Goal: Information Seeking & Learning: Learn about a topic

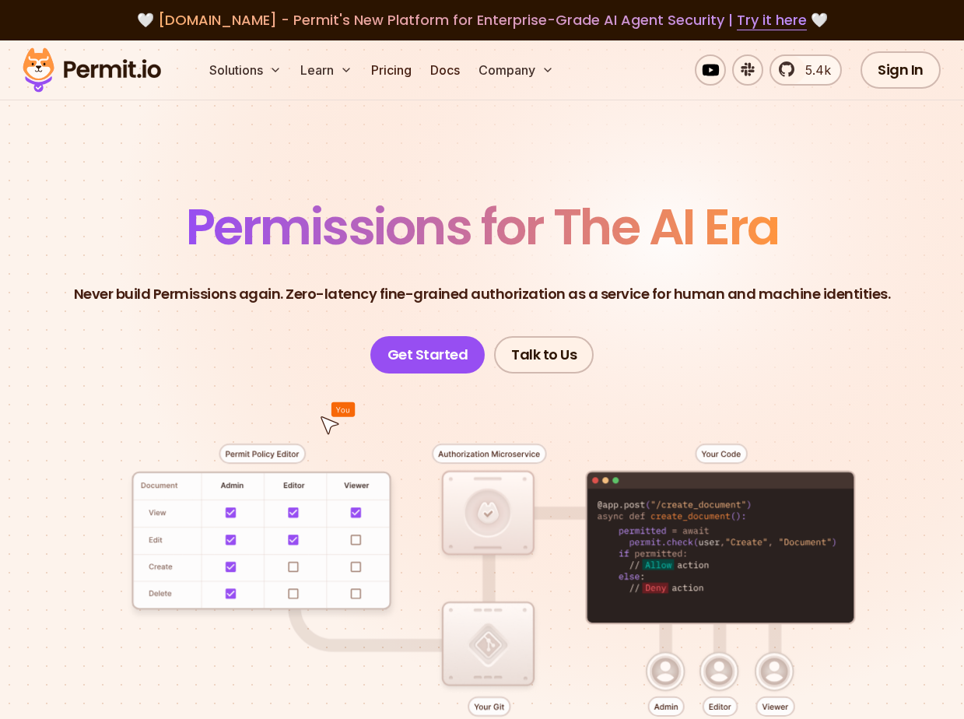
click at [153, 304] on p "Never build Permissions again. Zero-latency fine-grained authorization as a ser…" at bounding box center [482, 294] width 817 height 22
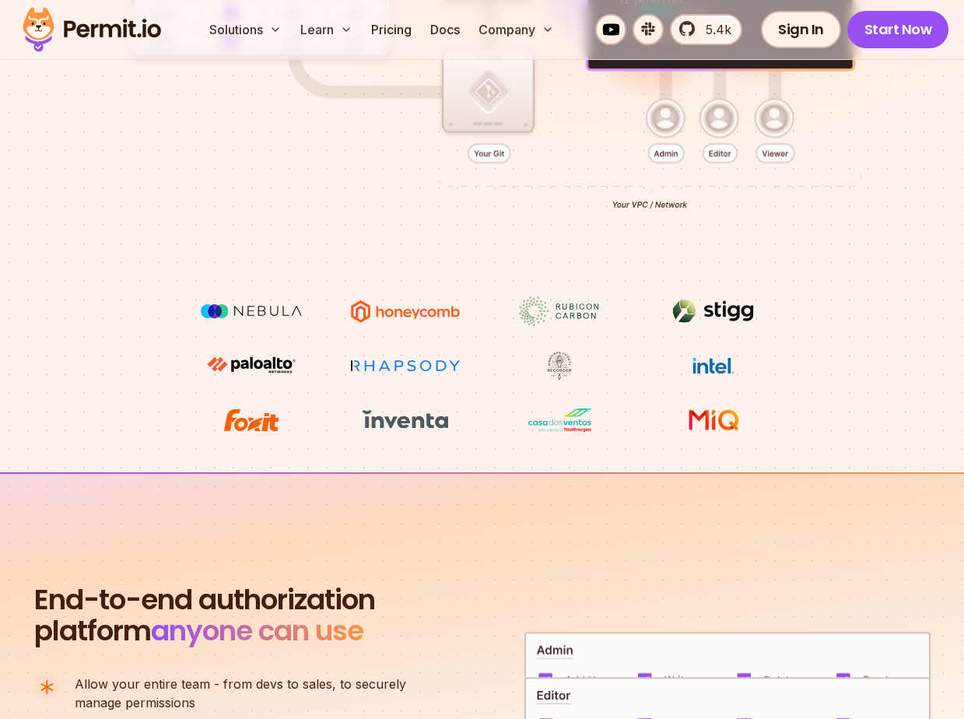
scroll to position [871, 0]
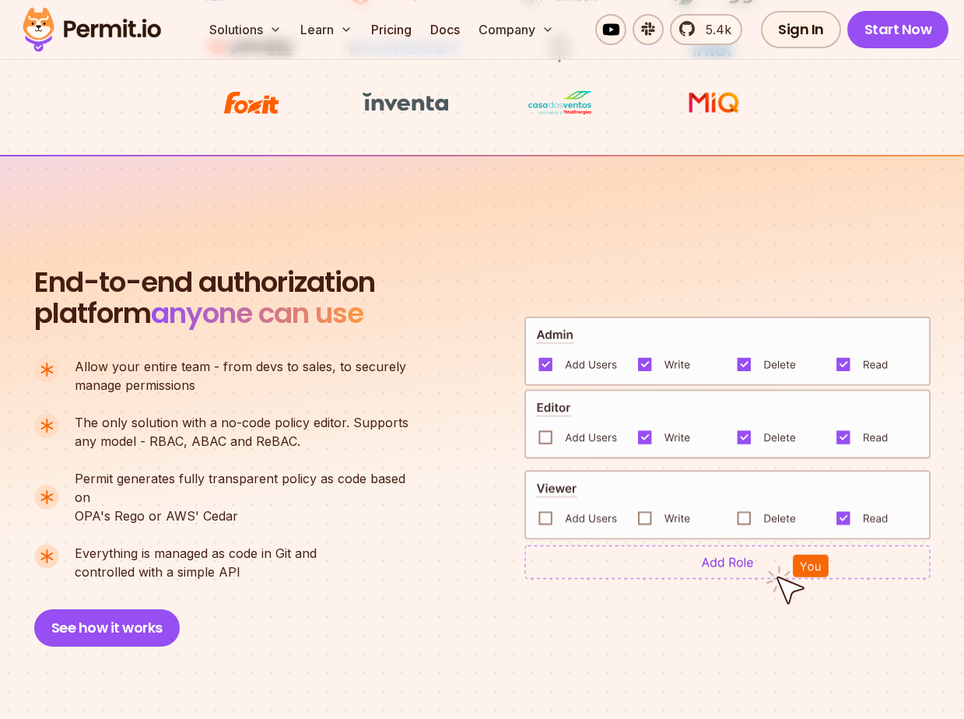
click at [163, 372] on span "Allow your entire team - from devs to sales, to securely" at bounding box center [240, 366] width 331 height 19
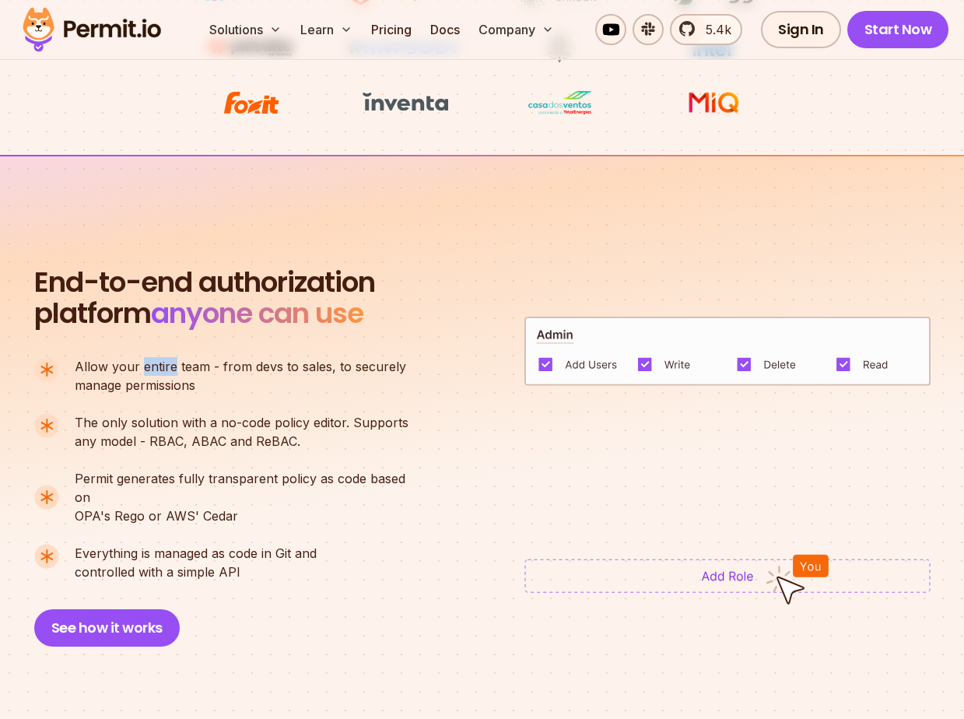
click at [163, 372] on span "Allow your entire team - from devs to sales, to securely" at bounding box center [240, 366] width 331 height 19
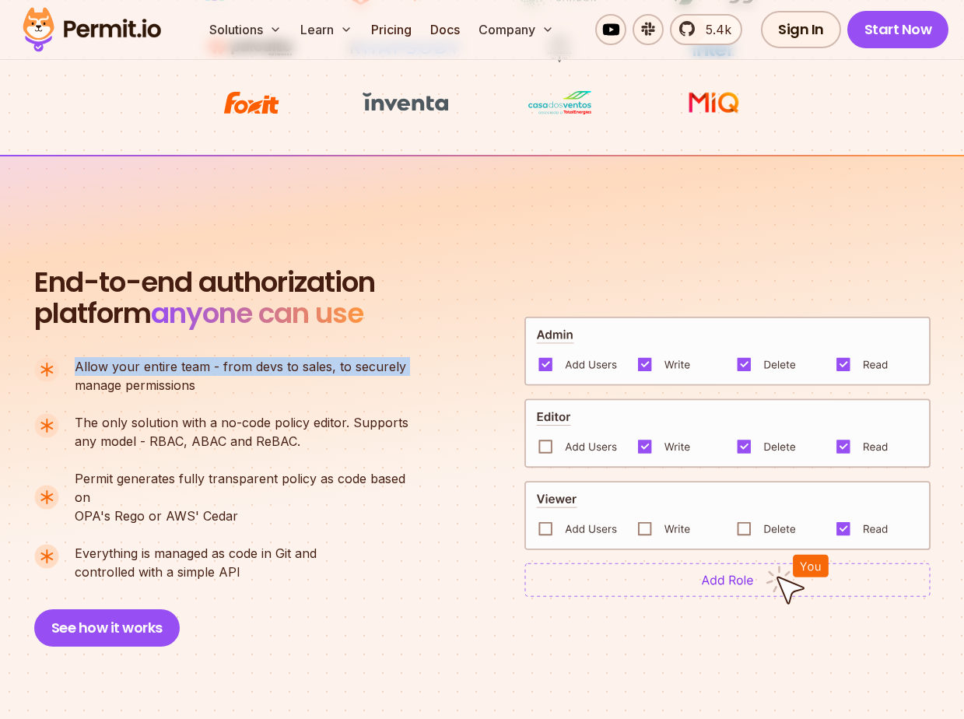
click at [163, 372] on span "Allow your entire team - from devs to sales, to securely" at bounding box center [240, 366] width 331 height 19
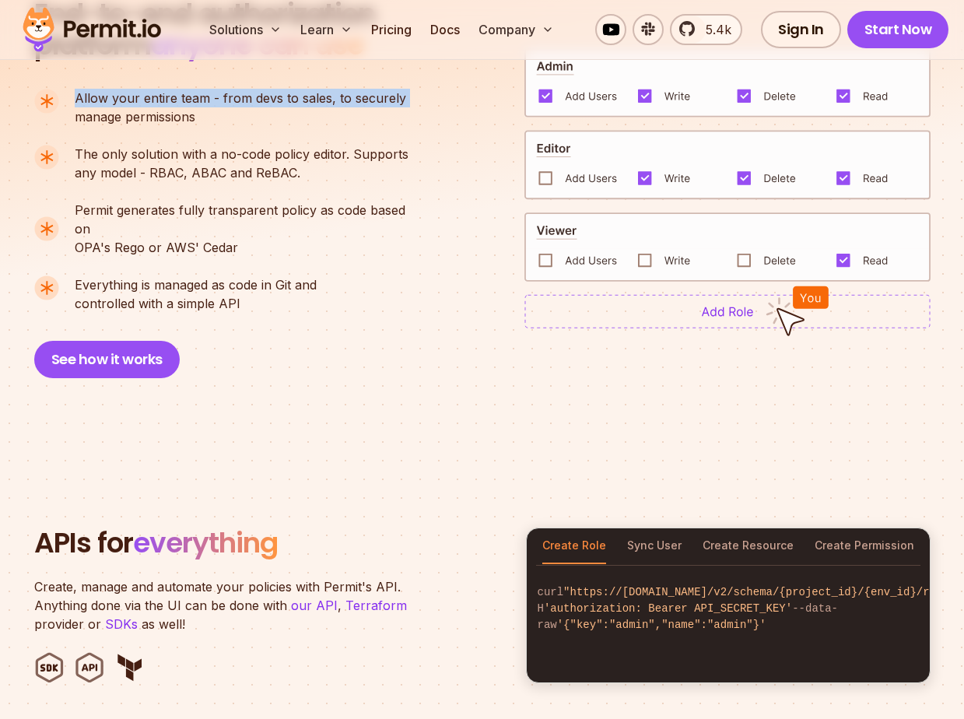
scroll to position [1556, 0]
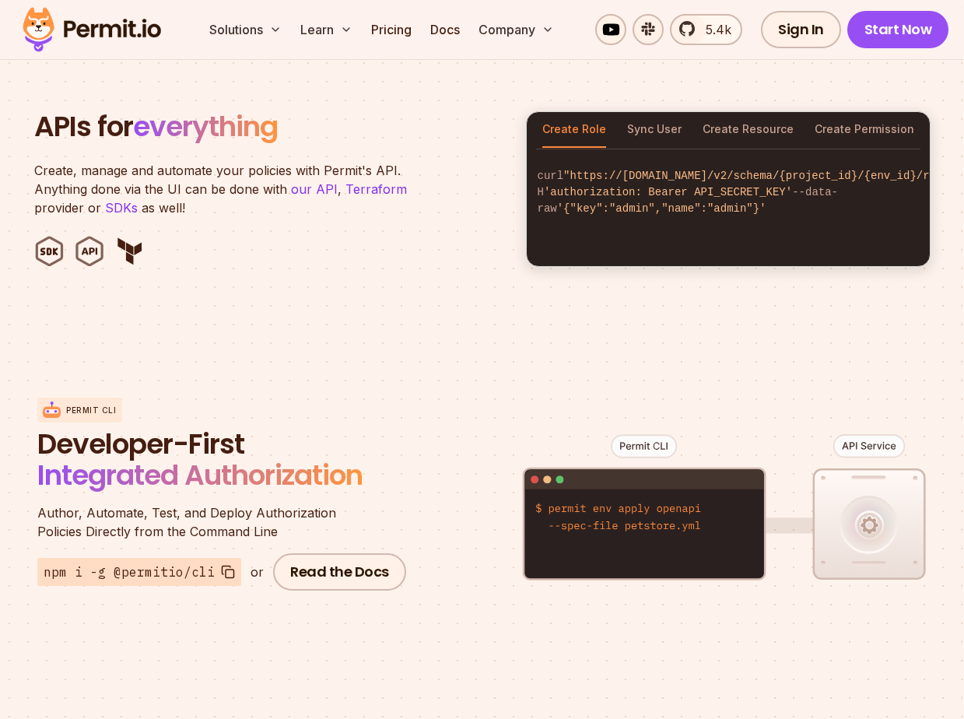
click at [188, 187] on p "Create, manage and automate your policies with Permit's API. Anything done via …" at bounding box center [228, 189] width 389 height 56
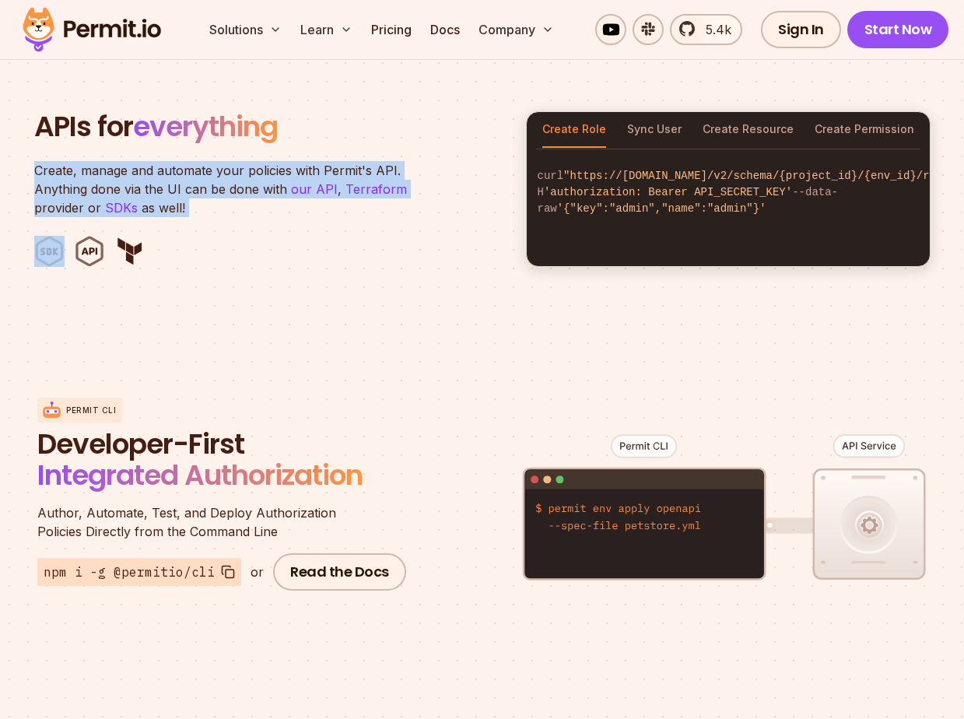
click at [188, 187] on p "Create, manage and automate your policies with Permit's API. Anything done via …" at bounding box center [228, 189] width 389 height 56
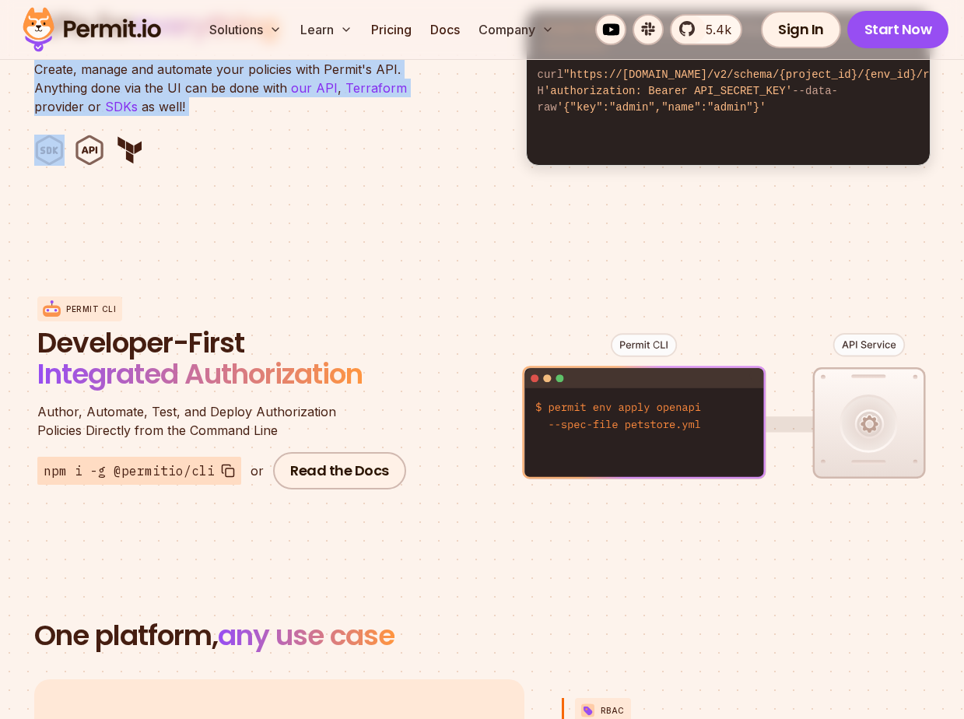
scroll to position [1790, 0]
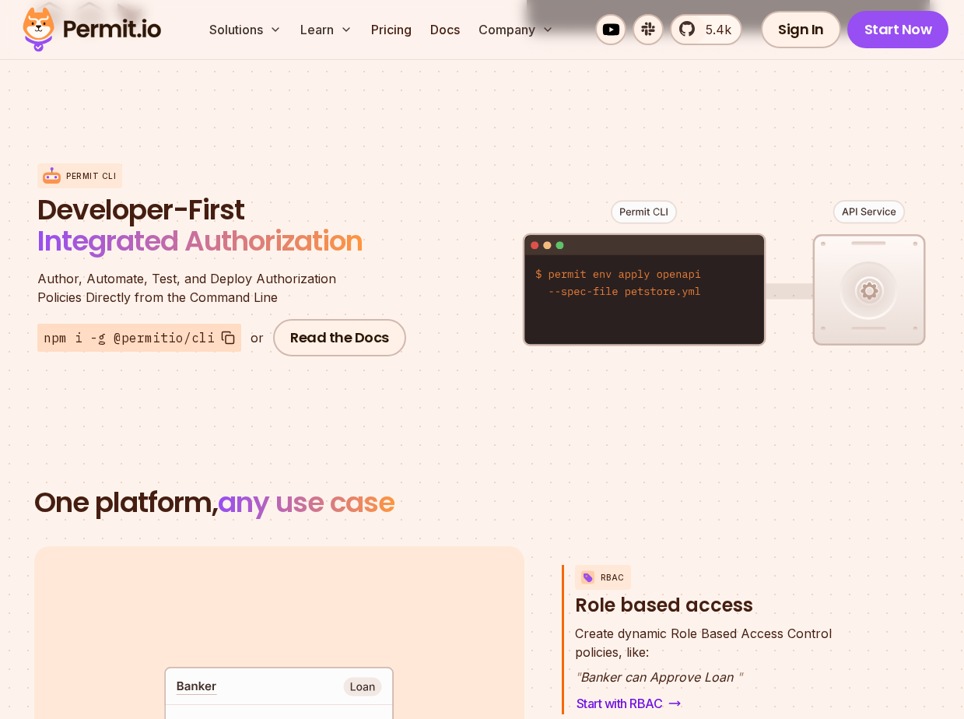
click at [185, 221] on span "Integrated Authorization" at bounding box center [199, 241] width 325 height 40
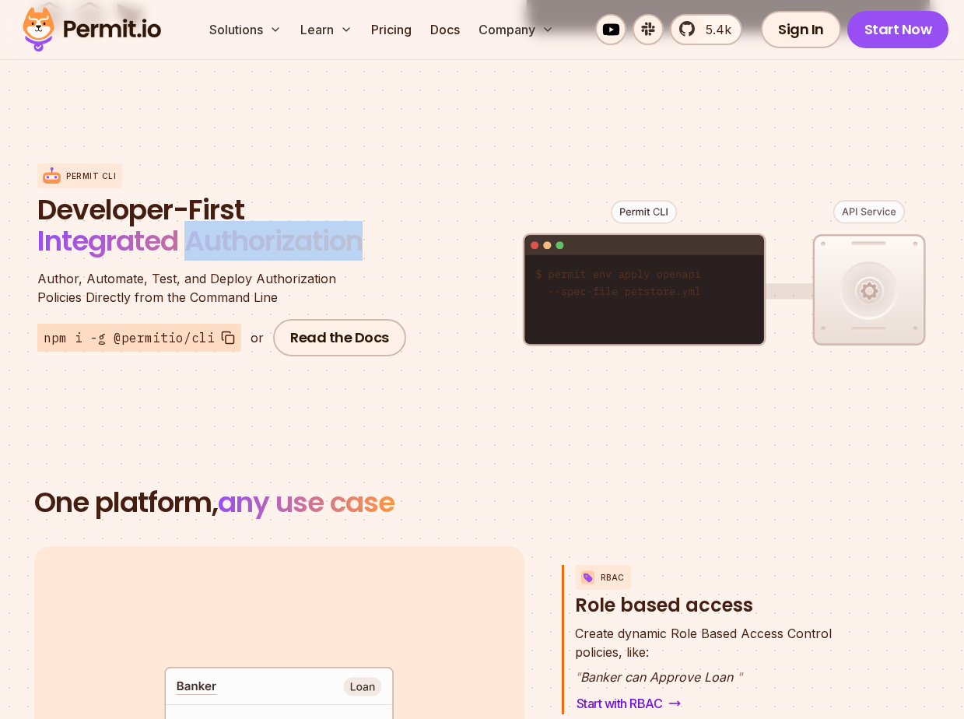
click at [185, 221] on span "Integrated Authorization" at bounding box center [199, 241] width 325 height 40
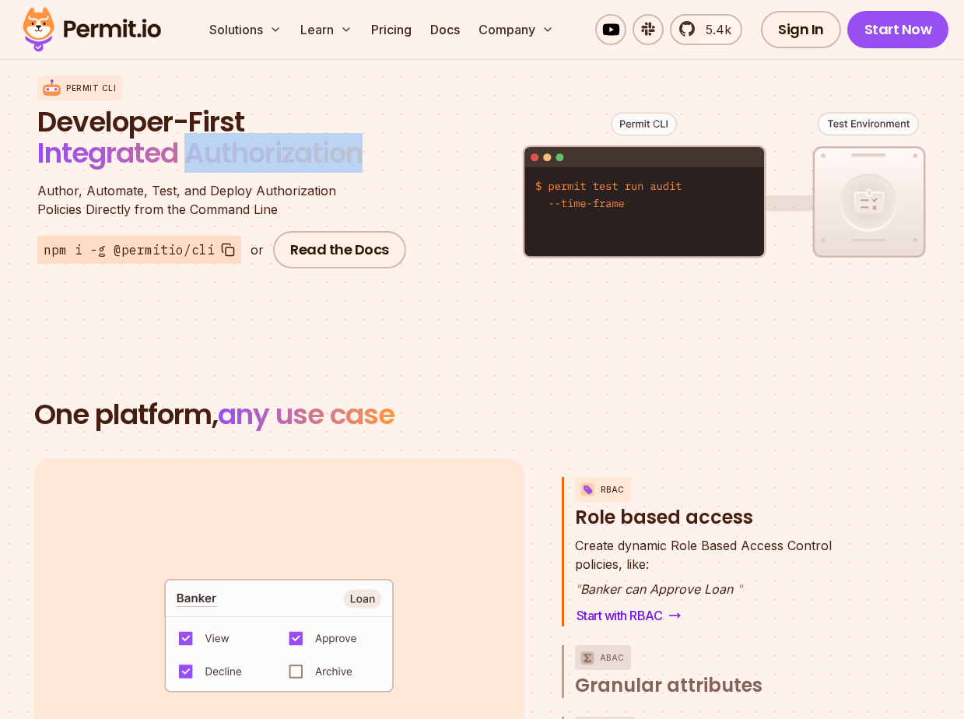
scroll to position [1844, 0]
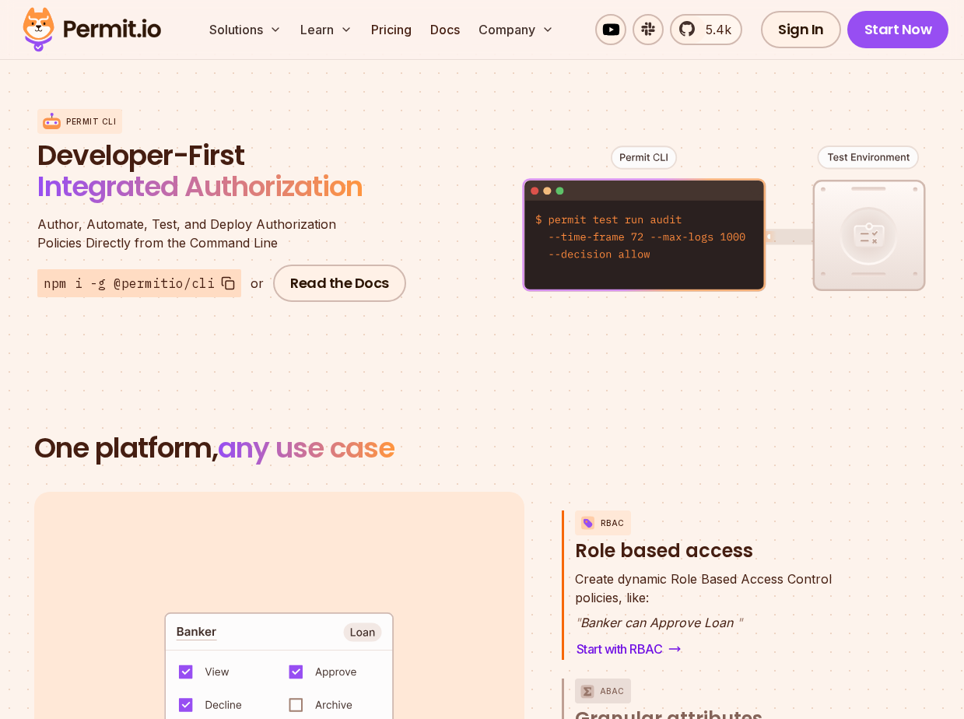
click at [184, 433] on h2 "One platform, any use case" at bounding box center [482, 448] width 896 height 31
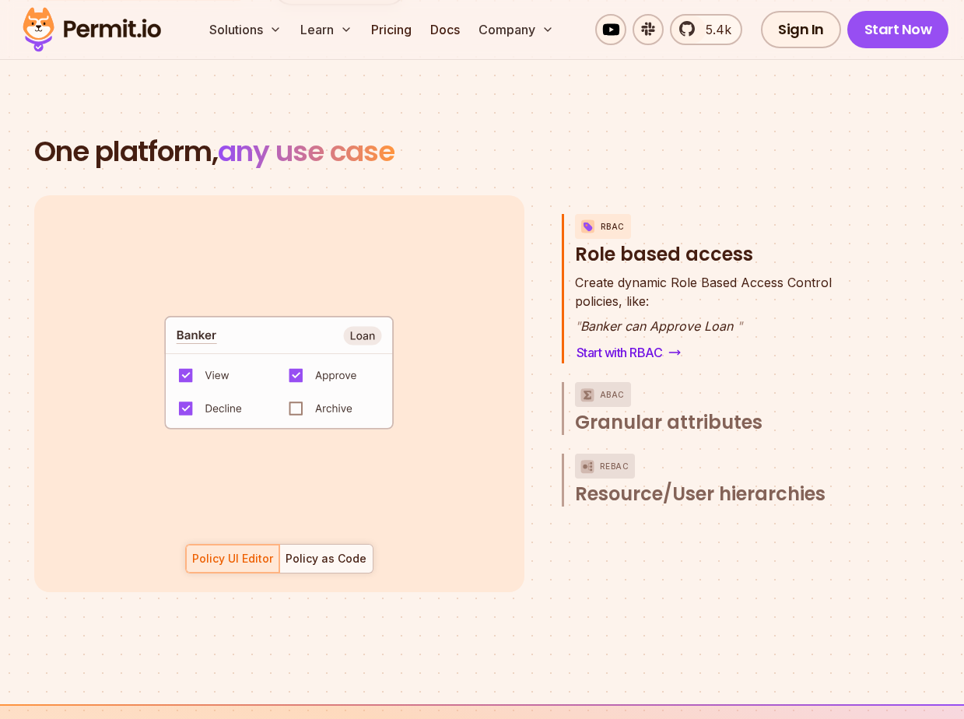
scroll to position [2175, 0]
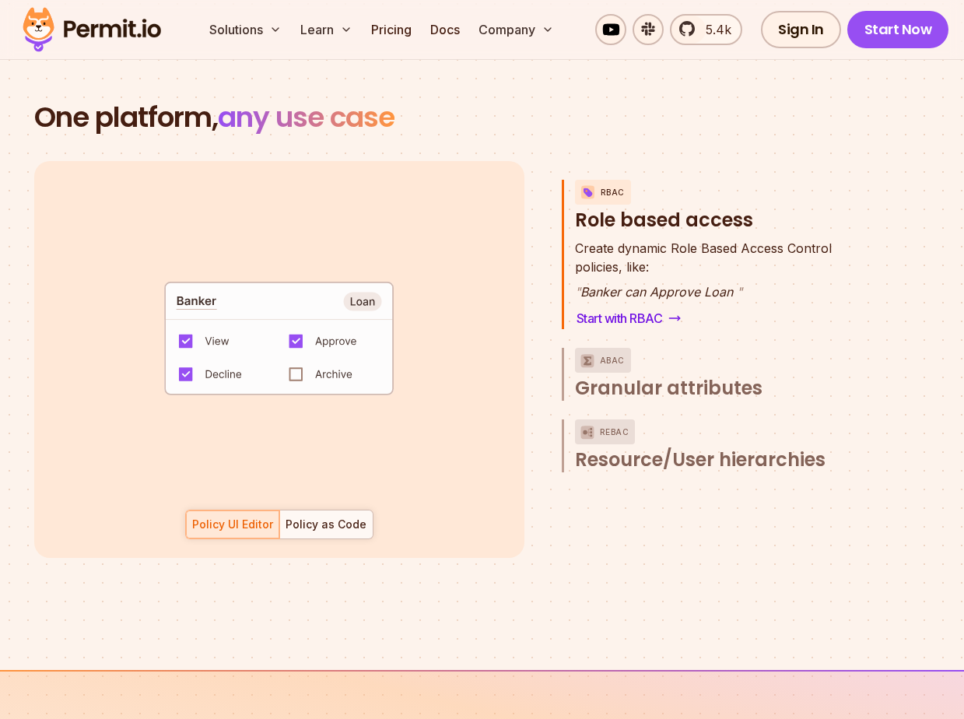
click at [589, 282] on p "" Banker can Approve Loan "" at bounding box center [703, 291] width 257 height 19
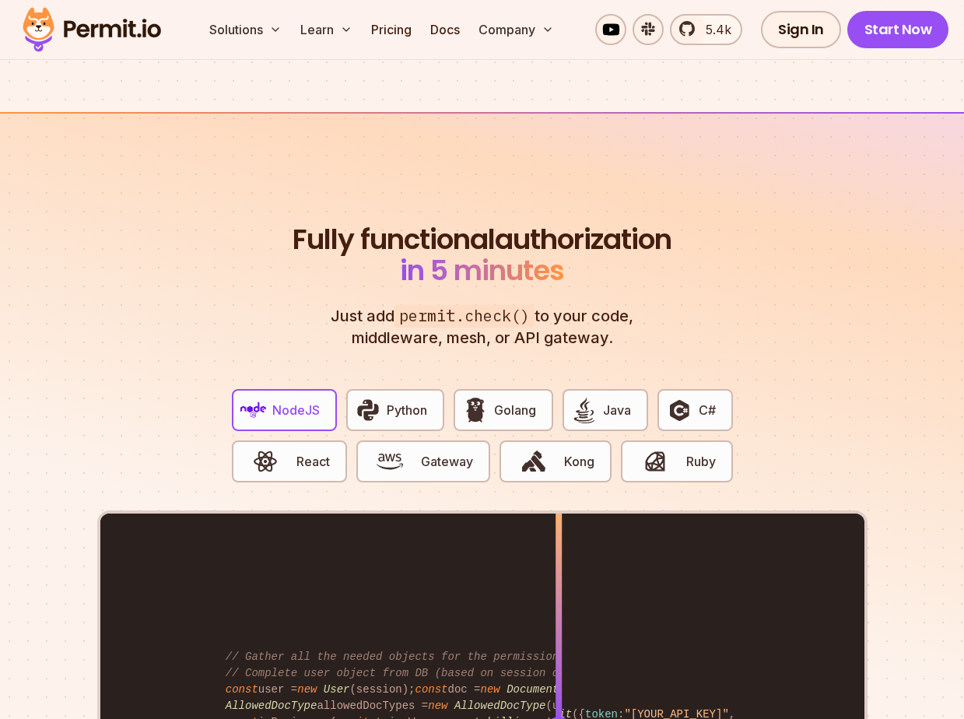
scroll to position [2831, 0]
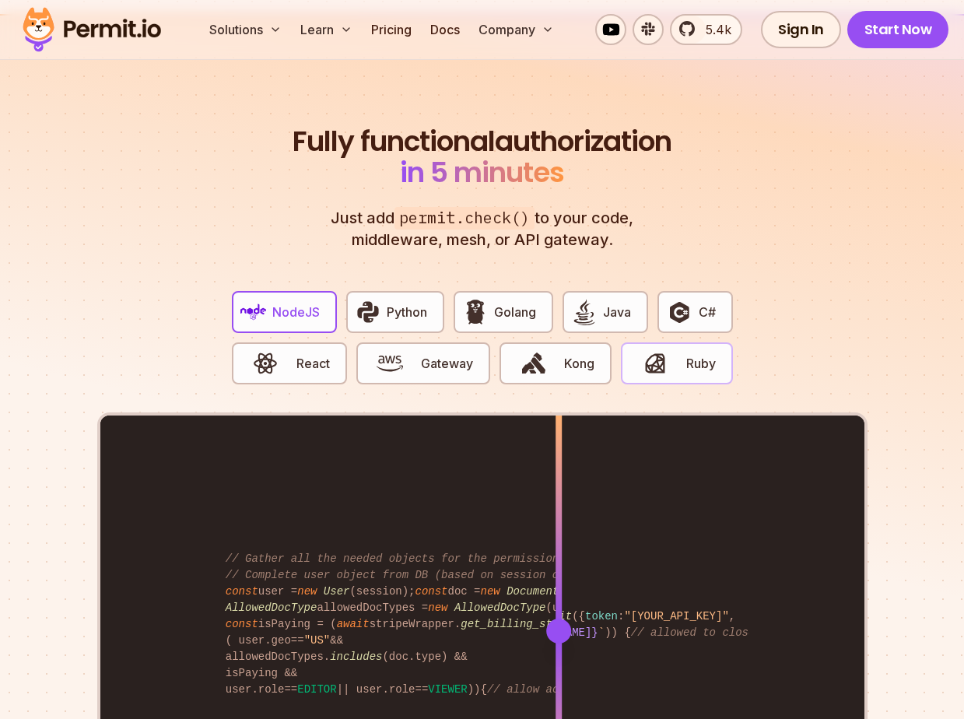
click at [680, 358] on span "button" at bounding box center [655, 363] width 52 height 26
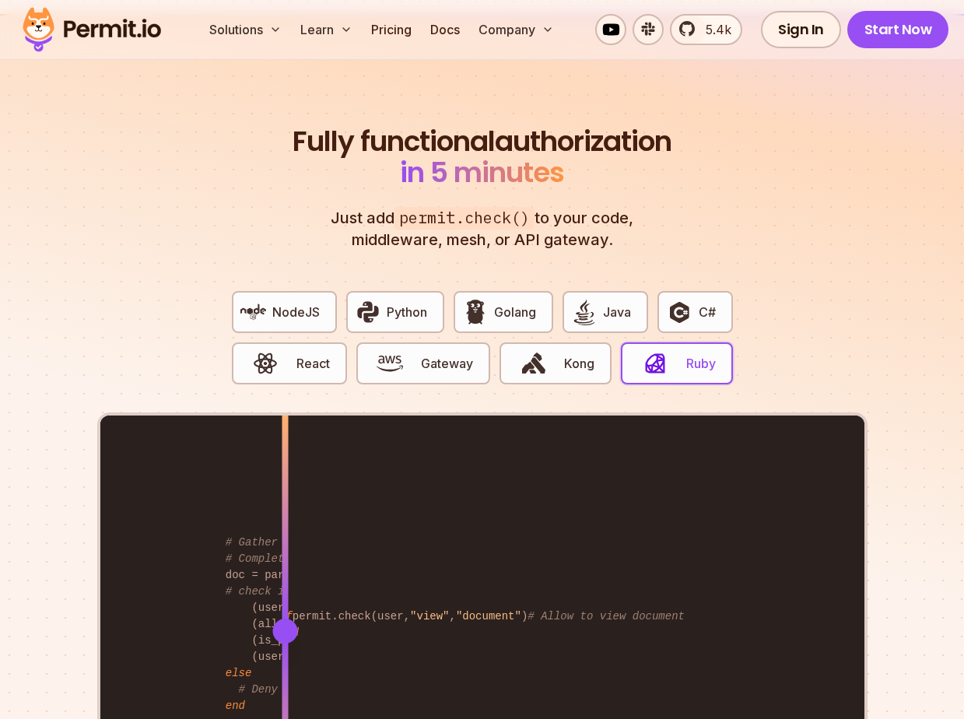
click at [285, 468] on div "if permit.check(user, "view" , "document" ) # Allow to view document end # Gath…" at bounding box center [482, 631] width 764 height 430
click at [285, 468] on div at bounding box center [285, 523] width 6 height 215
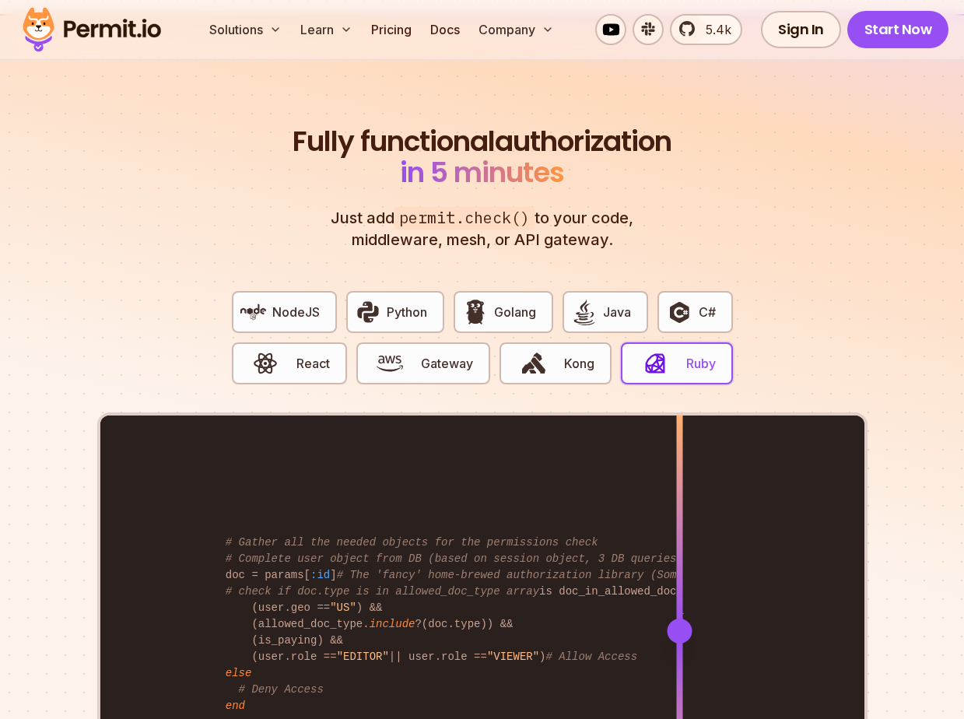
drag, startPoint x: 285, startPoint y: 468, endPoint x: 690, endPoint y: 454, distance: 405.7
click at [682, 454] on div at bounding box center [679, 523] width 6 height 215
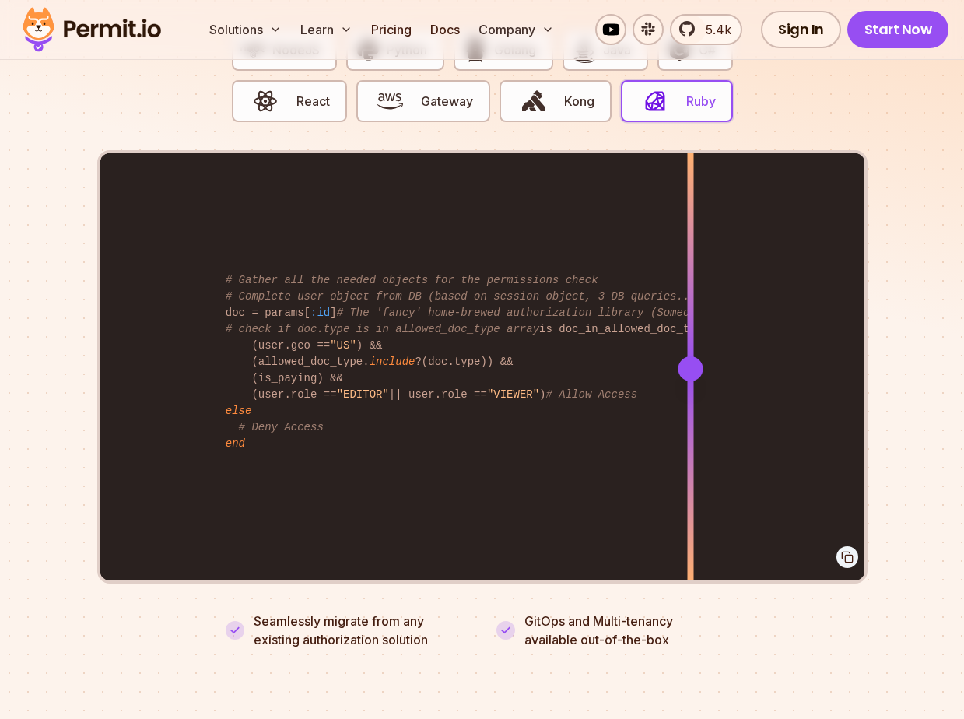
scroll to position [3176, 0]
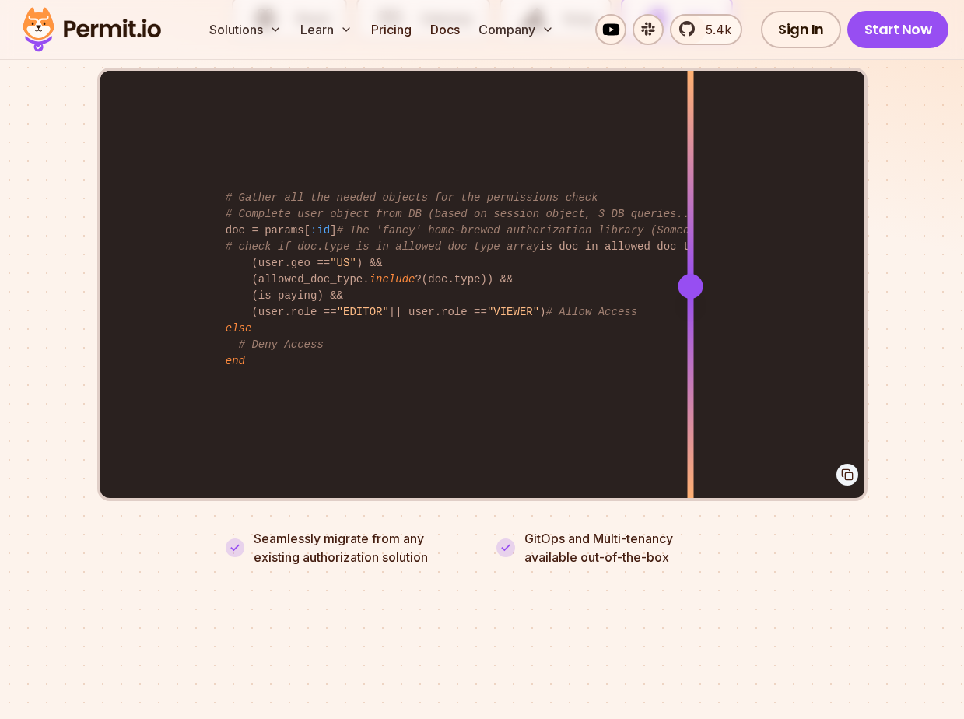
click at [290, 529] on p "Seamlessly migrate from any existing authorization solution" at bounding box center [361, 547] width 215 height 37
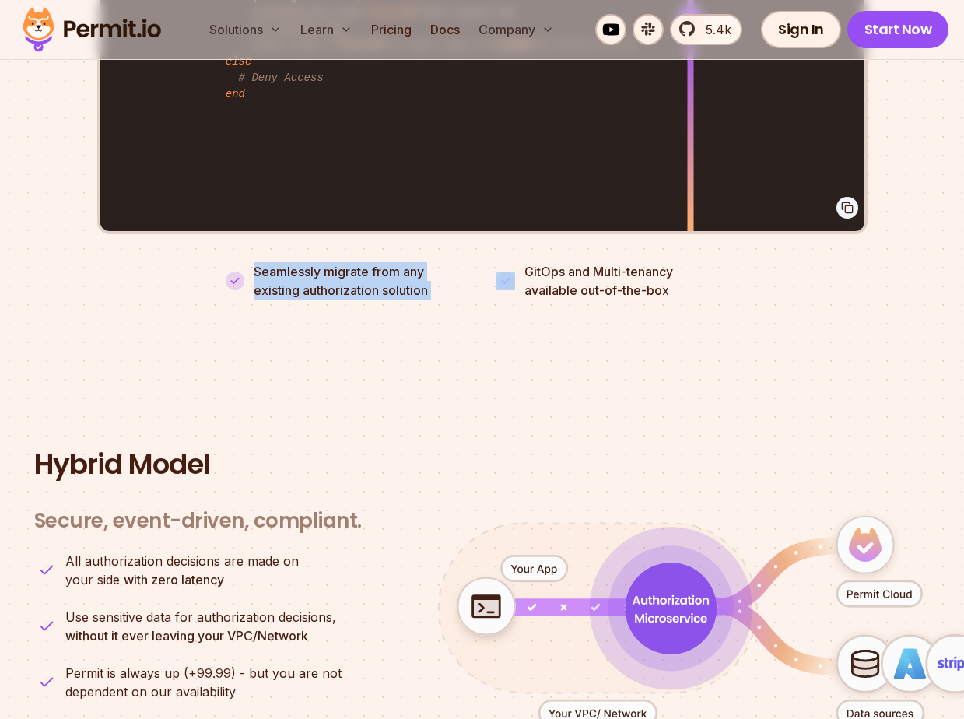
scroll to position [3507, 0]
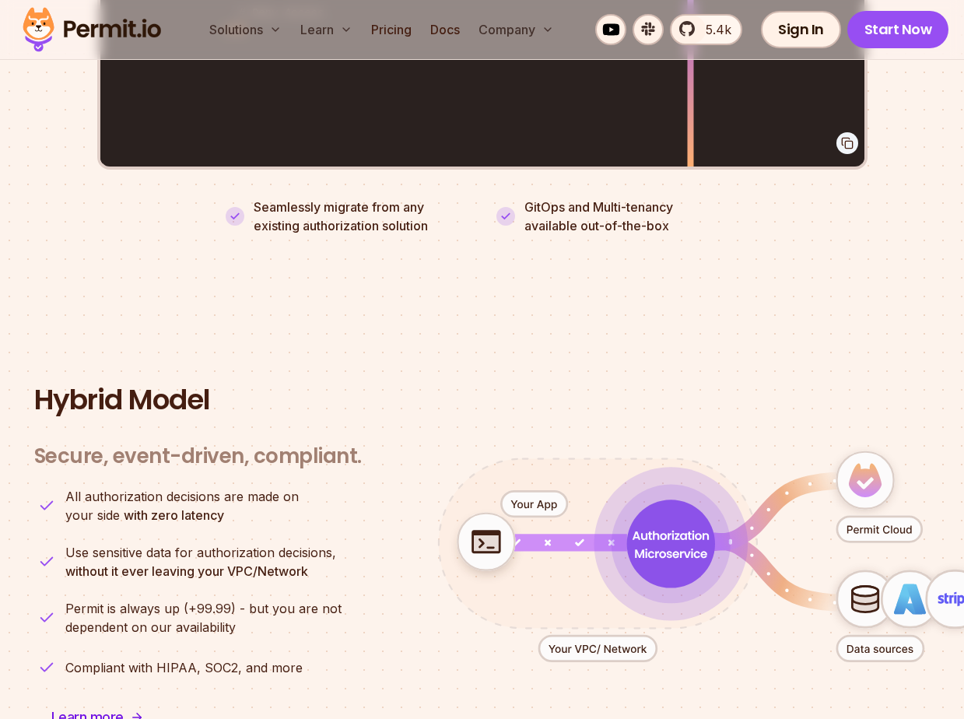
click at [242, 461] on div "Secure, event-driven, compliant. Engines OPA / Cedar Policy Updater OPAL All au…" at bounding box center [198, 590] width 328 height 330
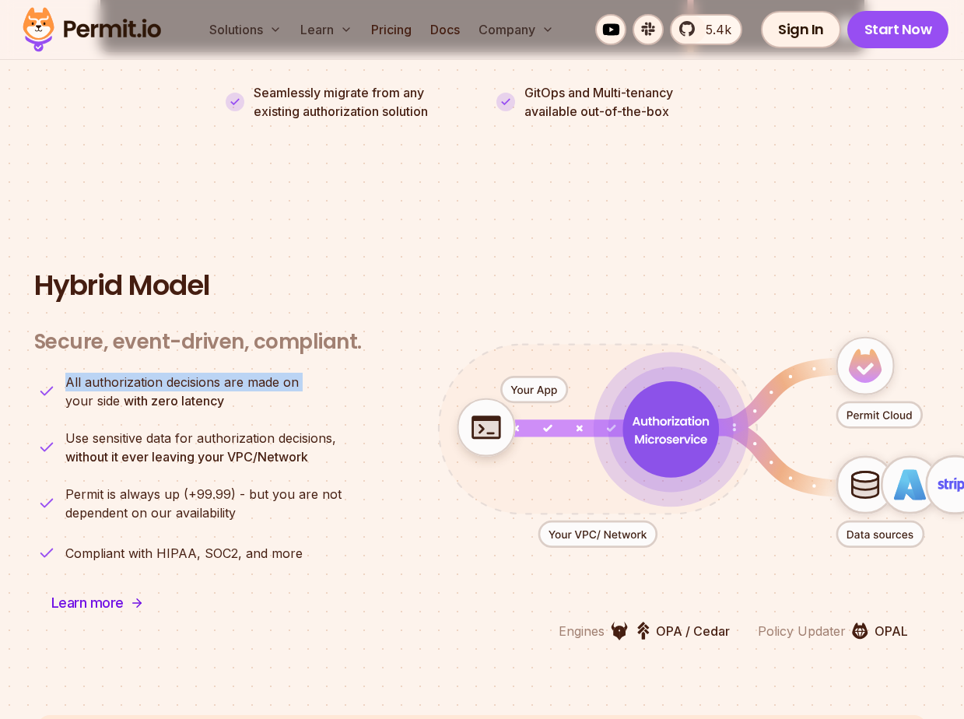
scroll to position [3706, 0]
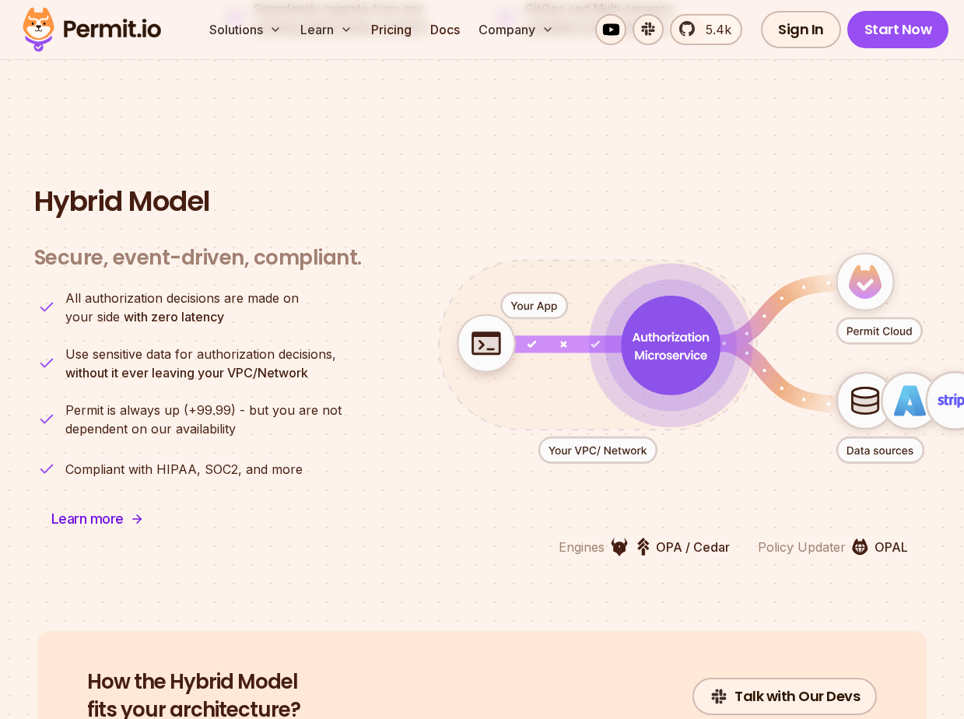
click at [189, 317] on ul "All authorization decisions are made on your side with zero latency Use sensiti…" at bounding box center [198, 385] width 328 height 193
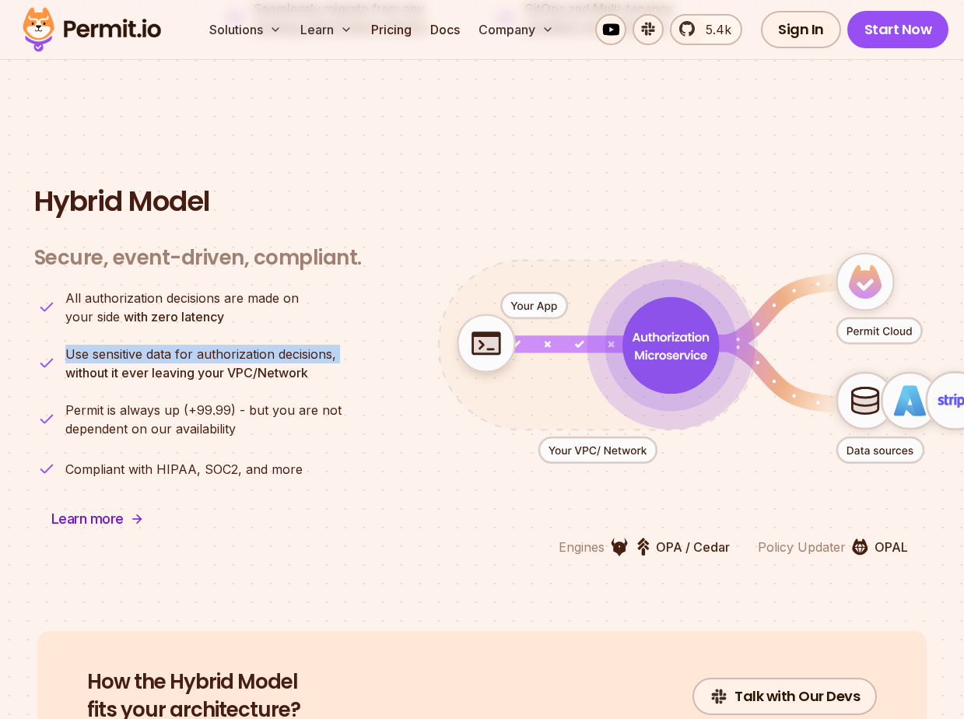
click at [189, 317] on ul "All authorization decisions are made on your side with zero latency Use sensiti…" at bounding box center [198, 385] width 328 height 193
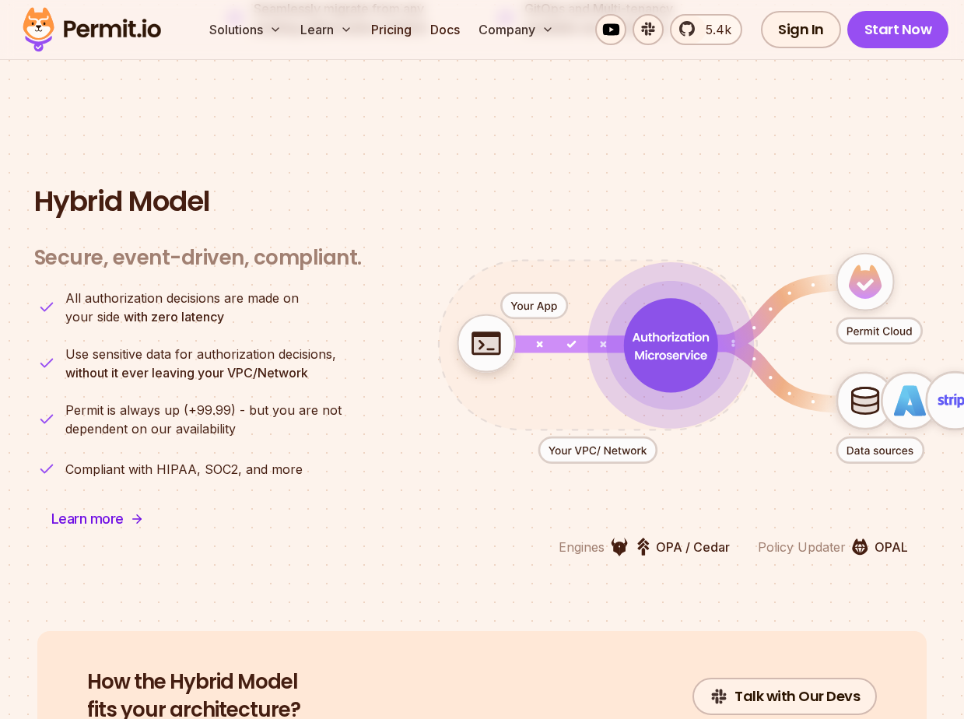
click at [189, 289] on p "All authorization decisions are made on your side with zero latency" at bounding box center [181, 307] width 233 height 37
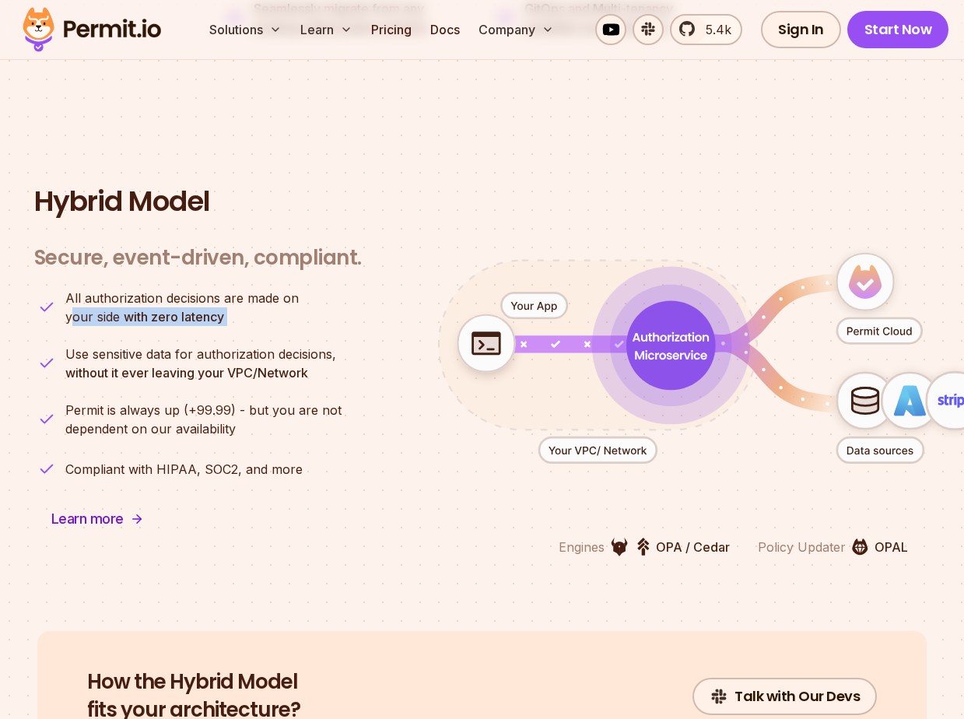
click at [189, 289] on p "All authorization decisions are made on your side with zero latency" at bounding box center [181, 307] width 233 height 37
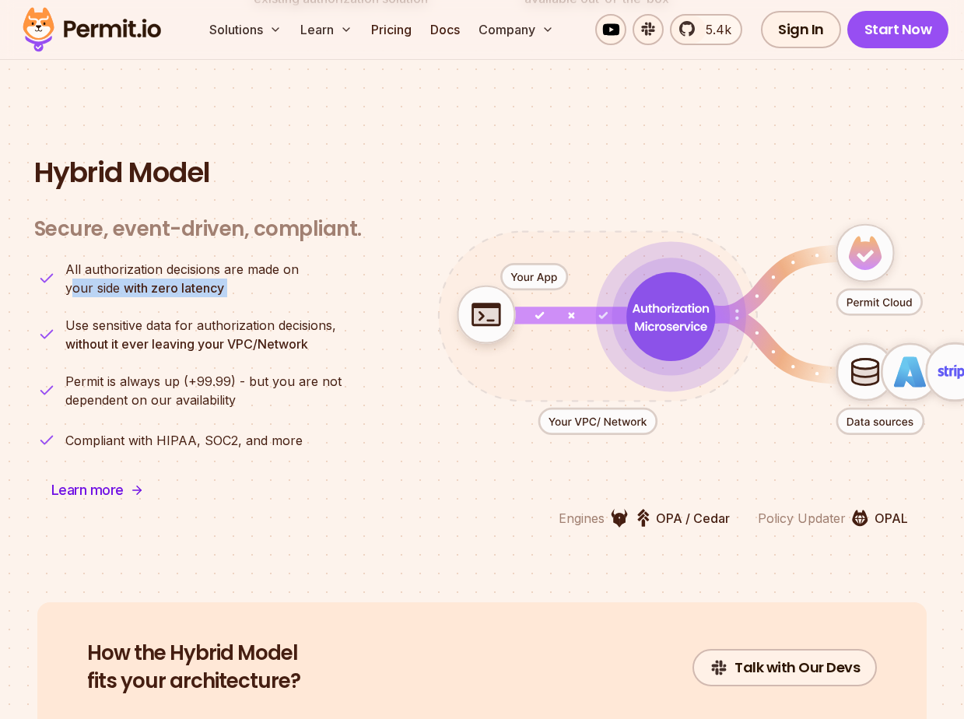
scroll to position [3748, 0]
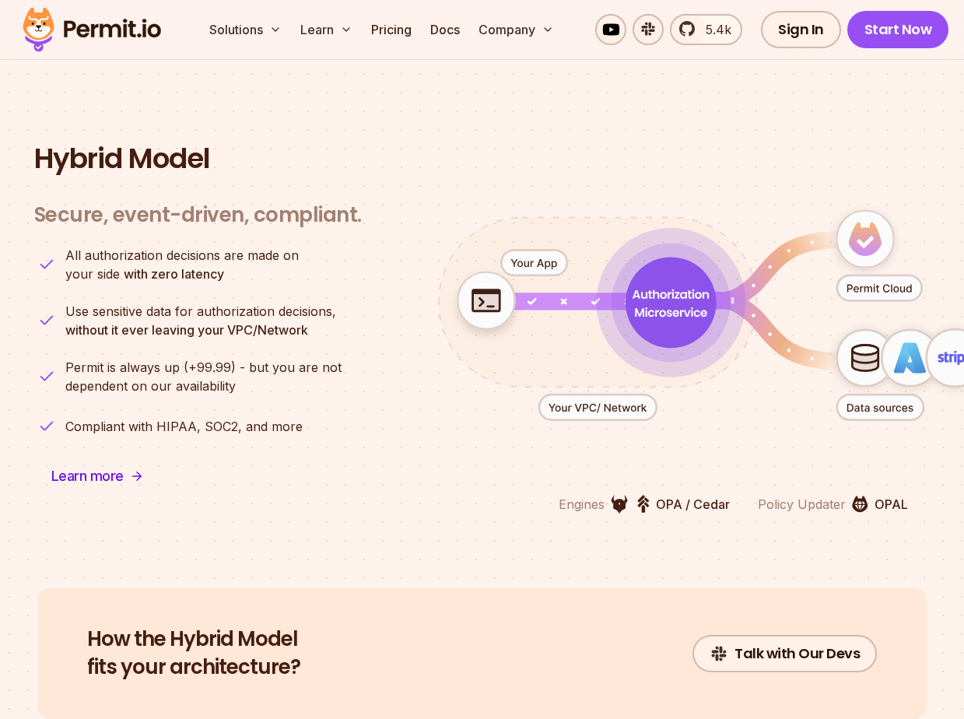
click at [189, 302] on span "Use sensitive data for authorization decisions," at bounding box center [200, 311] width 271 height 19
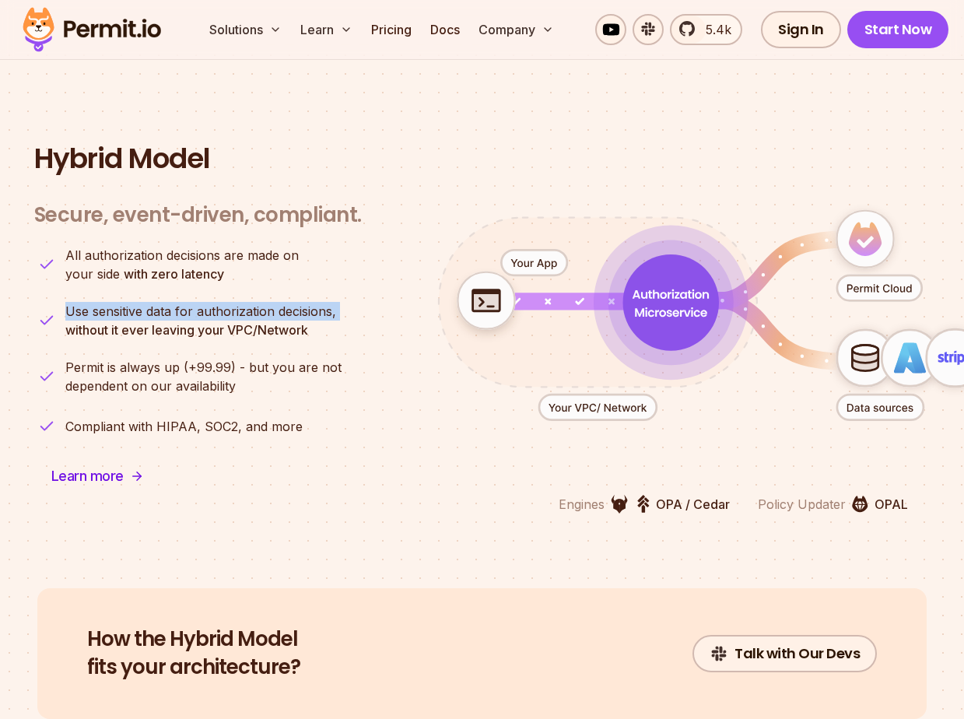
click at [189, 302] on span "Use sensitive data for authorization decisions," at bounding box center [200, 311] width 271 height 19
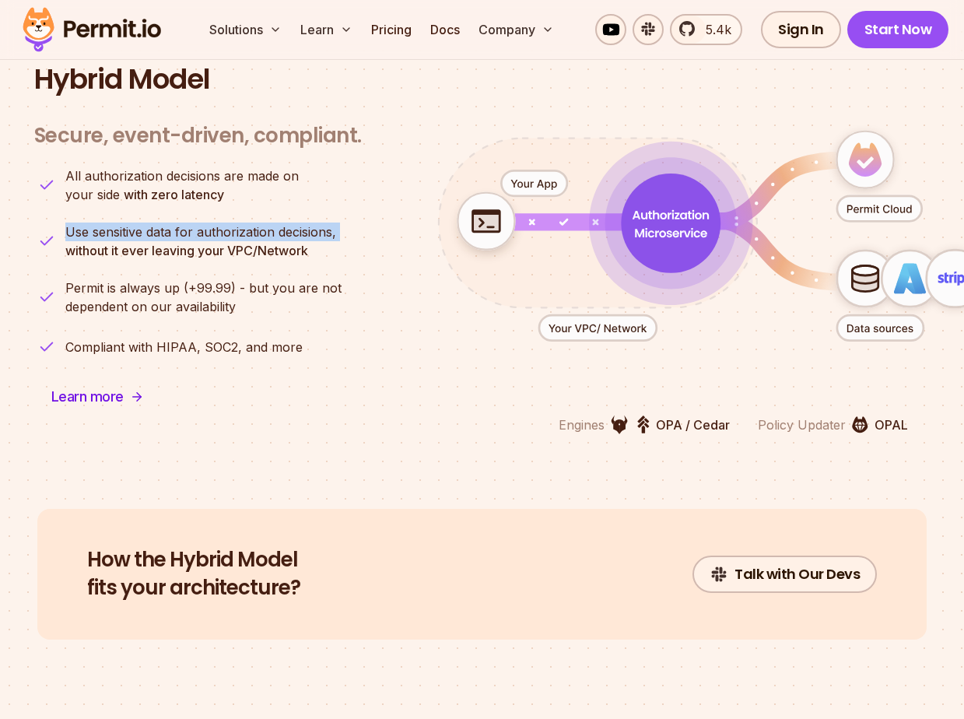
scroll to position [3852, 0]
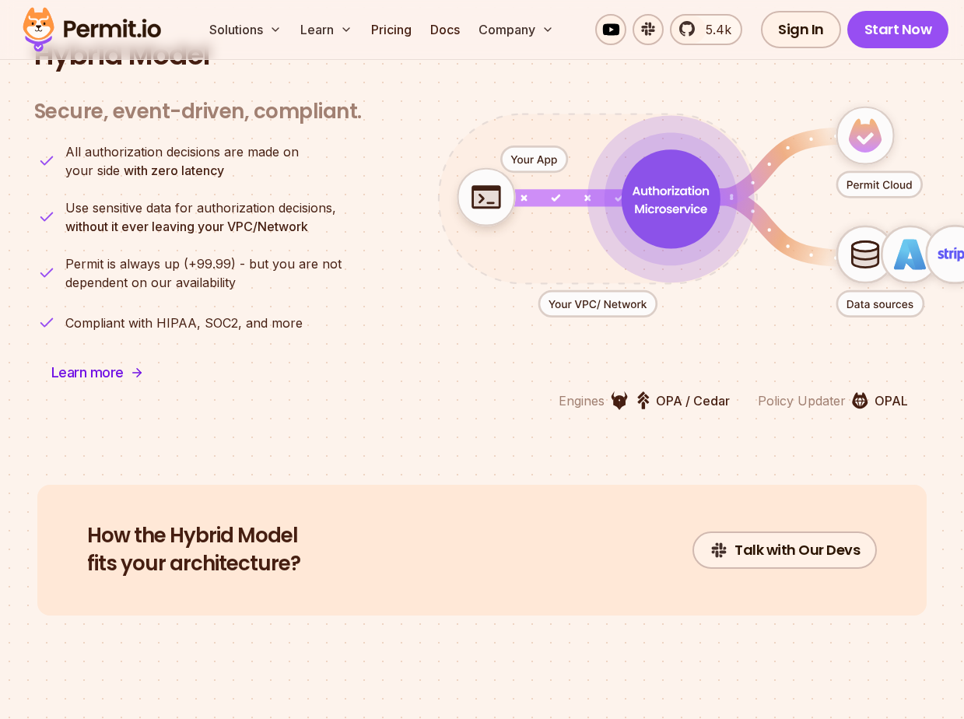
click at [189, 289] on ul "All authorization decisions are made on your side with zero latency Use sensiti…" at bounding box center [198, 238] width 328 height 193
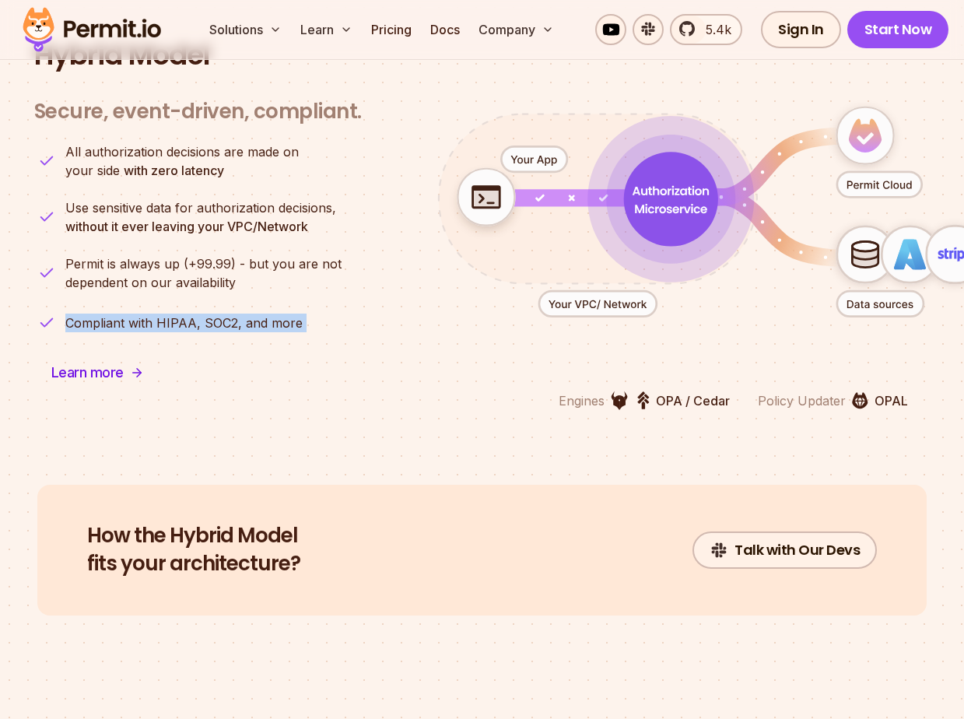
click at [189, 289] on ul "All authorization decisions are made on your side with zero latency Use sensiti…" at bounding box center [198, 238] width 328 height 193
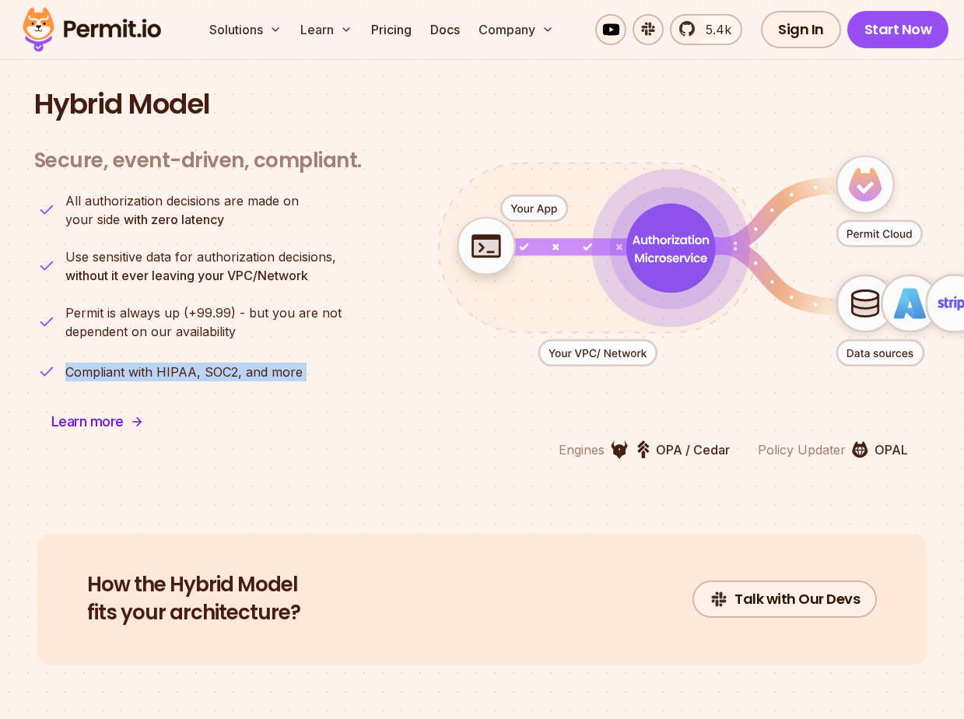
scroll to position [3751, 0]
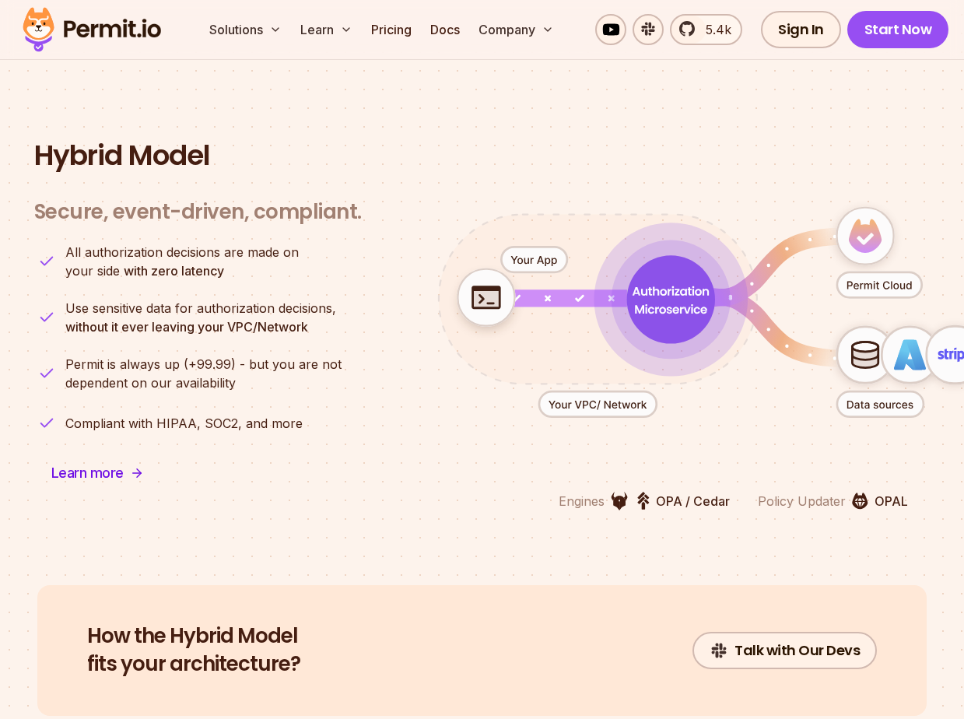
click at [189, 299] on span "Use sensitive data for authorization decisions," at bounding box center [200, 308] width 271 height 19
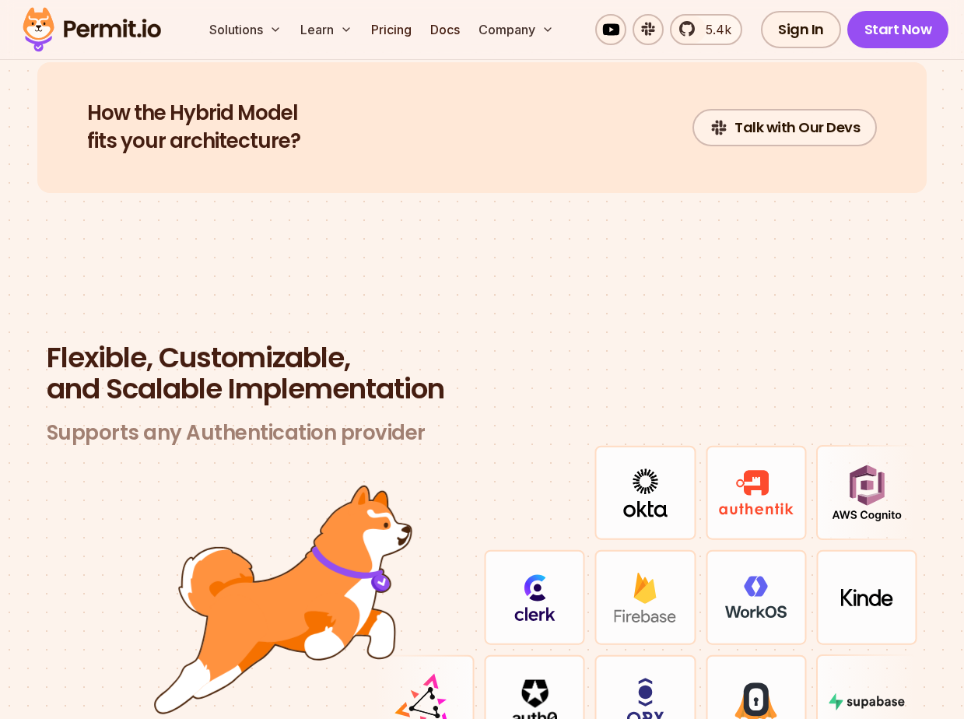
scroll to position [4267, 0]
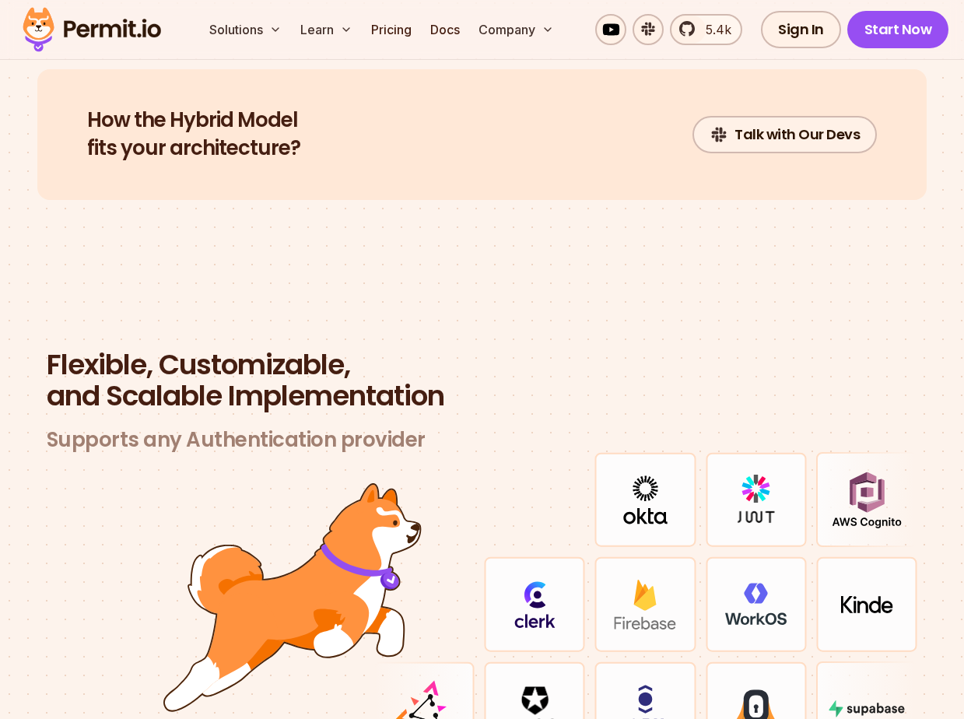
click at [163, 388] on h2 "Flexible, Customizable, and Scalable Implementation" at bounding box center [483, 380] width 872 height 62
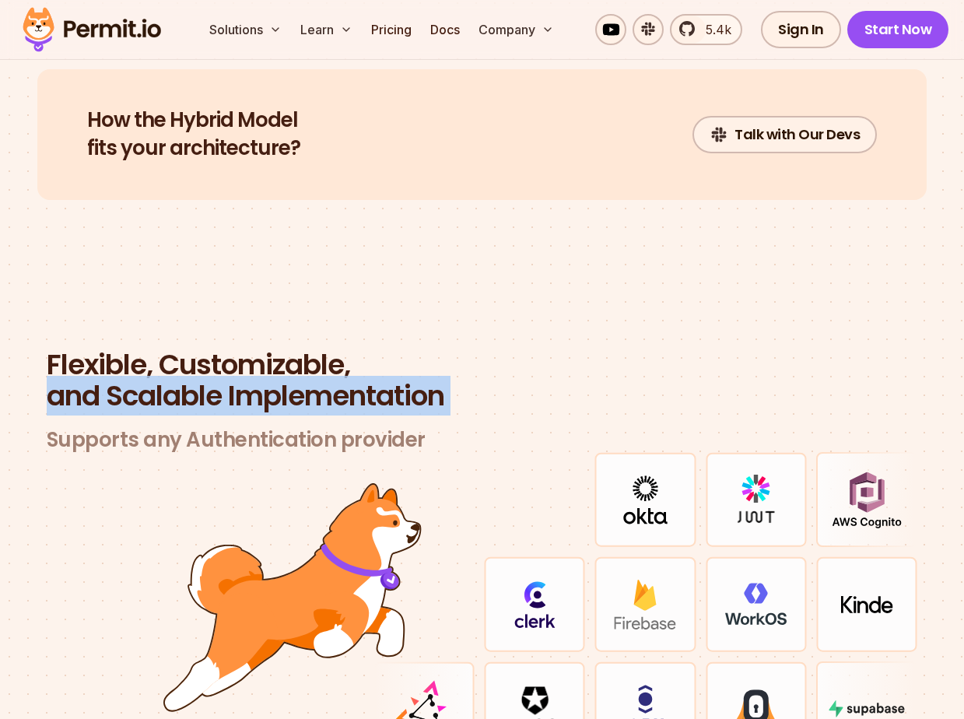
click at [163, 388] on h2 "Flexible, Customizable, and Scalable Implementation" at bounding box center [483, 380] width 872 height 62
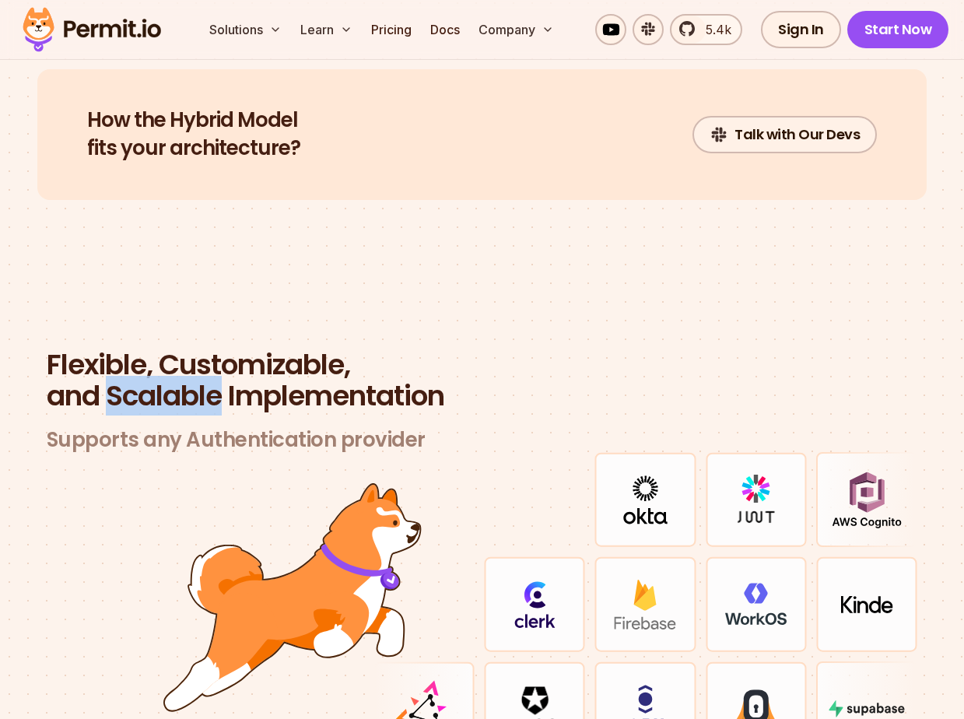
click at [163, 388] on h2 "Flexible, Customizable, and Scalable Implementation" at bounding box center [483, 380] width 872 height 62
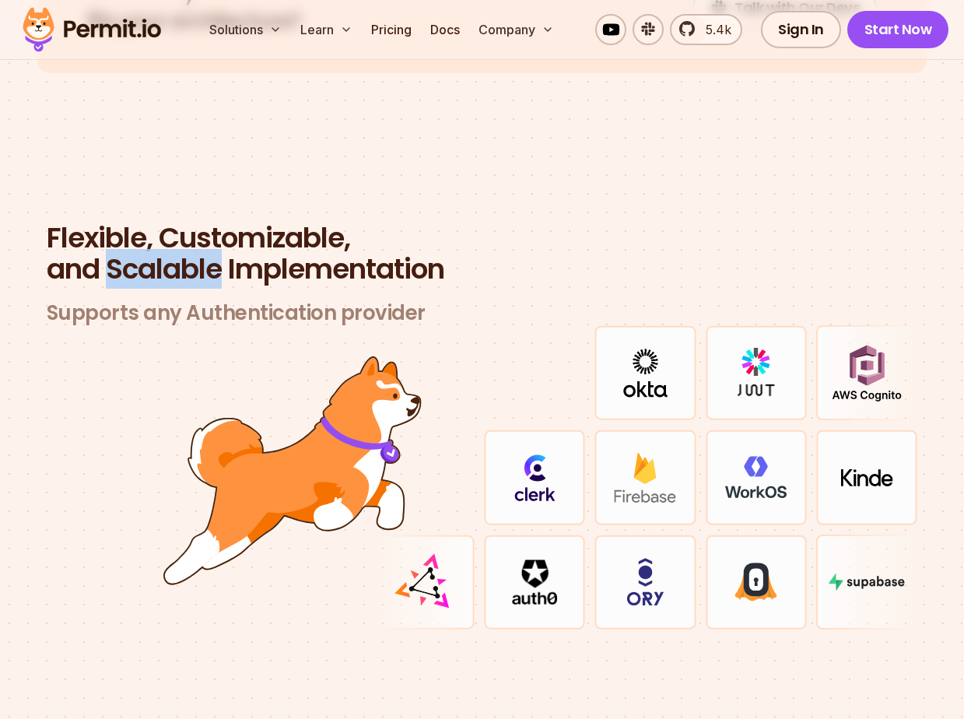
scroll to position [4499, 0]
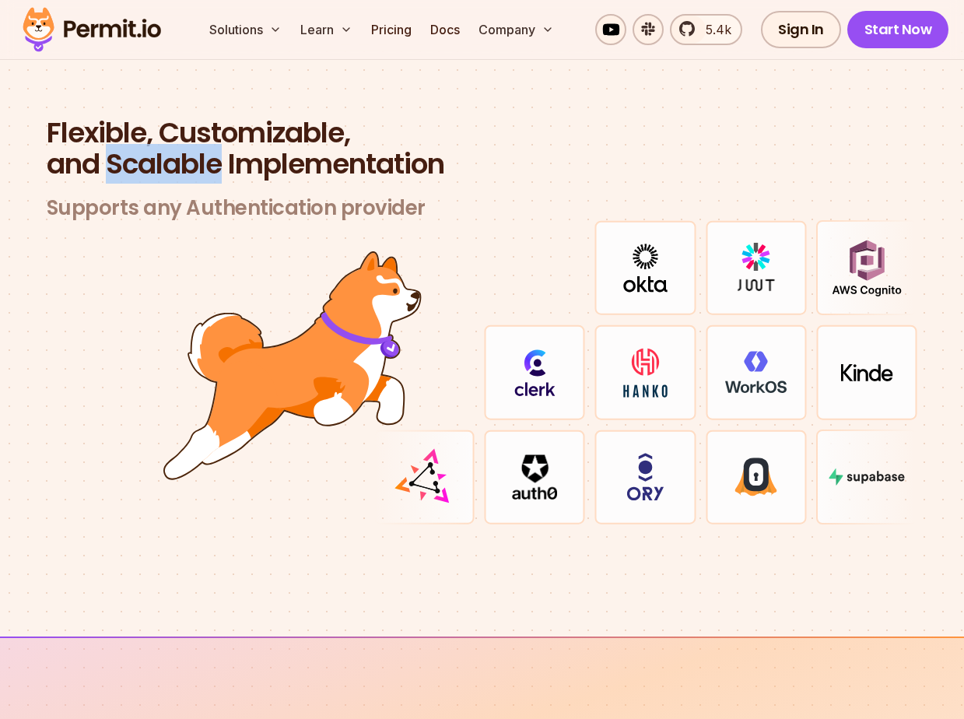
click at [163, 451] on img at bounding box center [292, 365] width 258 height 229
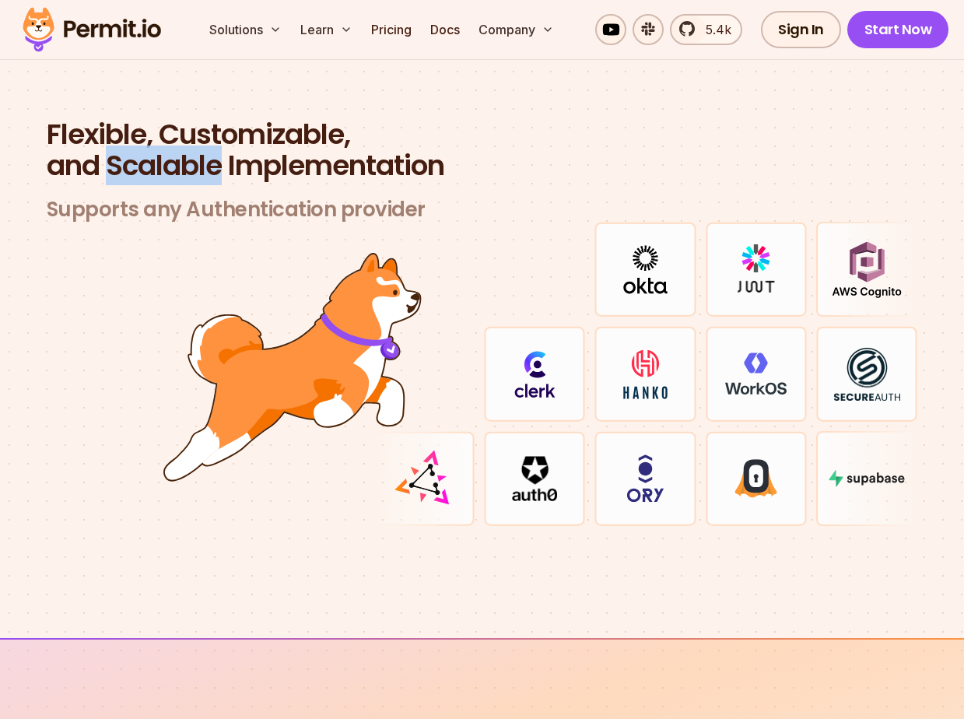
click at [866, 258] on img at bounding box center [867, 269] width 71 height 57
click at [637, 265] on img at bounding box center [645, 269] width 44 height 49
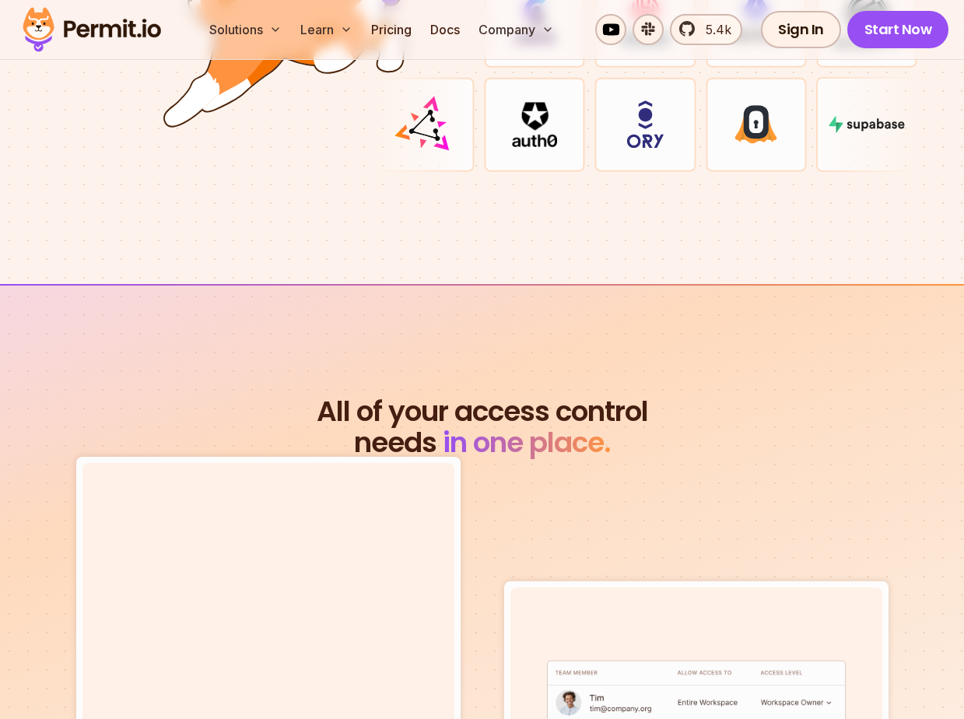
scroll to position [4873, 0]
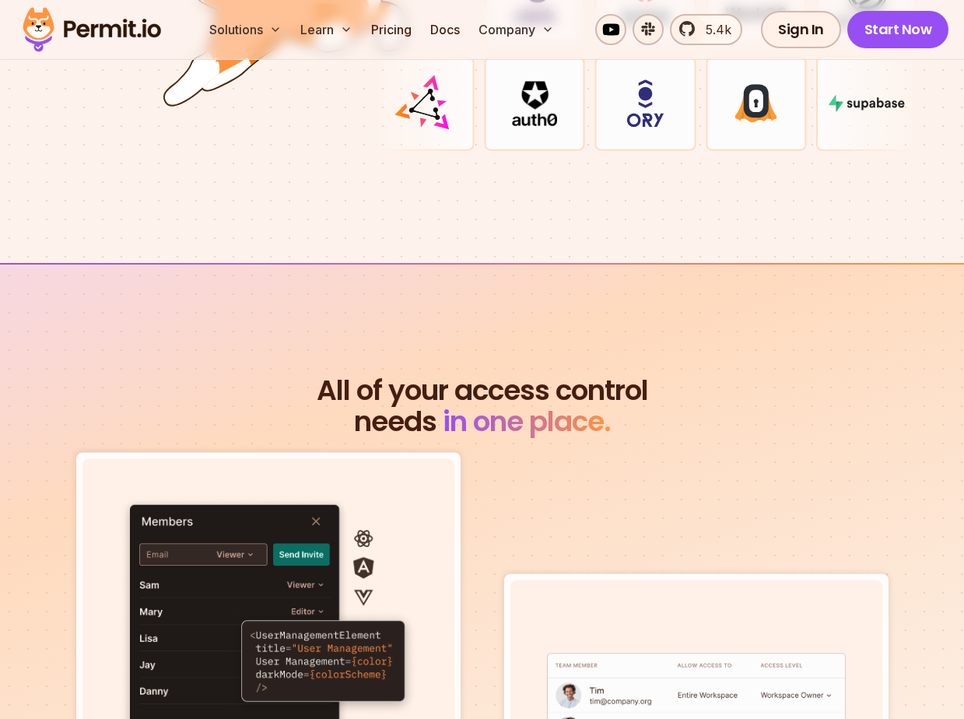
click at [309, 389] on h2 "All of your access control needs in one place." at bounding box center [482, 406] width 896 height 62
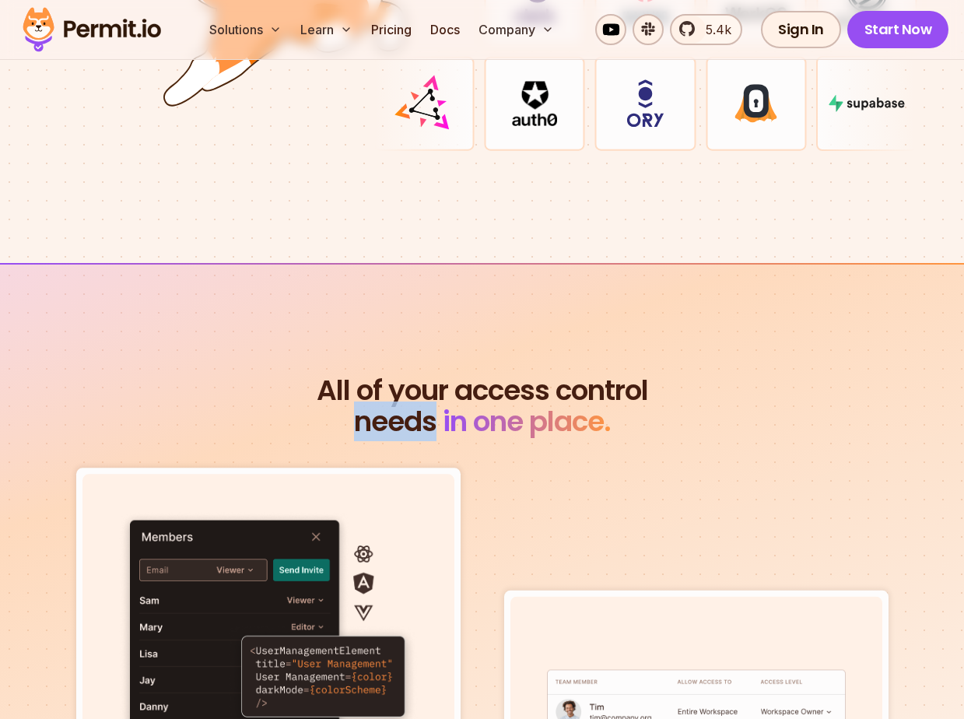
click at [309, 389] on h2 "All of your access control needs in one place." at bounding box center [482, 406] width 896 height 62
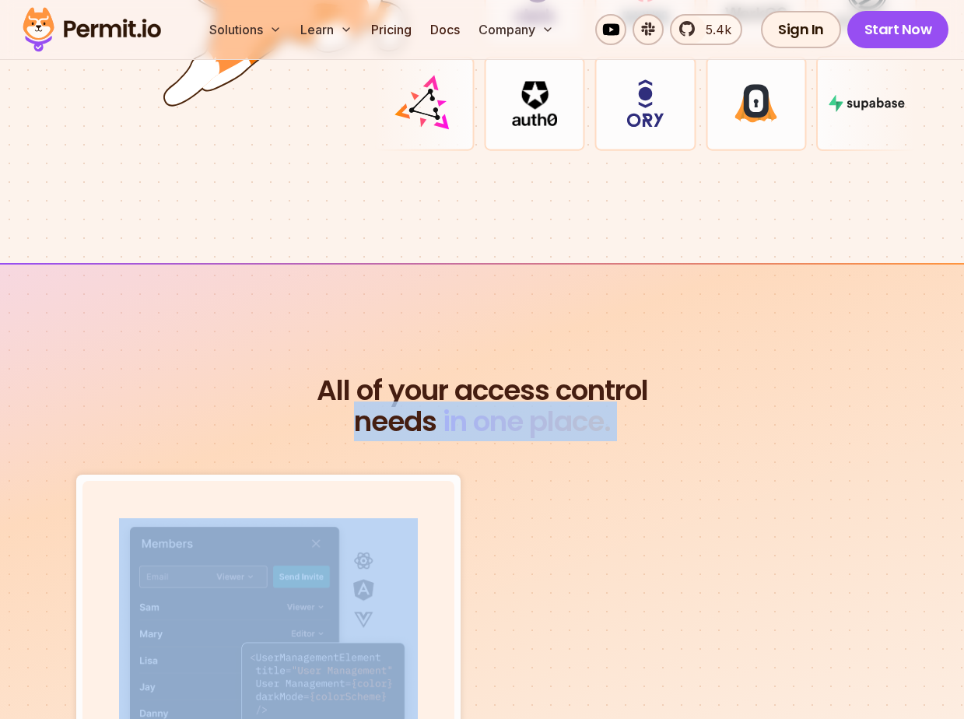
click at [309, 389] on h2 "All of your access control needs in one place." at bounding box center [482, 406] width 896 height 62
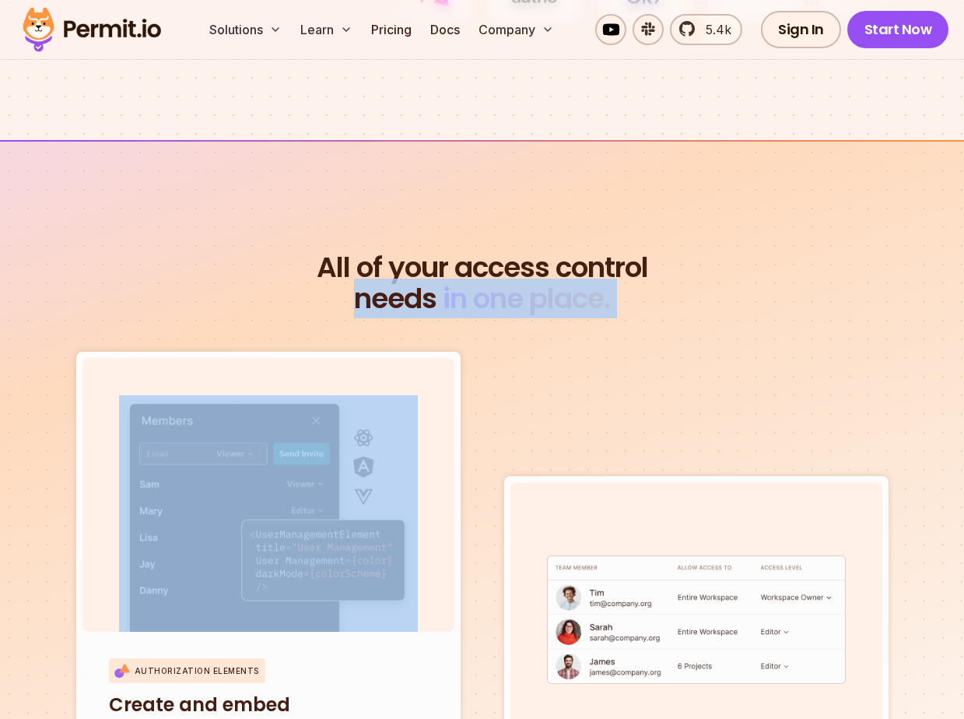
scroll to position [5337, 0]
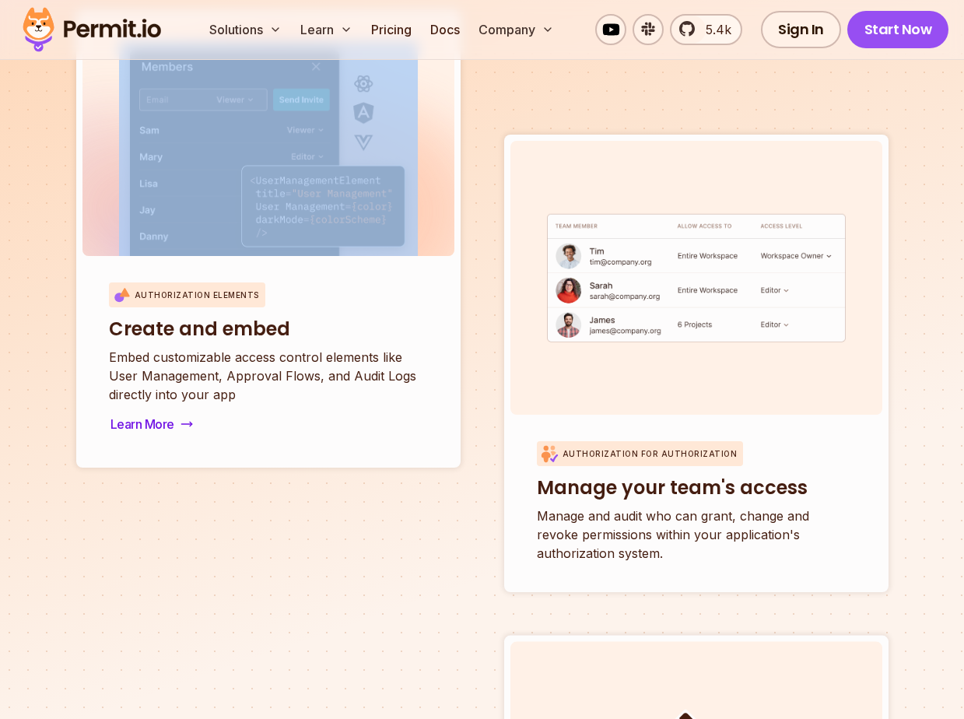
click at [76, 373] on link "Authorization Elements Create and embed Embed customizable access control eleme…" at bounding box center [268, 239] width 384 height 458
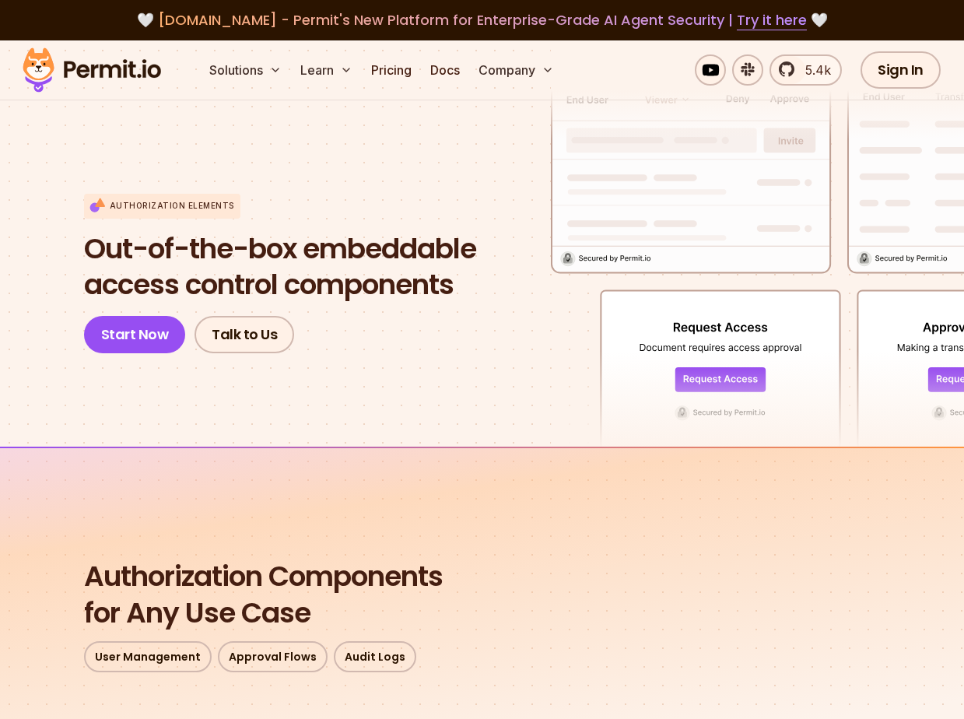
click at [75, 373] on section "Authorization Elements Out-of-the-box embeddable access control components Star…" at bounding box center [482, 244] width 964 height 406
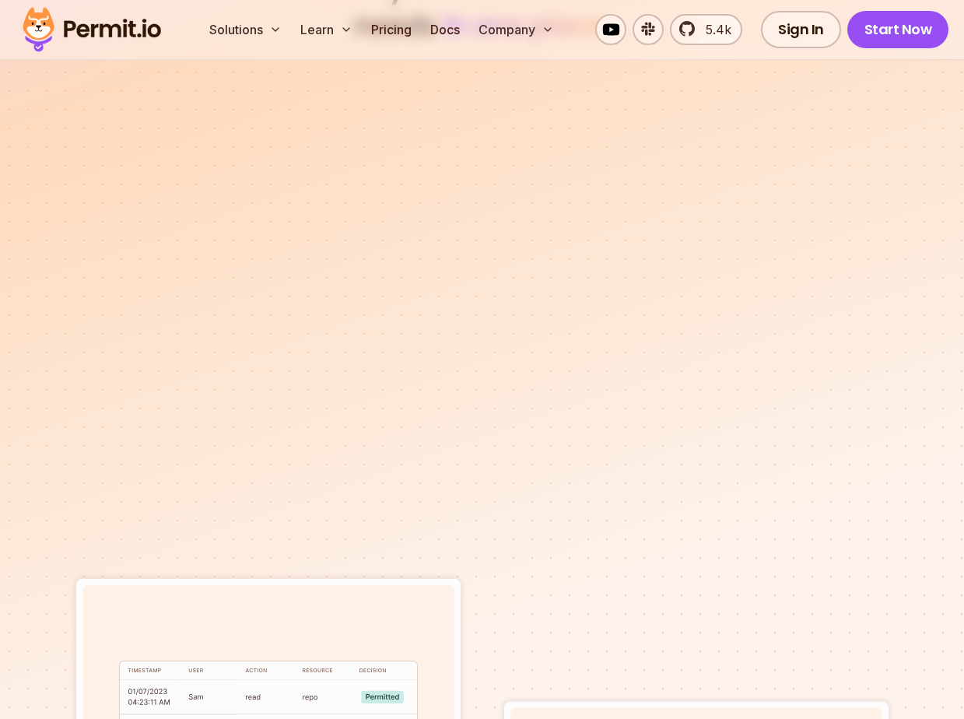
scroll to position [5330, 0]
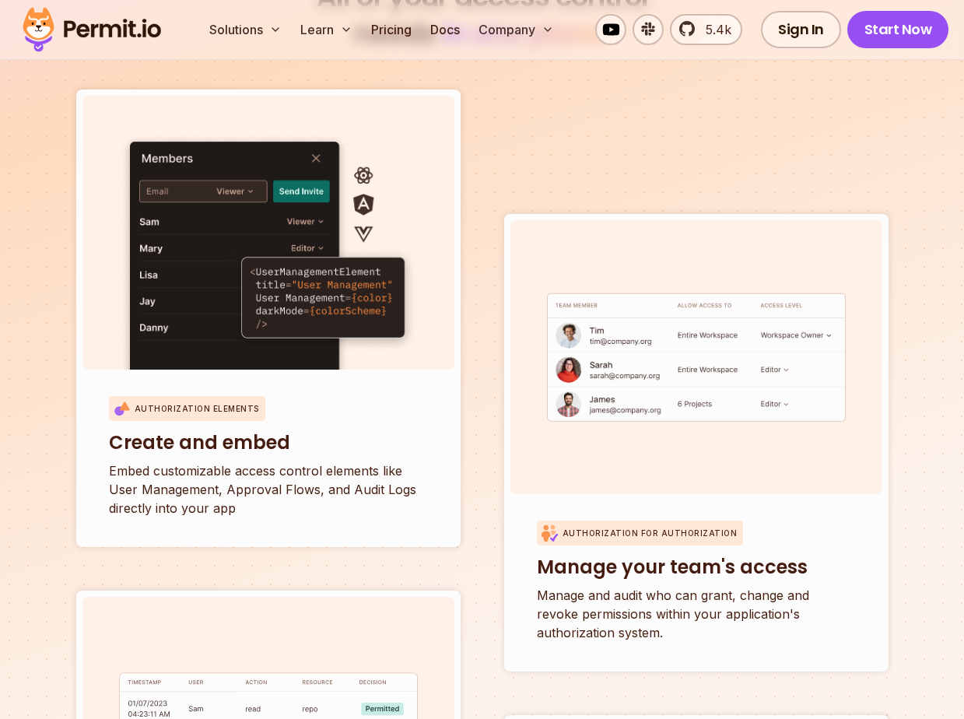
click at [51, 384] on div "All of your access control needs in one place. Authorization Elements Create an…" at bounding box center [482, 576] width 896 height 1194
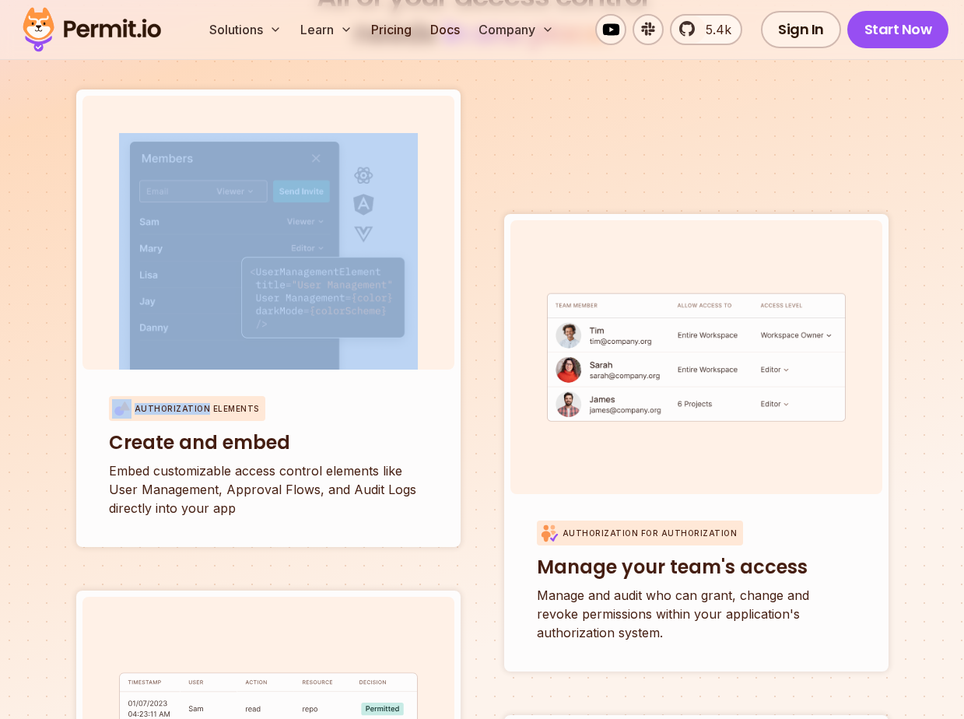
click at [51, 384] on div "All of your access control needs in one place. Authorization Elements Create an…" at bounding box center [482, 576] width 896 height 1194
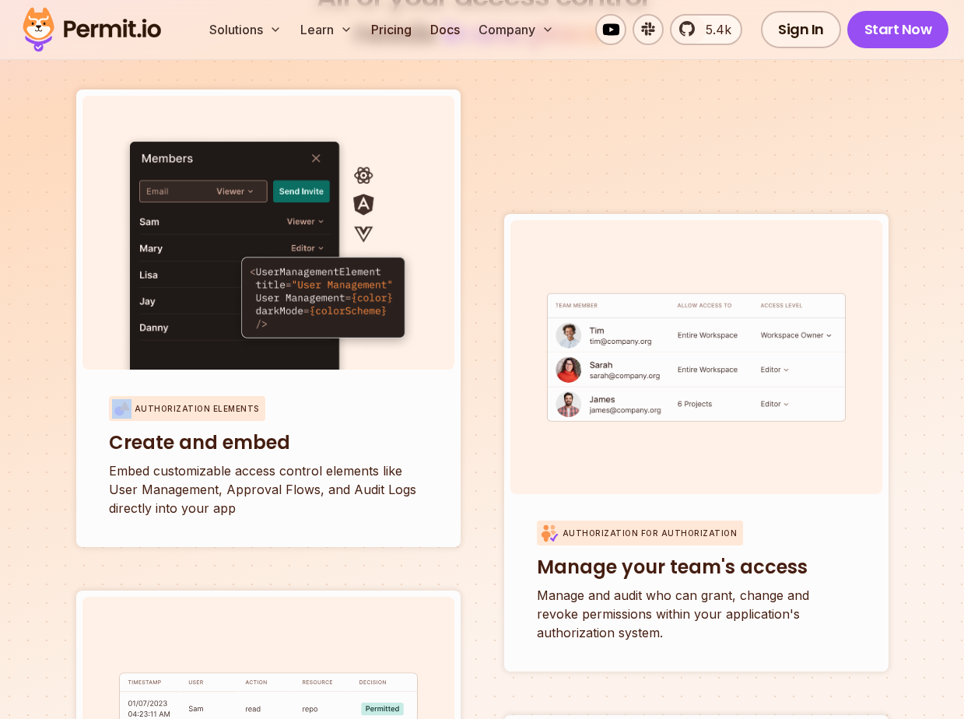
click at [51, 384] on div "All of your access control needs in one place. Authorization Elements Create an…" at bounding box center [482, 576] width 896 height 1194
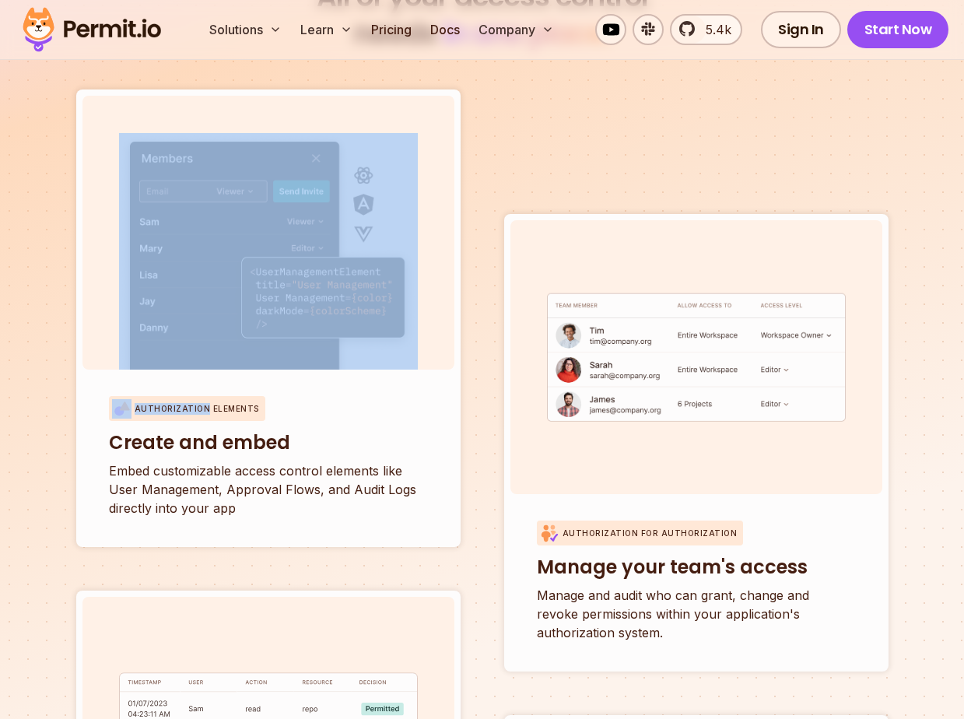
click at [51, 384] on div "All of your access control needs in one place. Authorization Elements Create an…" at bounding box center [482, 576] width 896 height 1194
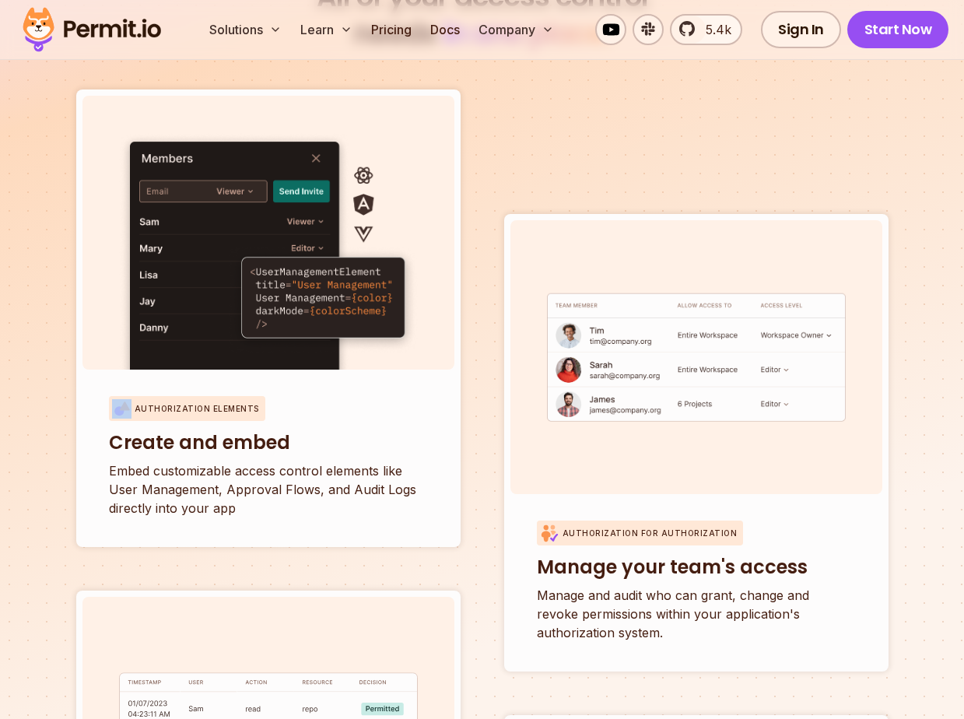
click at [51, 384] on div "All of your access control needs in one place. Authorization Elements Create an…" at bounding box center [482, 576] width 896 height 1194
click at [70, 456] on div "All of your access control needs in one place. Authorization Elements Create an…" at bounding box center [482, 576] width 896 height 1194
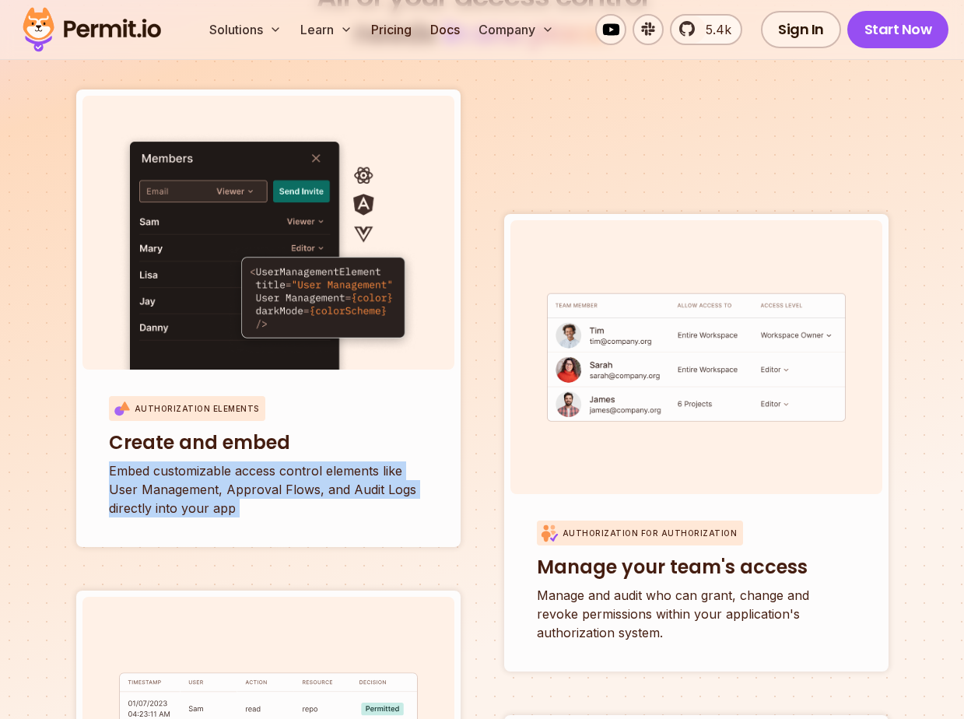
click at [70, 456] on div "All of your access control needs in one place. Authorization Elements Create an…" at bounding box center [482, 576] width 896 height 1194
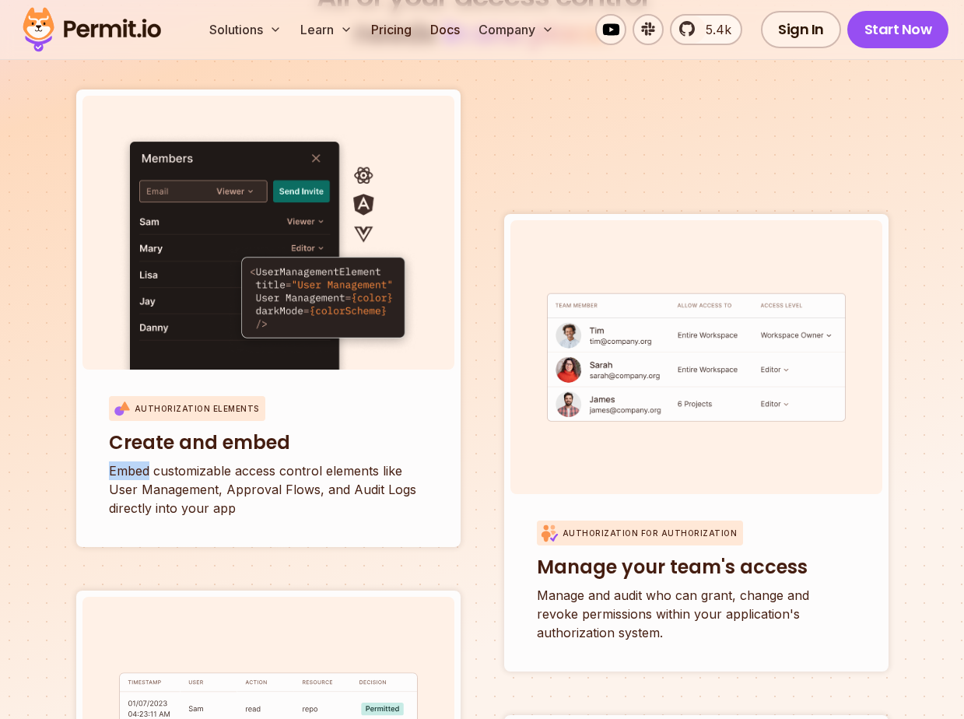
click at [70, 456] on div "All of your access control needs in one place. Authorization Elements Create an…" at bounding box center [482, 576] width 896 height 1194
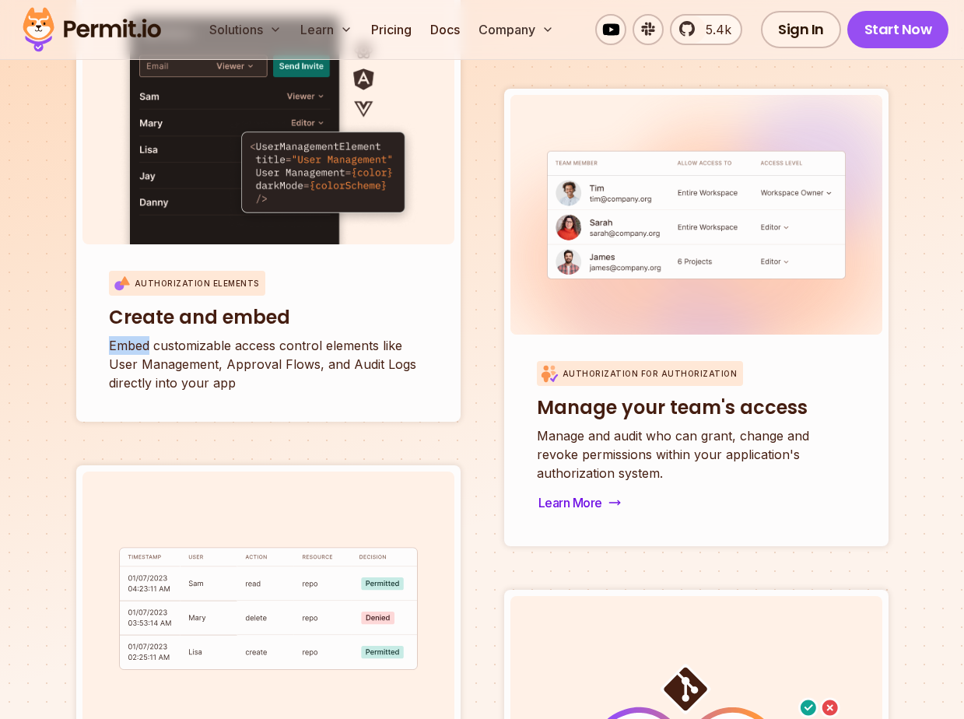
scroll to position [5431, 0]
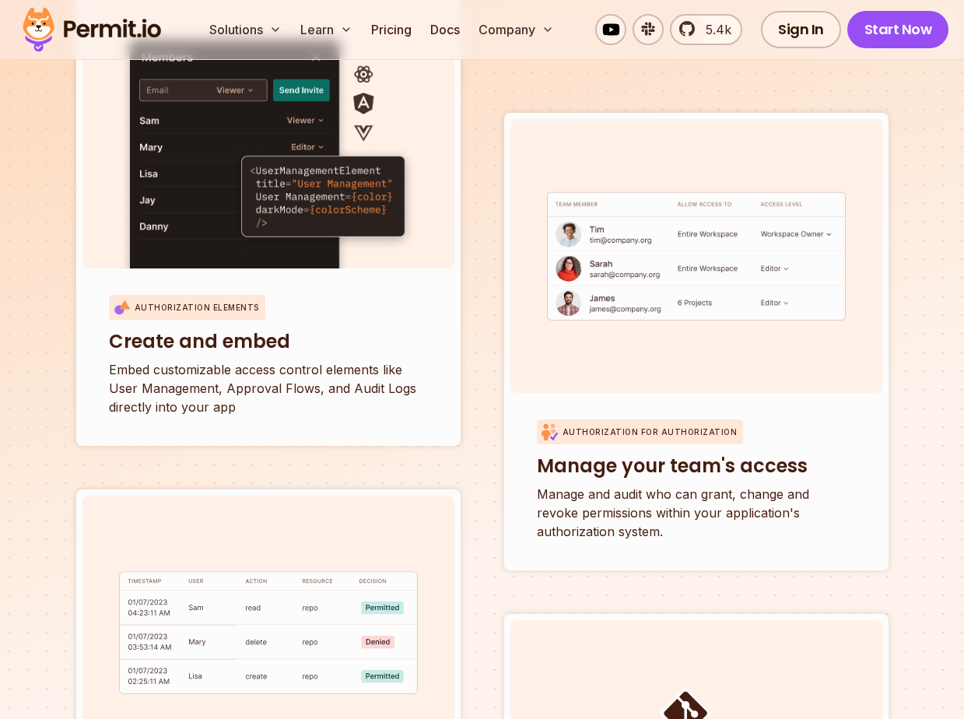
click at [944, 376] on section "All of your access control needs in one place. Authorization Elements Create an…" at bounding box center [482, 456] width 964 height 1380
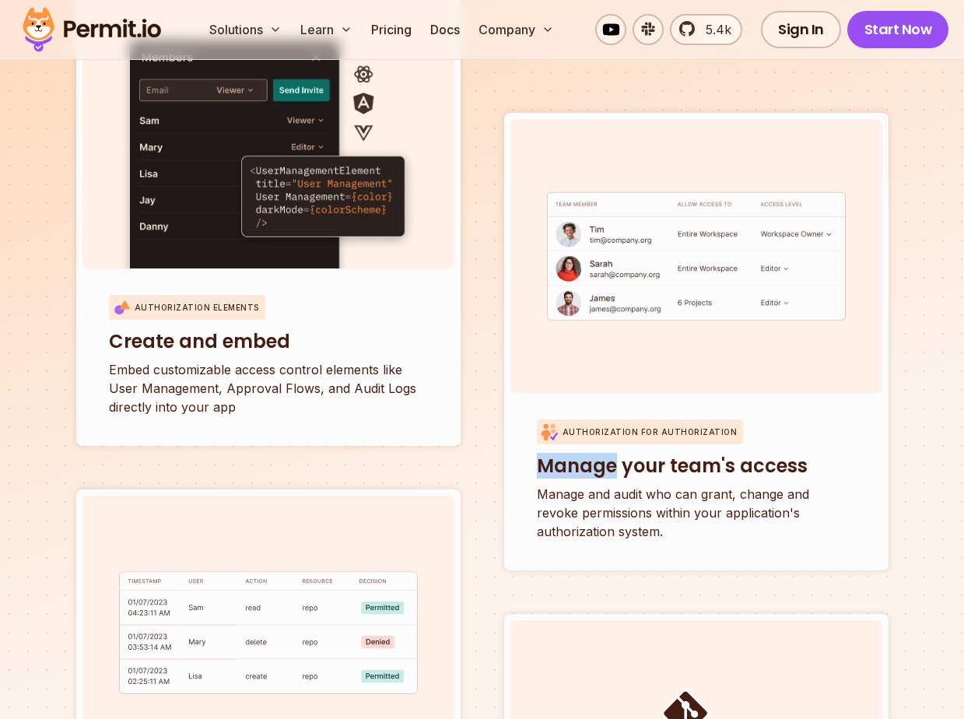
click at [944, 376] on section "All of your access control needs in one place. Authorization Elements Create an…" at bounding box center [482, 456] width 964 height 1380
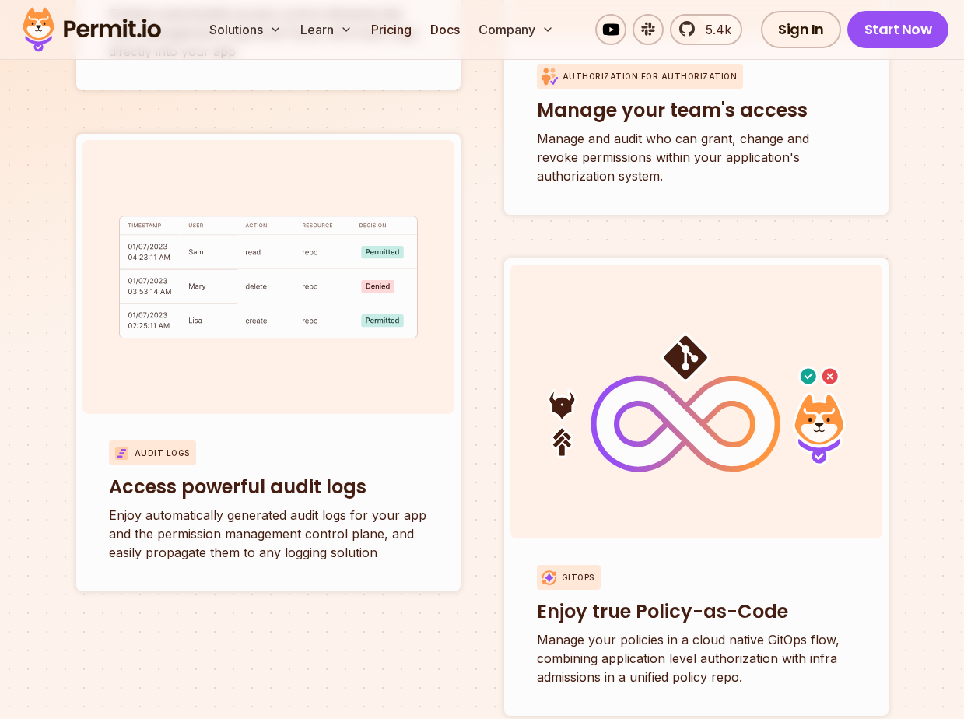
scroll to position [5806, 0]
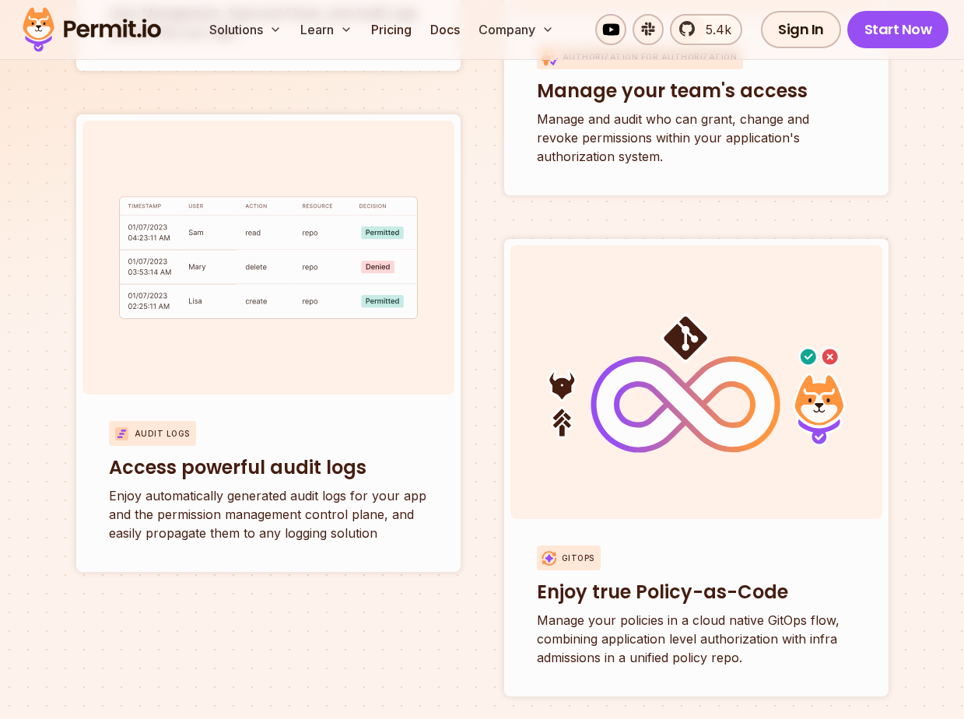
click at [53, 362] on div "All of your access control needs in one place. Authorization Elements Create an…" at bounding box center [482, 100] width 896 height 1194
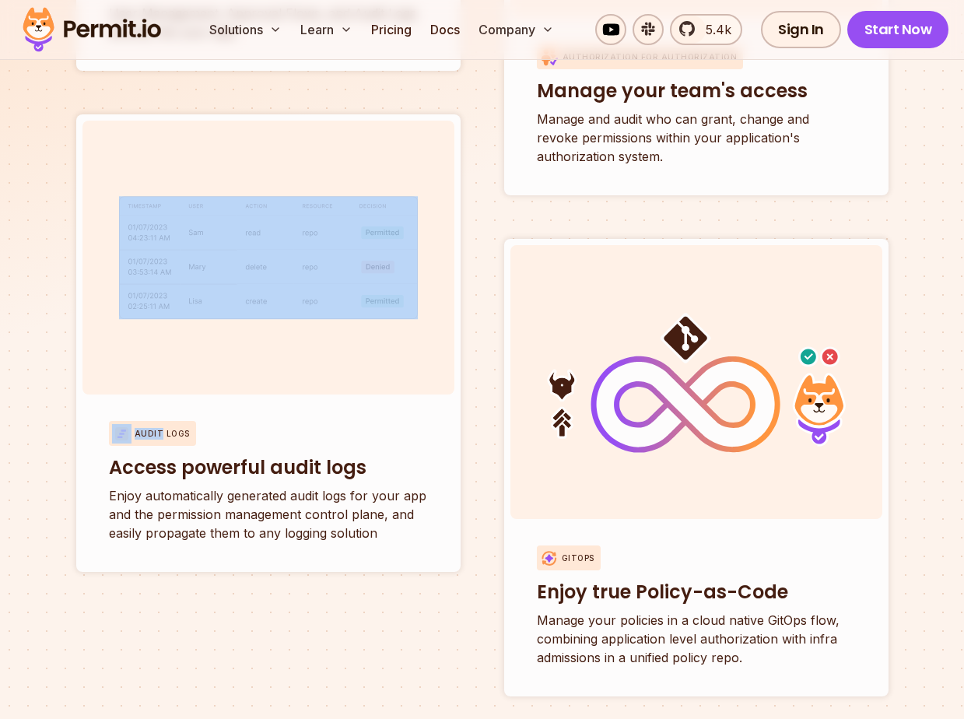
click at [53, 362] on div "All of your access control needs in one place. Authorization Elements Create an…" at bounding box center [482, 100] width 896 height 1194
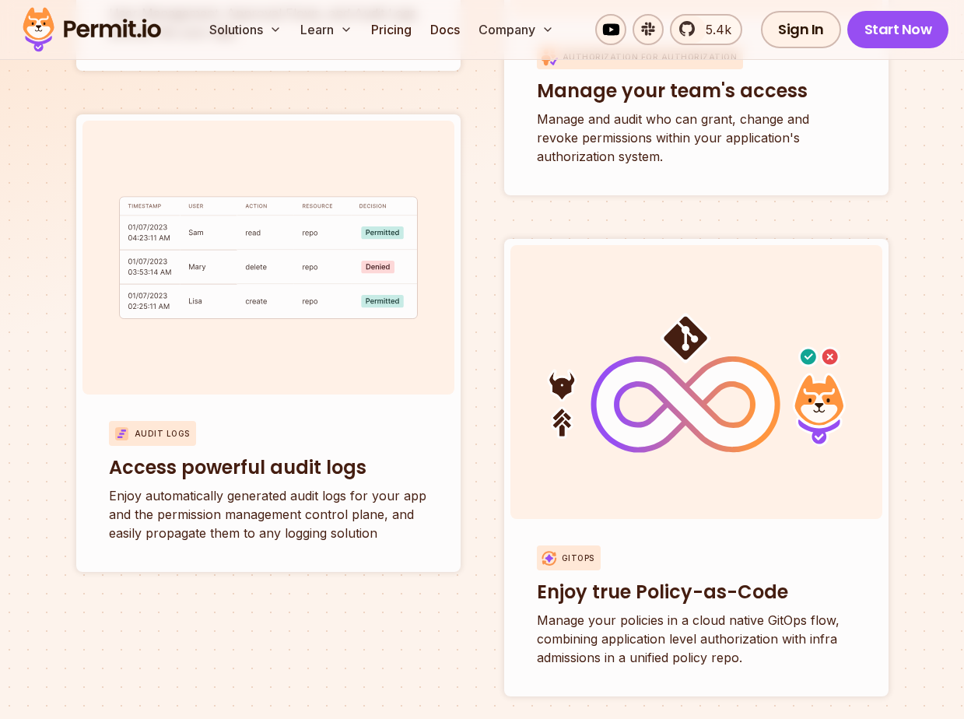
click at [53, 362] on div "All of your access control needs in one place. Authorization Elements Create an…" at bounding box center [482, 100] width 896 height 1194
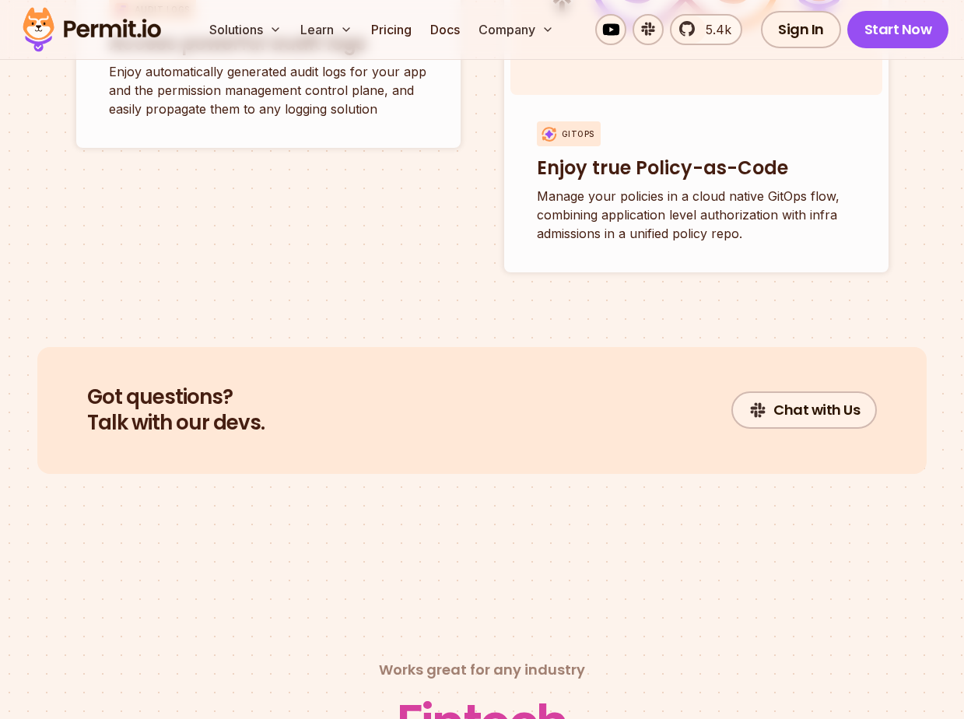
scroll to position [6256, 0]
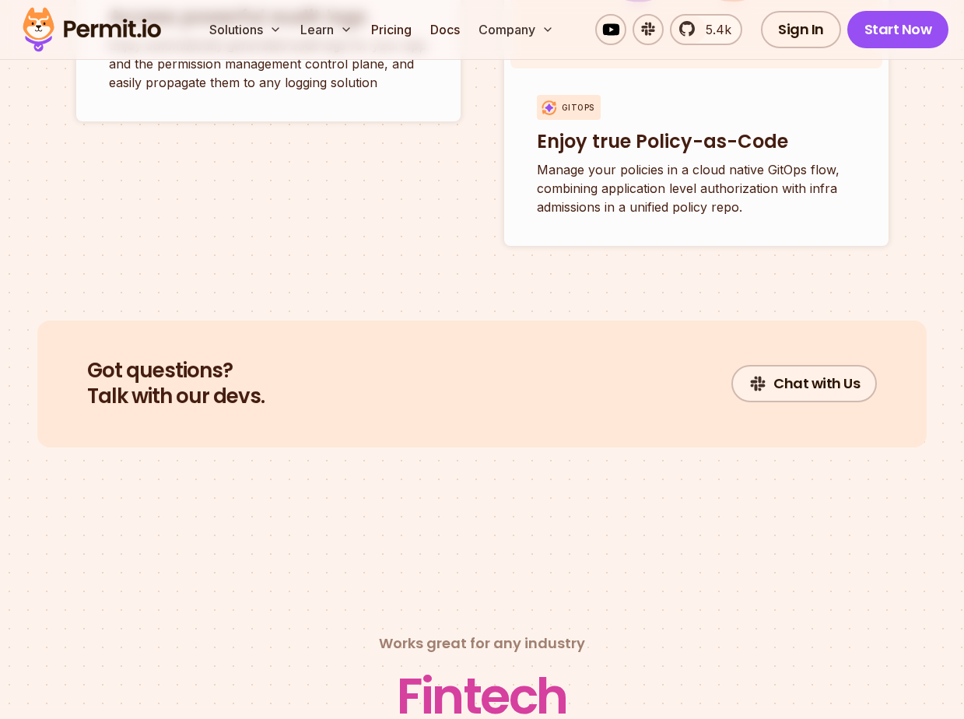
click at [53, 362] on div "Got questions? Talk with our devs. Chat with Us" at bounding box center [481, 385] width 889 height 128
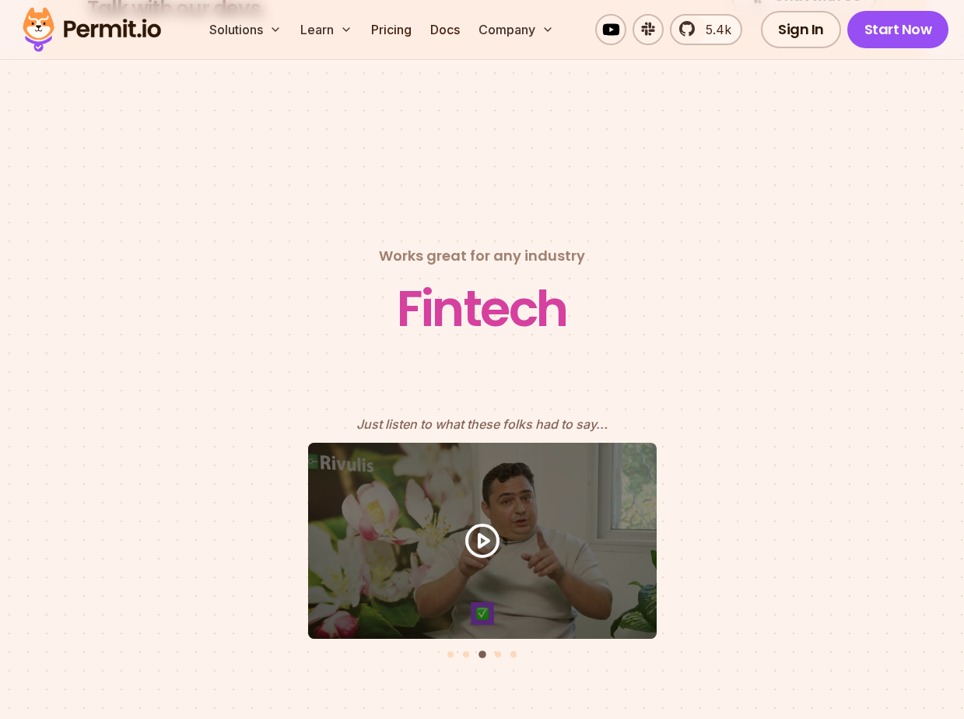
scroll to position [7052, 0]
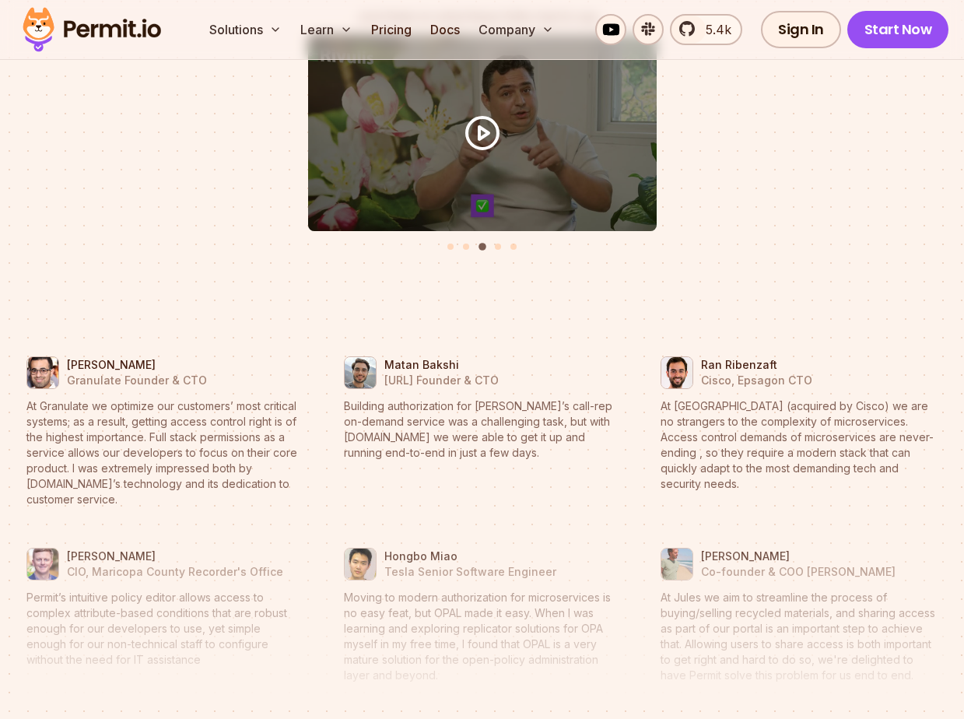
click at [53, 362] on img at bounding box center [42, 373] width 31 height 40
click at [111, 373] on p "Granulate Founder & CTO" at bounding box center [137, 381] width 140 height 16
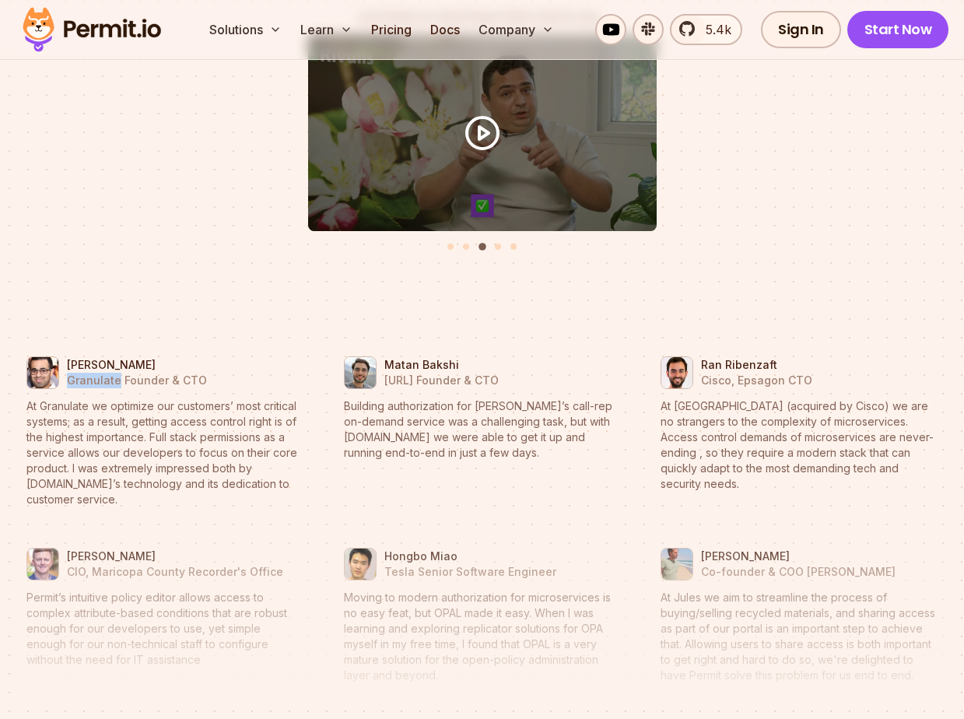
click at [111, 373] on p "Granulate Founder & CTO" at bounding box center [137, 381] width 140 height 16
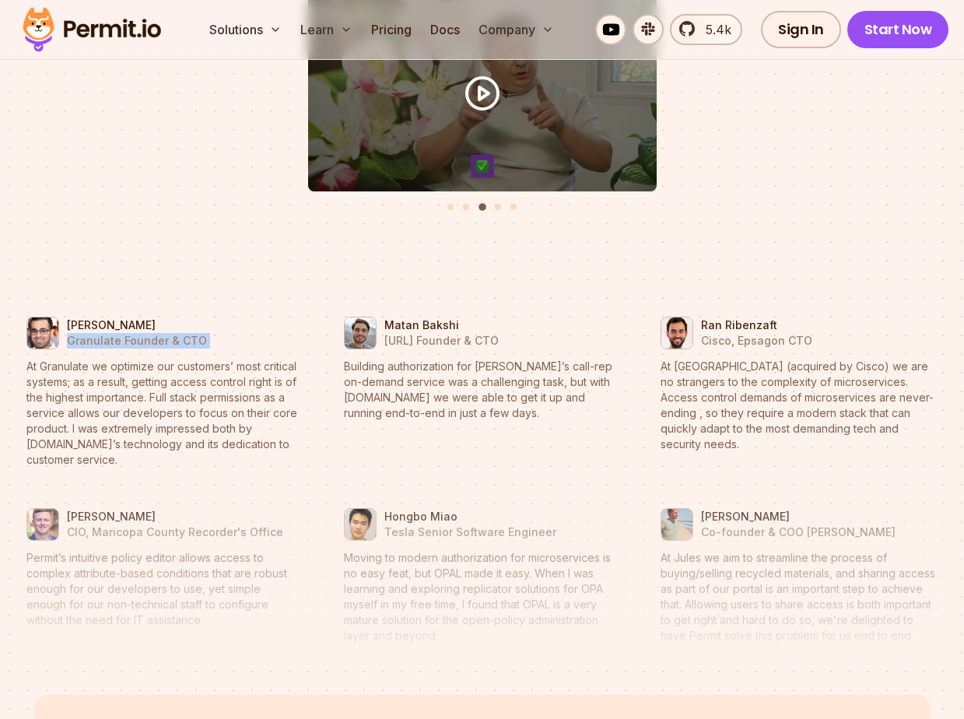
scroll to position [7100, 0]
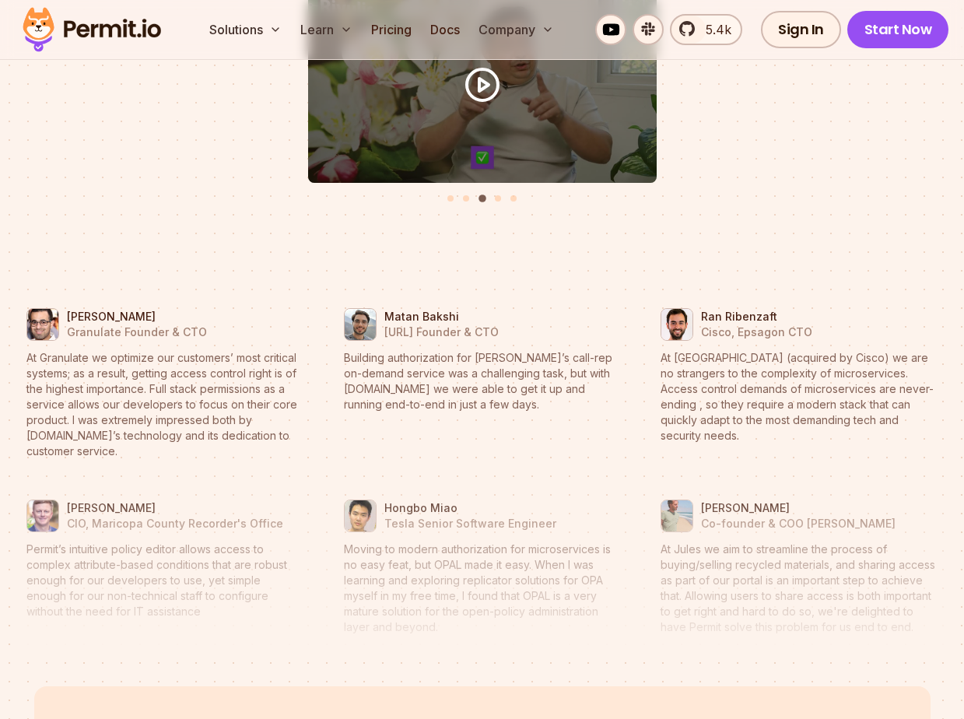
click at [111, 362] on blockquote "At Granulate we optimize our customers’ most critical systems; as a result, get…" at bounding box center [164, 404] width 277 height 109
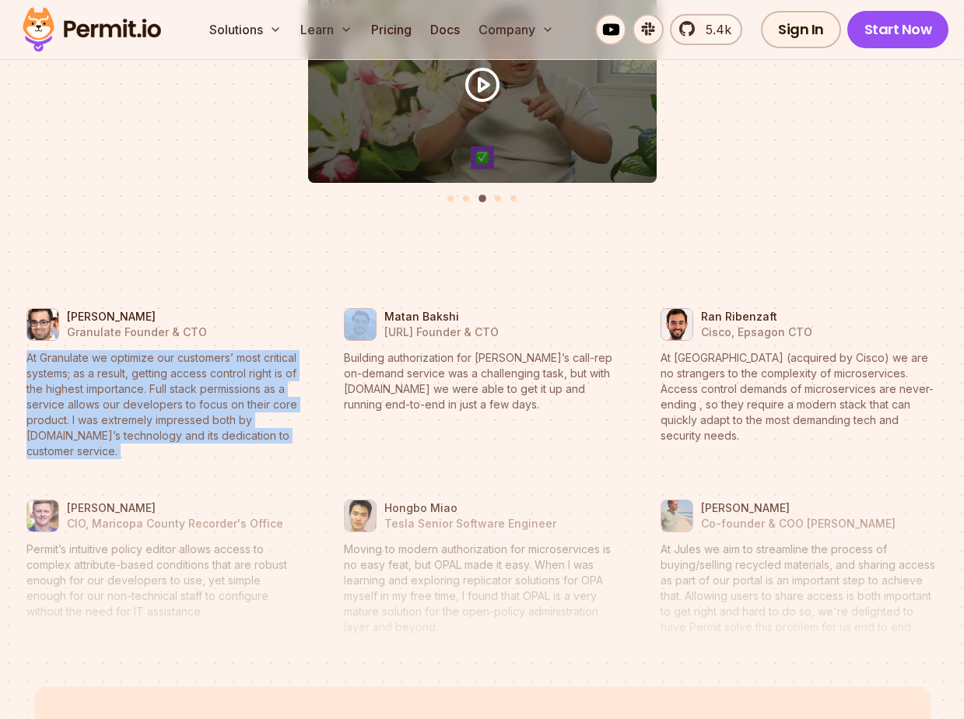
click at [111, 362] on blockquote "At Granulate we optimize our customers’ most critical systems; as a result, get…" at bounding box center [164, 404] width 277 height 109
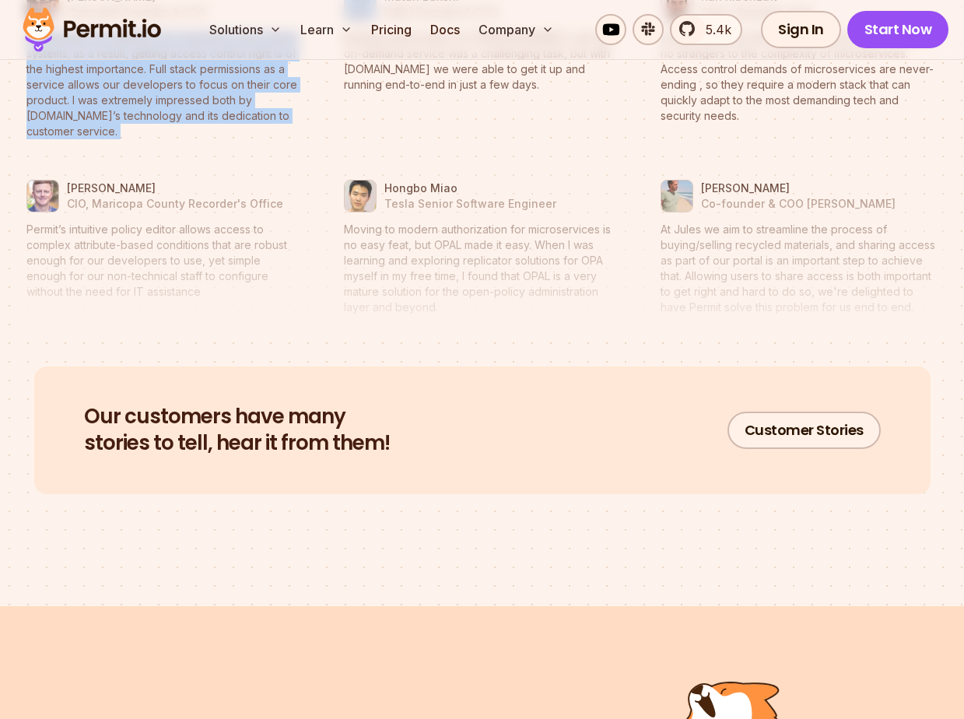
scroll to position [7504, 0]
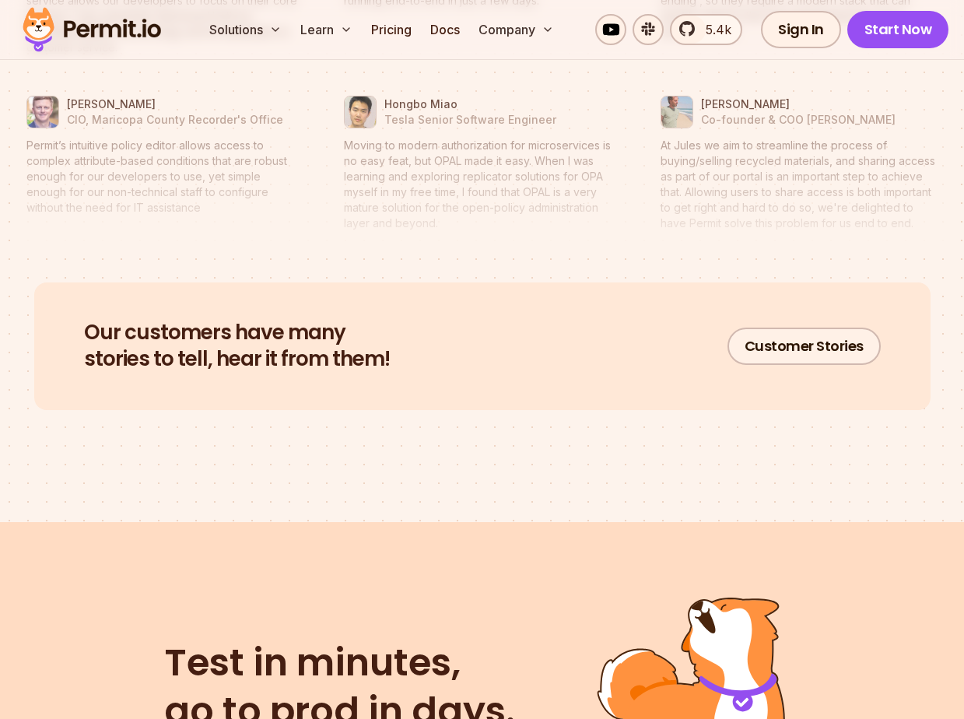
click at [121, 344] on h2 "Our customers have many stories to tell, hear it from them!" at bounding box center [237, 346] width 306 height 53
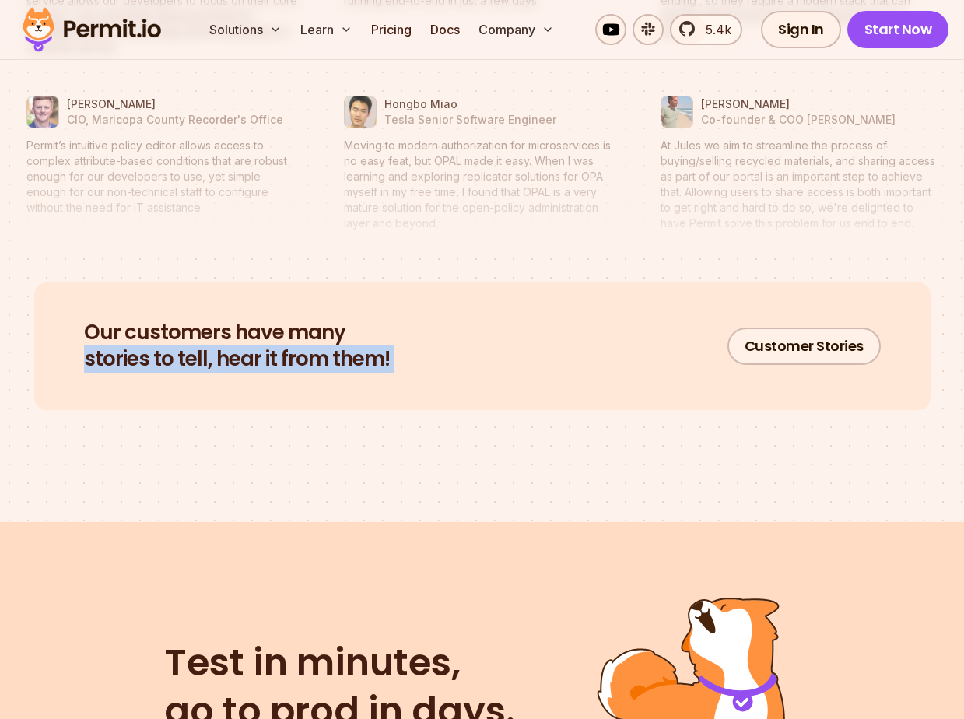
click at [121, 344] on h2 "Our customers have many stories to tell, hear it from them!" at bounding box center [237, 346] width 306 height 53
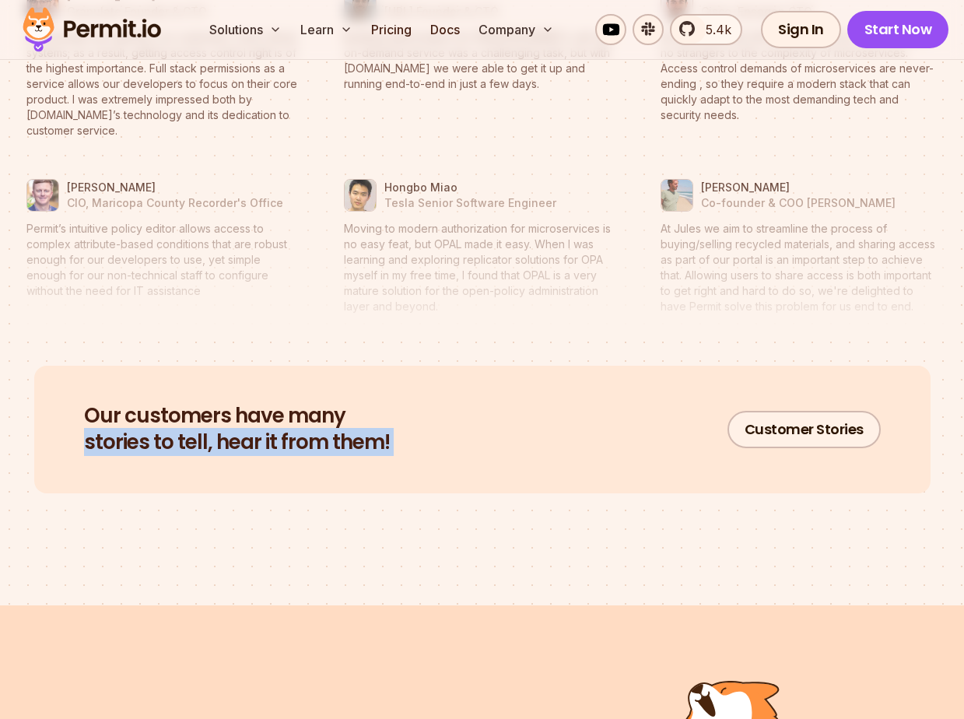
scroll to position [7290, 0]
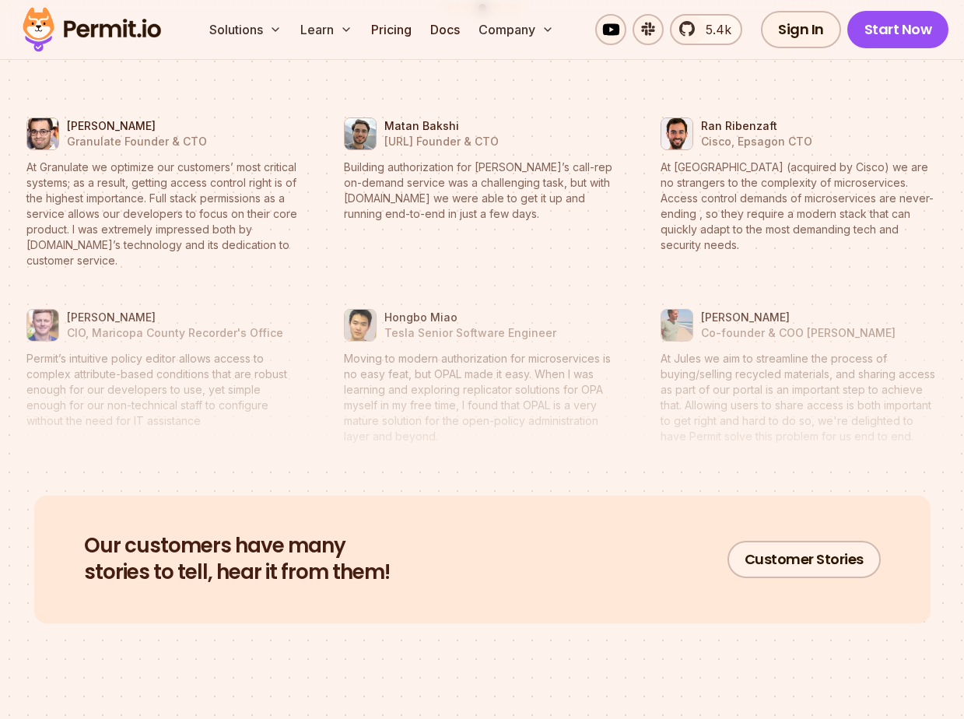
click at [121, 369] on blockquote "Permit’s intuitive policy editor allows access to complex attribute-based condi…" at bounding box center [164, 390] width 277 height 78
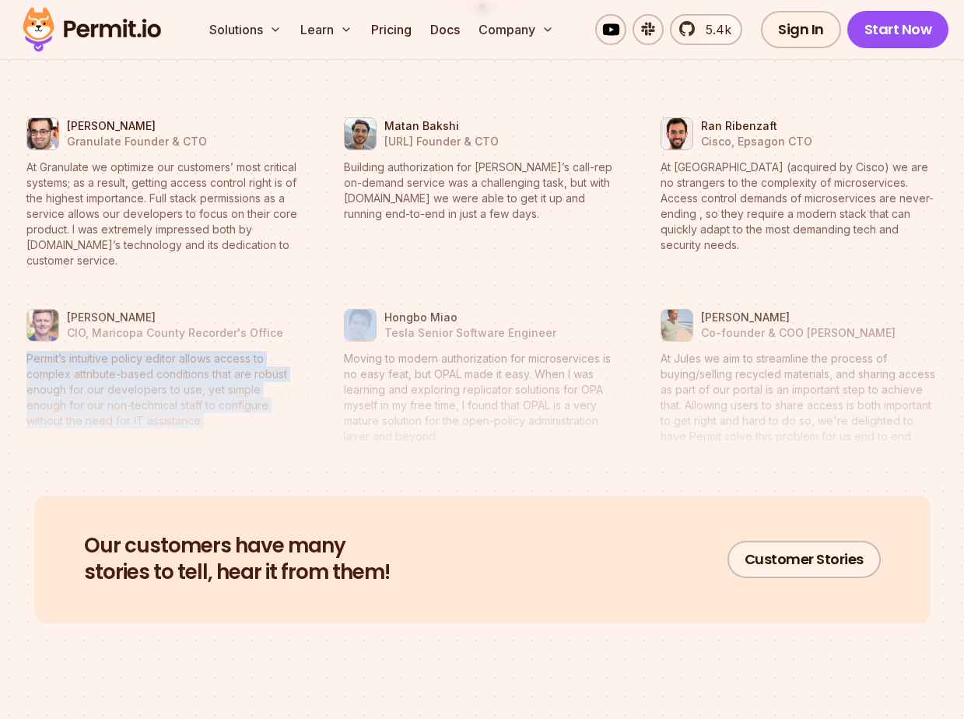
click at [121, 369] on blockquote "Permit’s intuitive policy editor allows access to complex attribute-based condi…" at bounding box center [164, 390] width 277 height 78
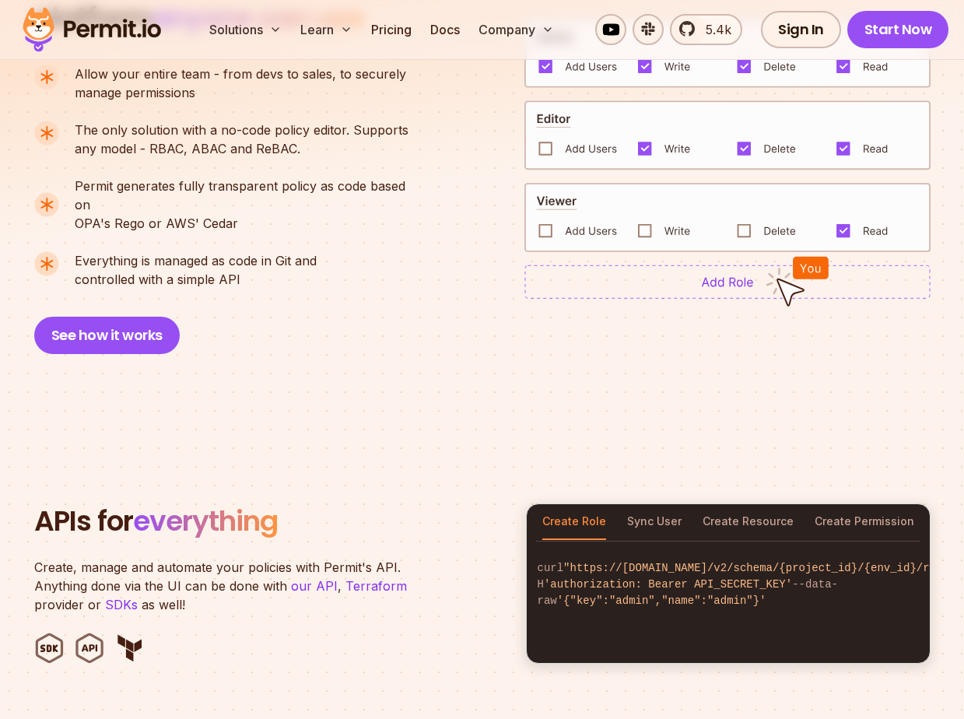
scroll to position [0, 0]
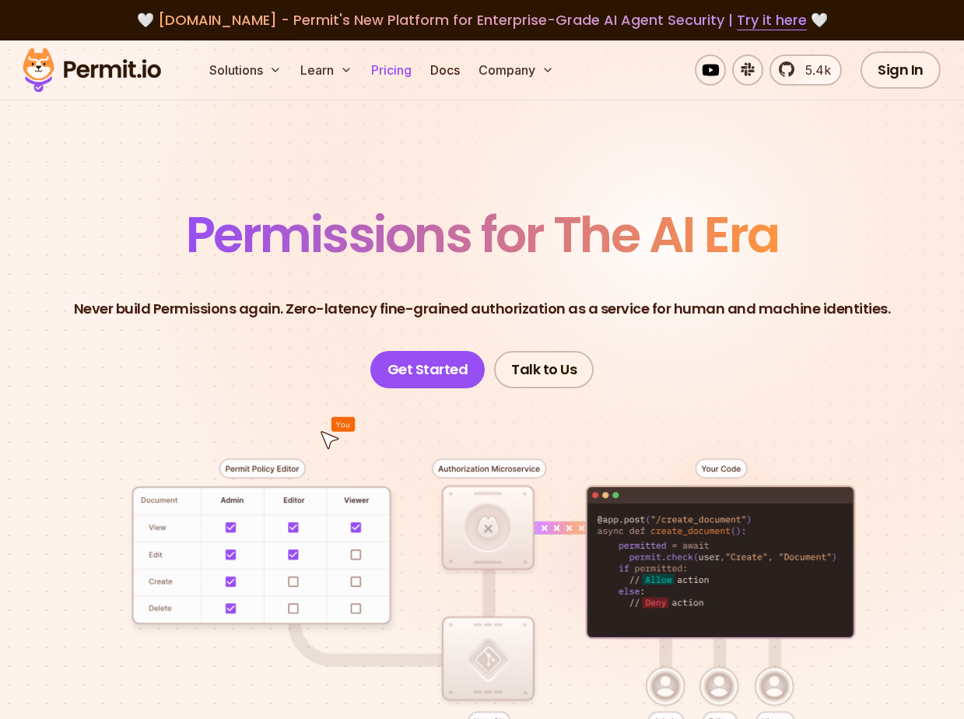
click at [397, 66] on link "Pricing" at bounding box center [391, 69] width 53 height 31
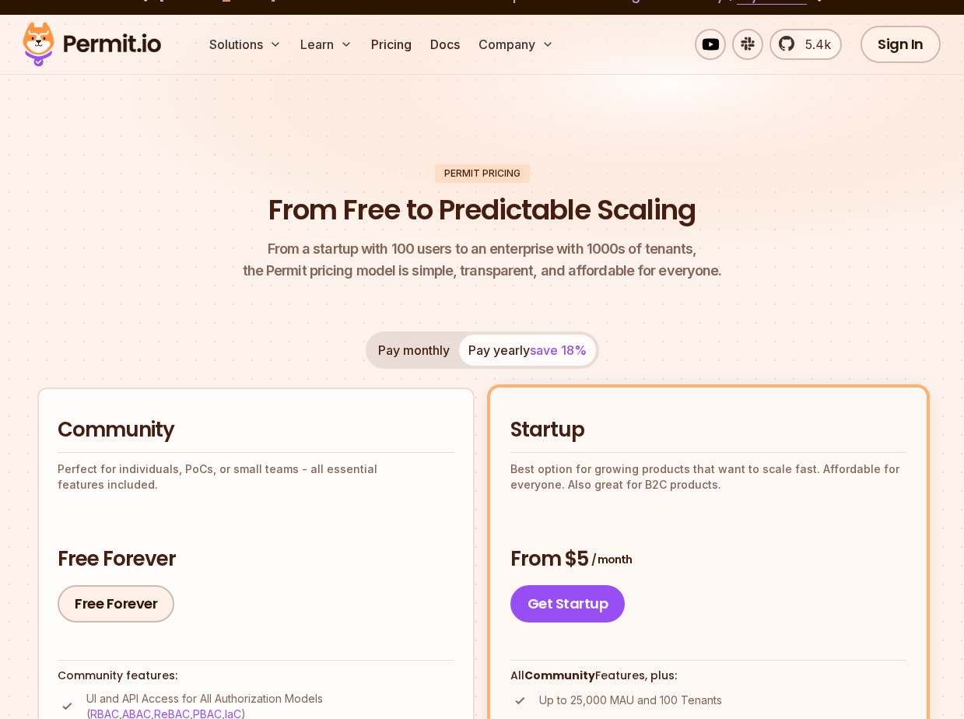
scroll to position [29, 0]
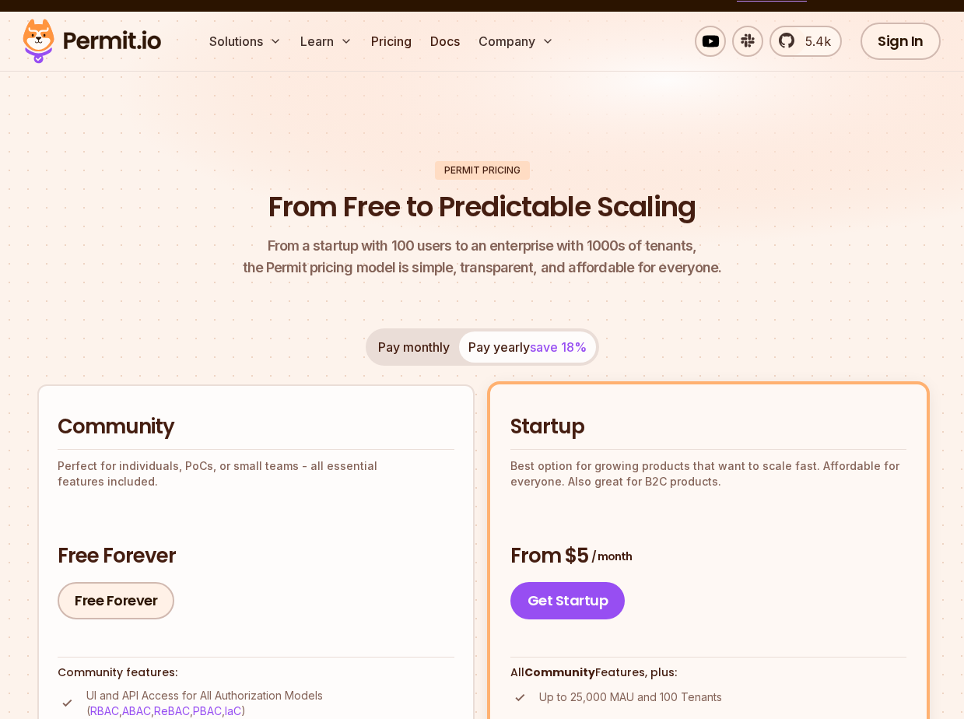
click at [417, 340] on button "Pay monthly" at bounding box center [414, 346] width 90 height 31
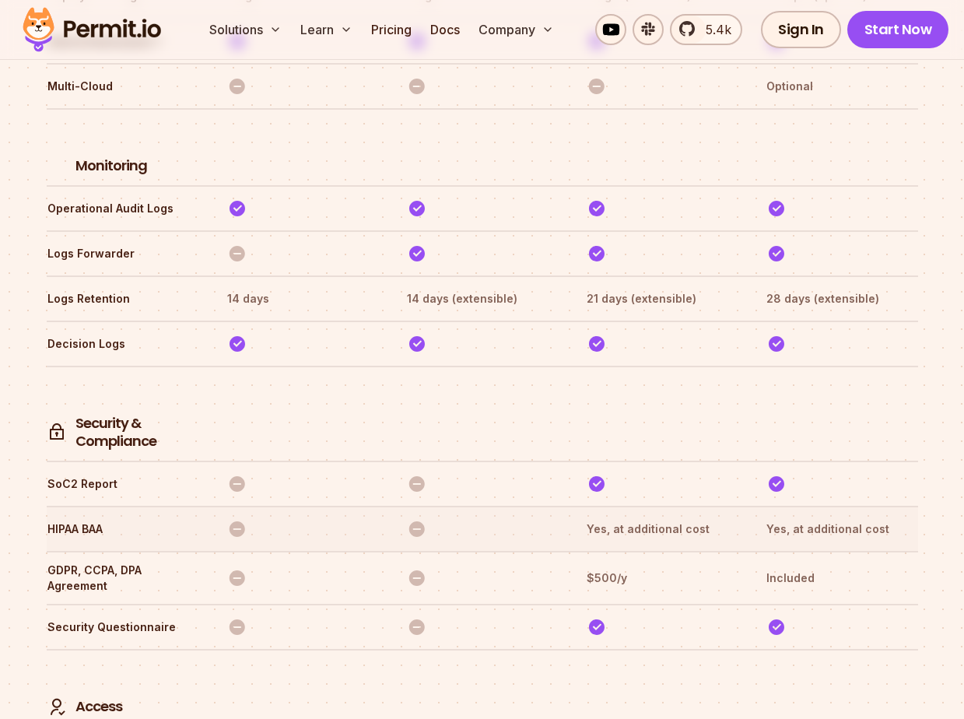
scroll to position [4401, 0]
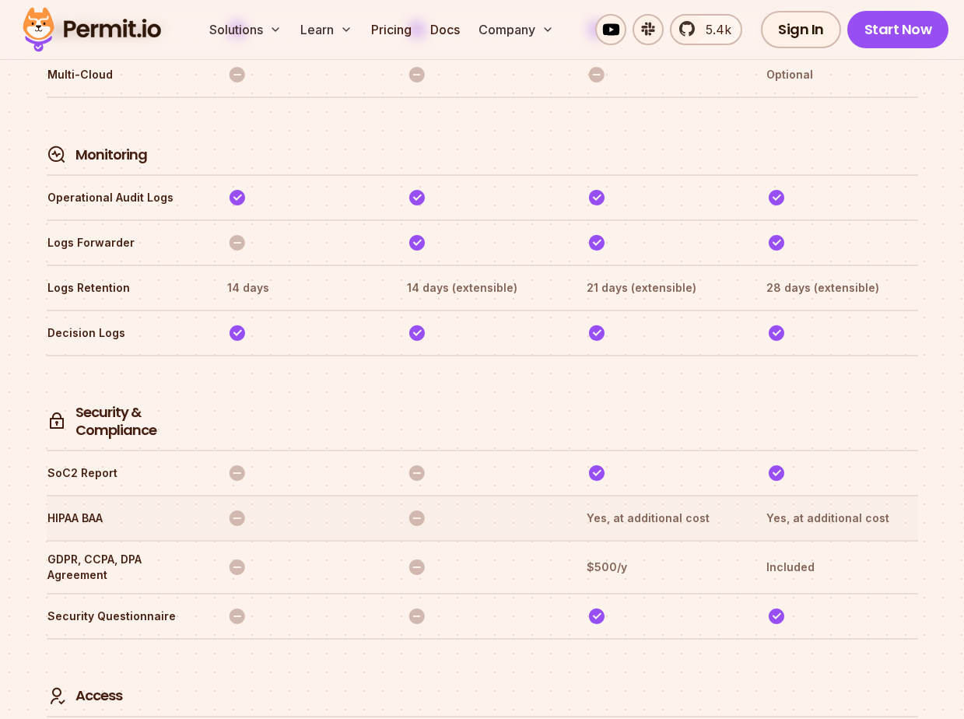
click at [635, 506] on th "Yes, at additional cost" at bounding box center [662, 518] width 152 height 25
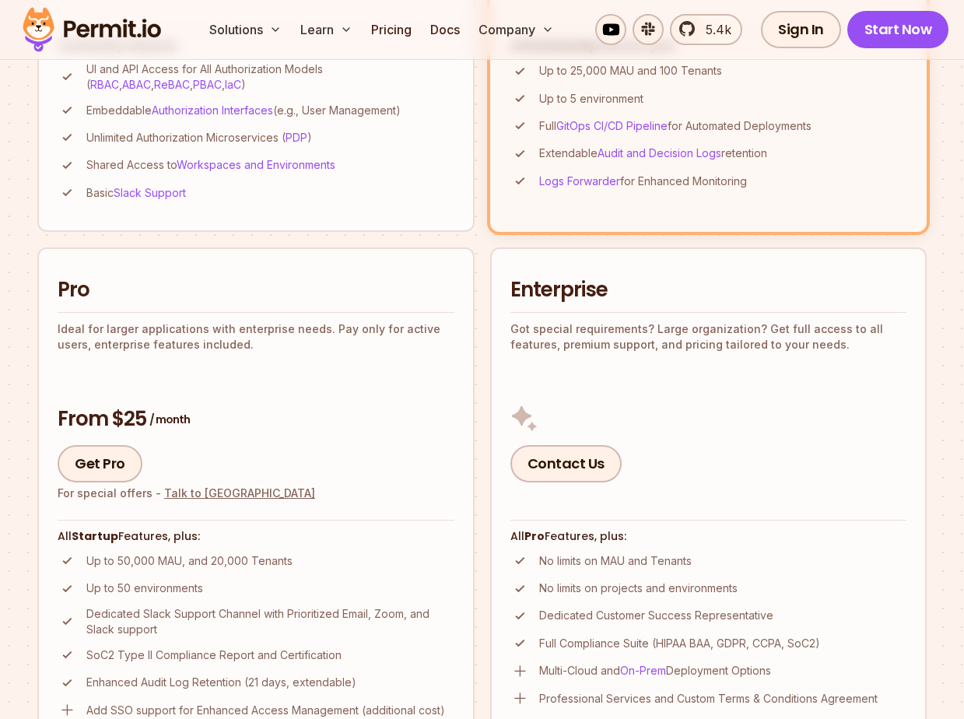
scroll to position [830, 0]
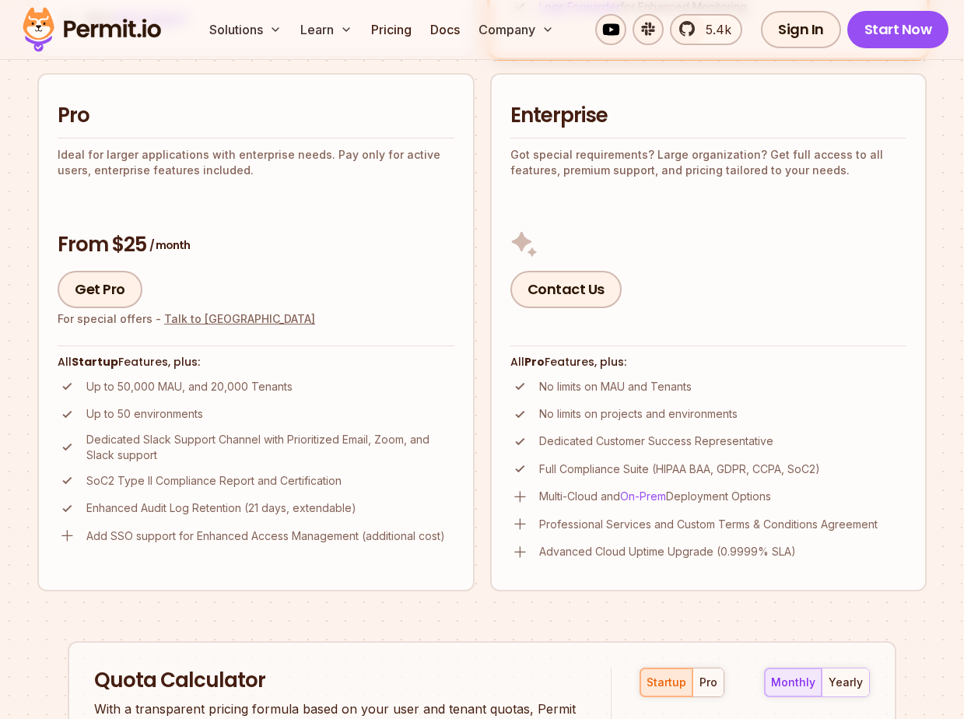
click at [623, 455] on ul "No limits on MAU and Tenants No limits on projects and environments Dedicated C…" at bounding box center [708, 469] width 397 height 184
click at [609, 415] on p "No limits on projects and environments" at bounding box center [638, 414] width 198 height 16
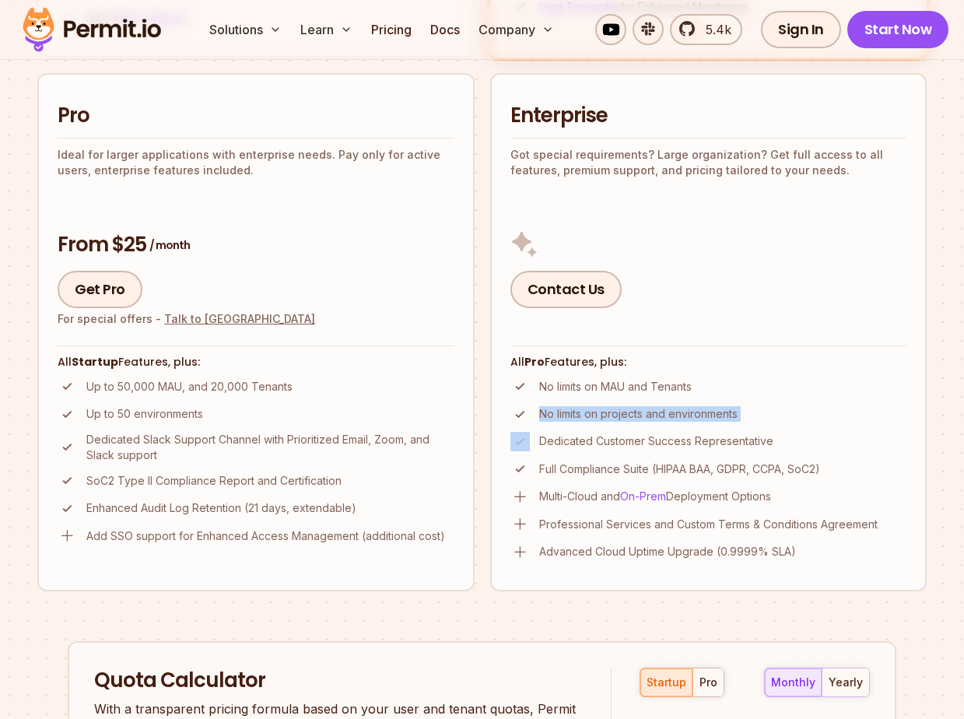
click at [609, 415] on p "No limits on projects and environments" at bounding box center [638, 414] width 198 height 16
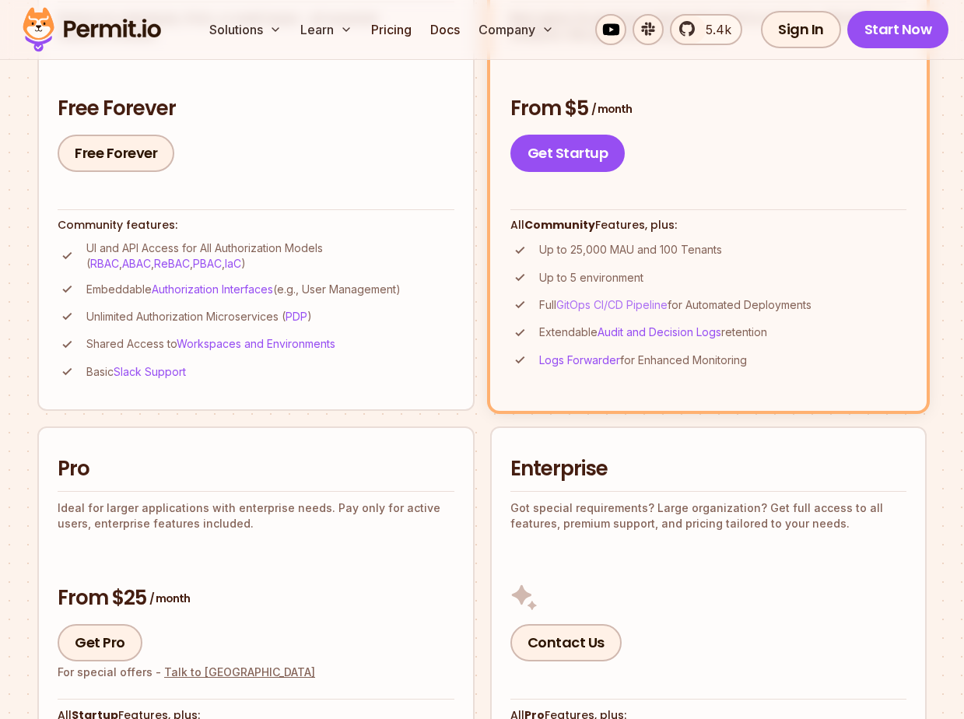
scroll to position [493, 0]
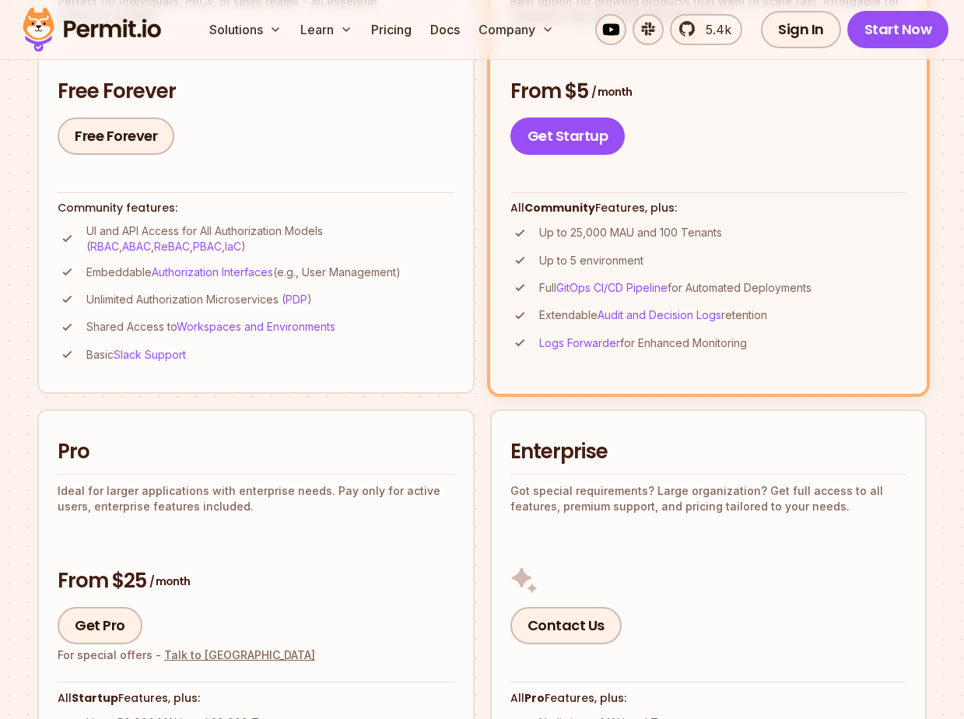
click at [525, 317] on img at bounding box center [519, 315] width 19 height 19
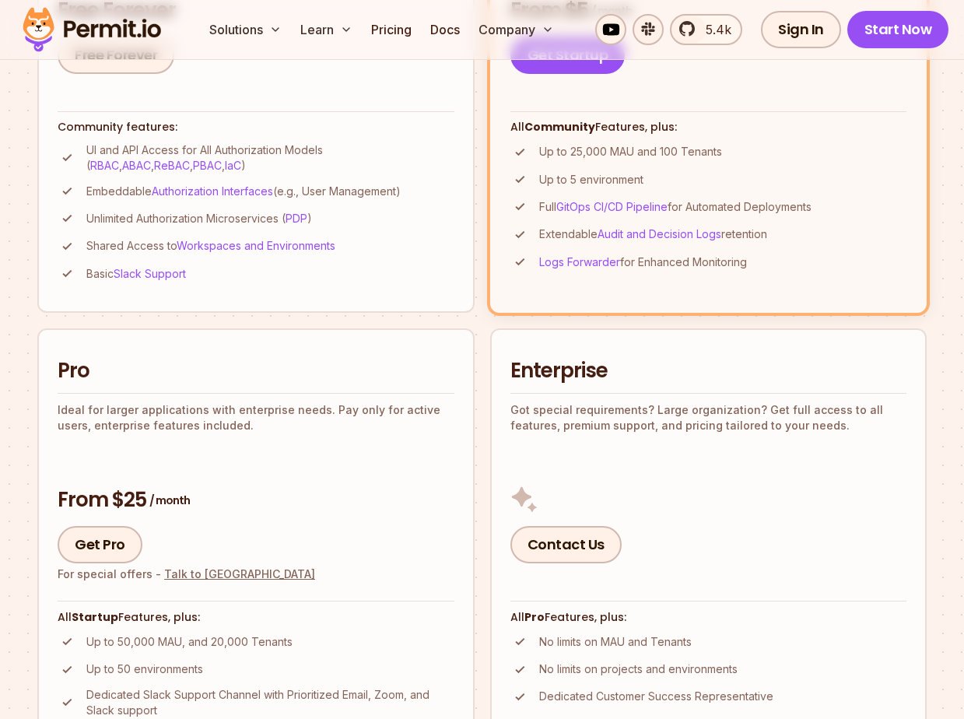
scroll to position [603, 0]
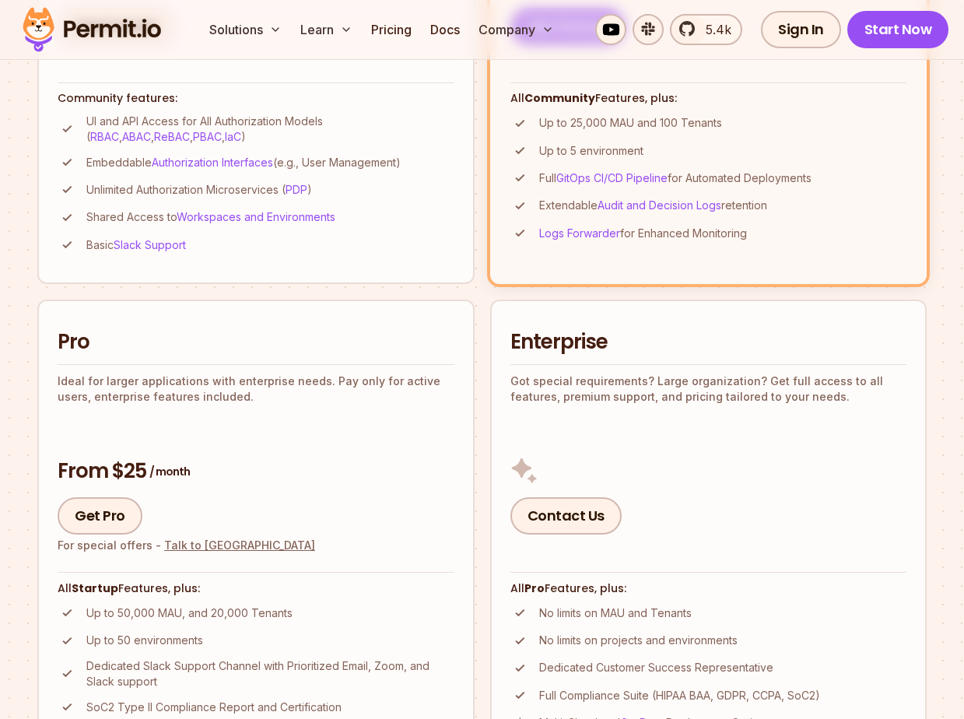
click at [534, 377] on p "Got special requirements? Large organization? Get full access to all features, …" at bounding box center [708, 389] width 397 height 31
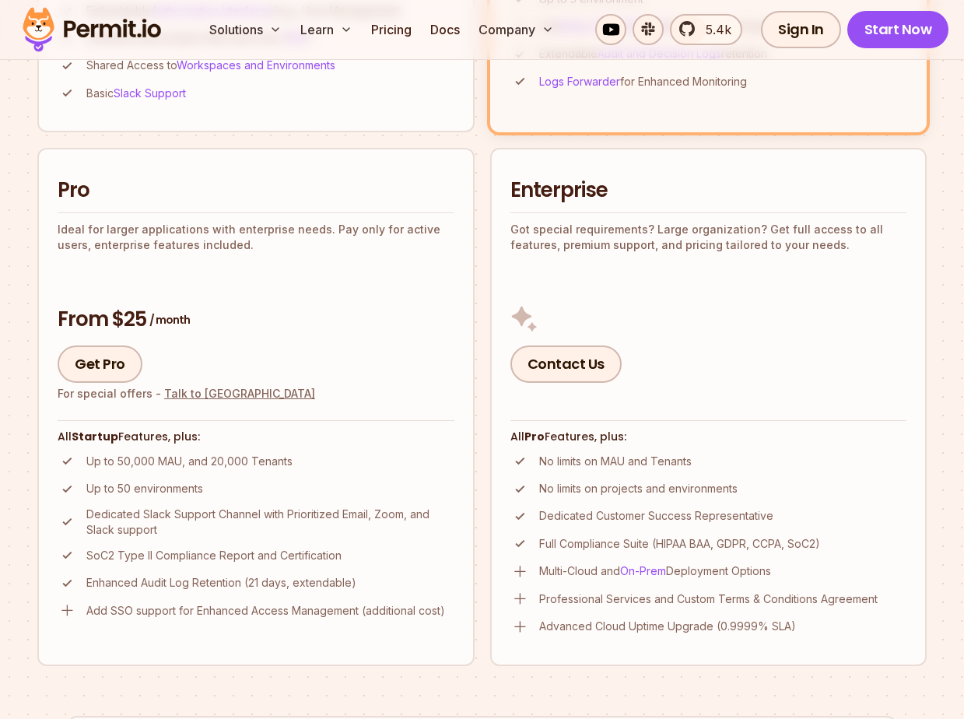
scroll to position [957, 0]
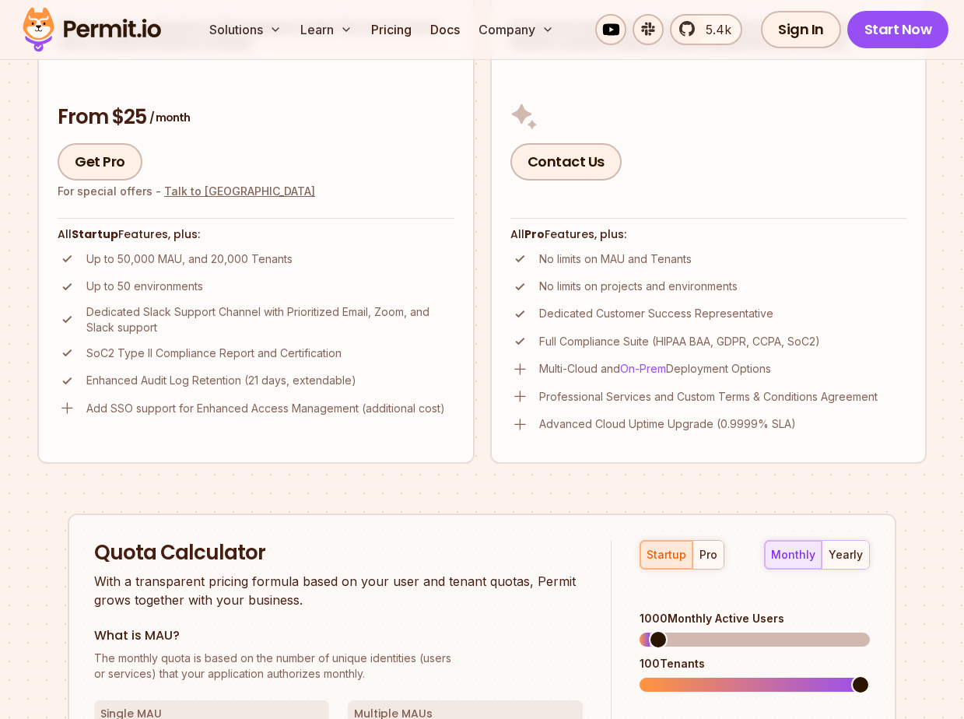
click at [542, 364] on p "Multi-Cloud and On-Prem Deployment Options" at bounding box center [655, 369] width 232 height 16
click at [530, 368] on li "Multi-Cloud and On-Prem Deployment Options" at bounding box center [708, 369] width 397 height 19
click at [521, 368] on img at bounding box center [519, 369] width 19 height 19
click at [517, 373] on img at bounding box center [519, 369] width 19 height 19
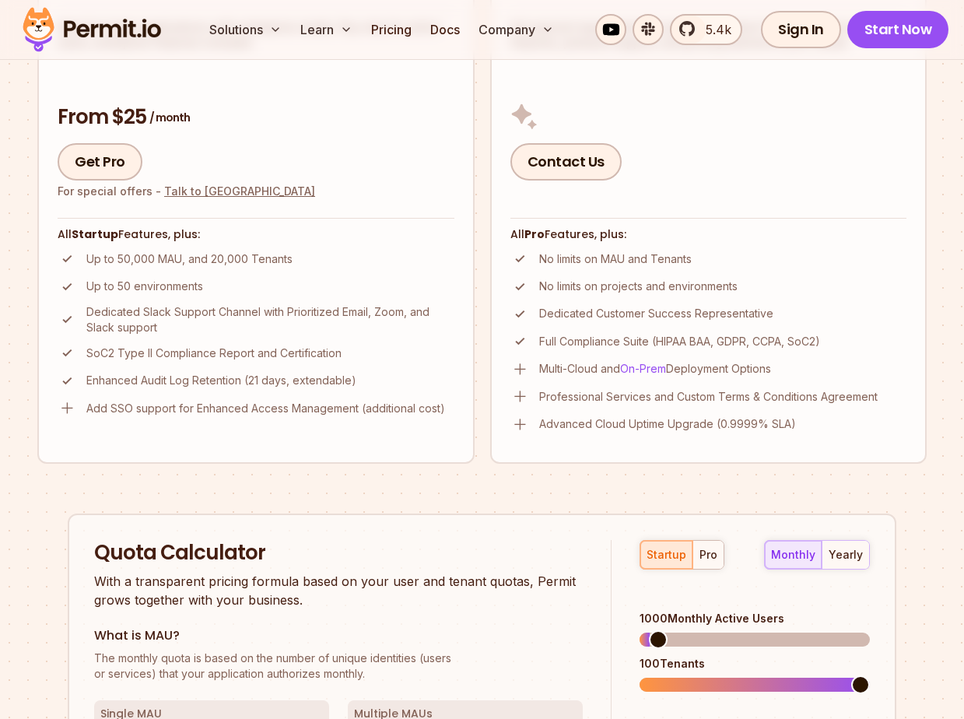
click at [517, 373] on img at bounding box center [519, 369] width 19 height 19
click at [555, 377] on li "Multi-Cloud and On-Prem Deployment Options" at bounding box center [708, 369] width 397 height 19
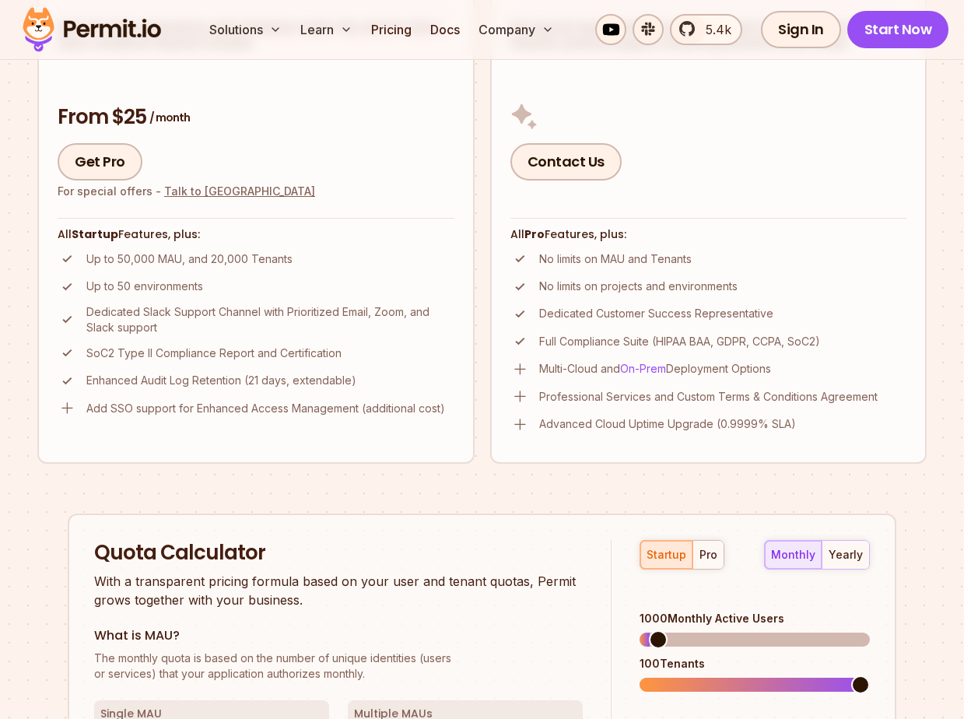
click at [307, 356] on p "SoC2 Type II Compliance Report and Certification" at bounding box center [213, 353] width 255 height 16
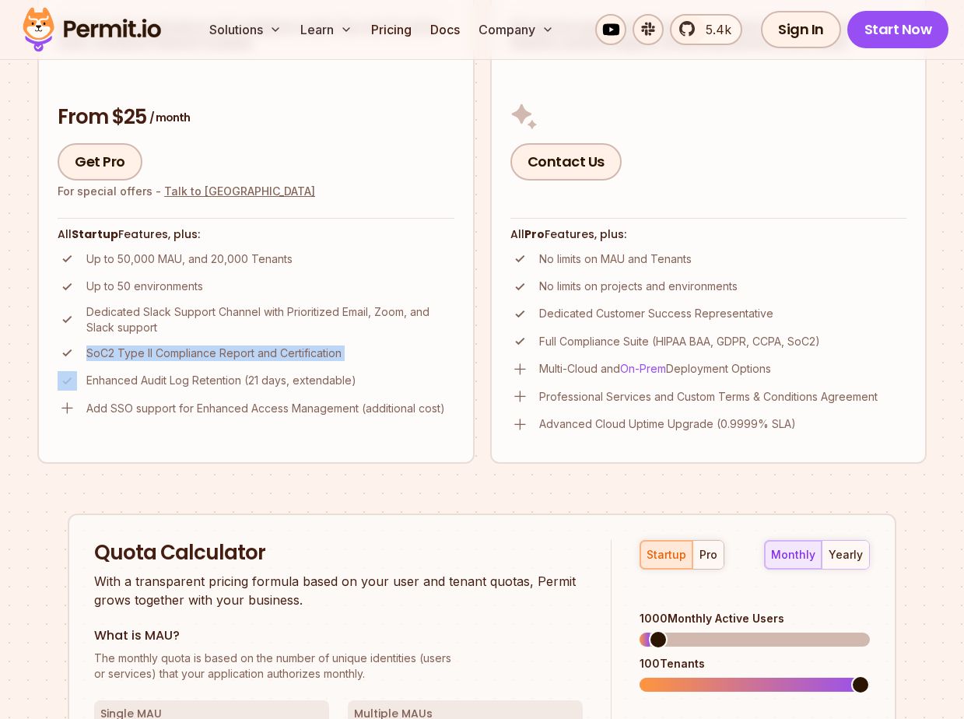
click at [307, 356] on p "SoC2 Type II Compliance Report and Certification" at bounding box center [213, 353] width 255 height 16
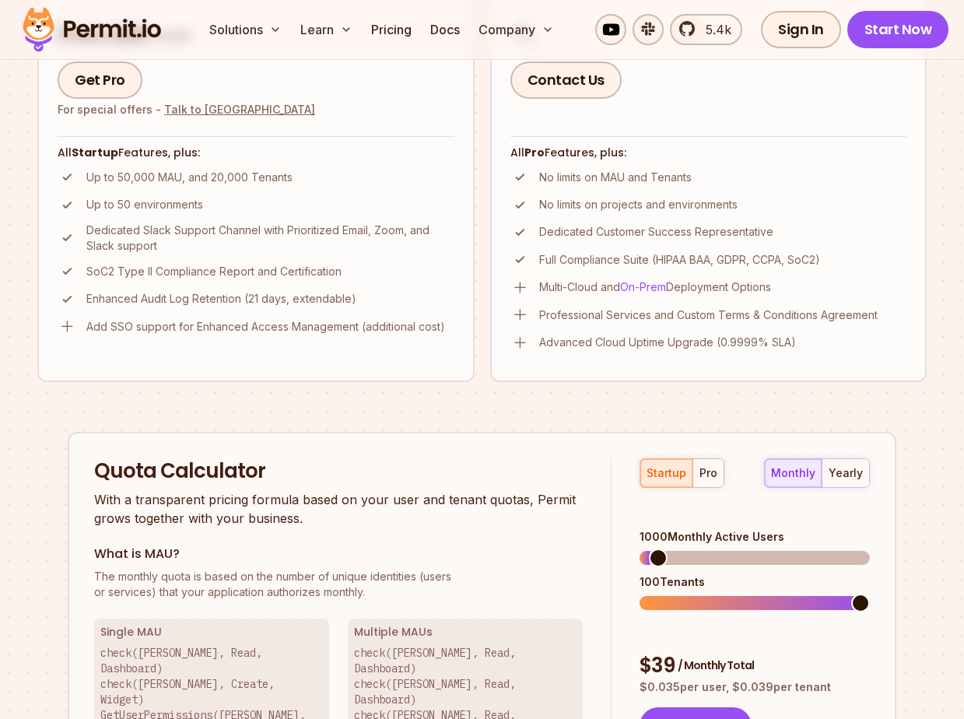
click at [295, 311] on ul "Up to 50,000 MAU, and 20,000 Tenants Up to 50 environments Dedicated Slack Supp…" at bounding box center [256, 251] width 397 height 169
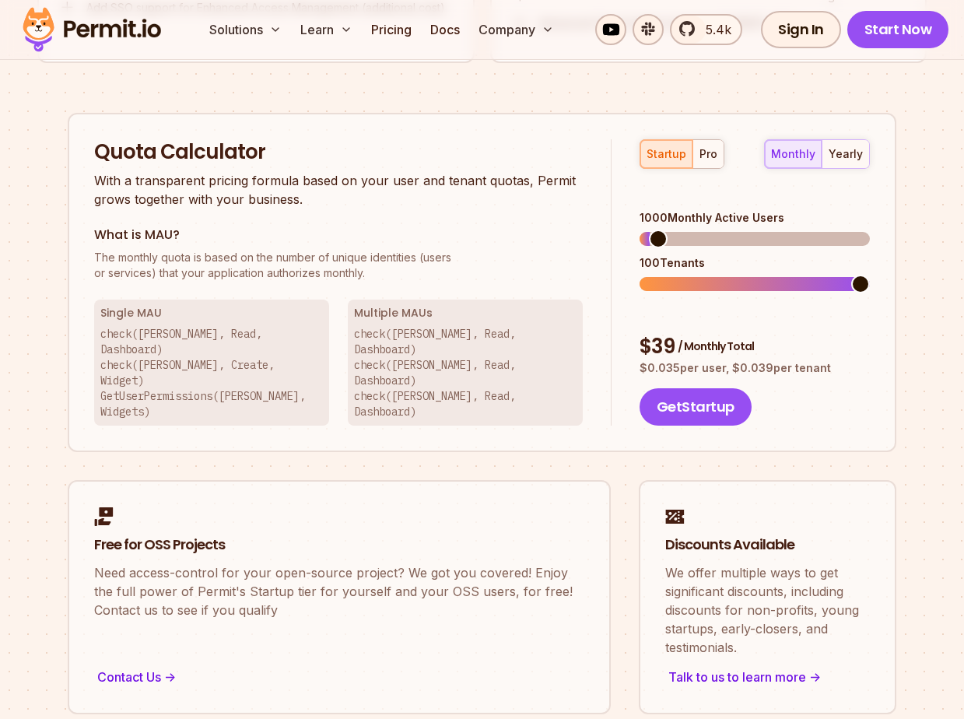
click at [276, 357] on p "check([PERSON_NAME], Read, Dashboard) check([PERSON_NAME], Create, Widget) GetU…" at bounding box center [211, 372] width 223 height 93
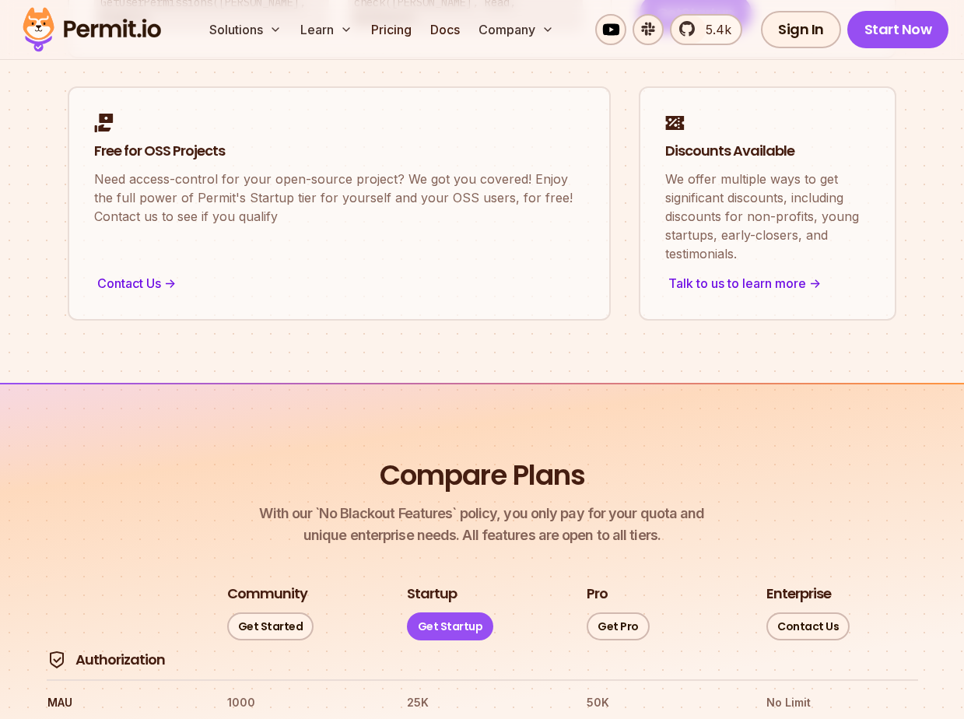
scroll to position [1831, 0]
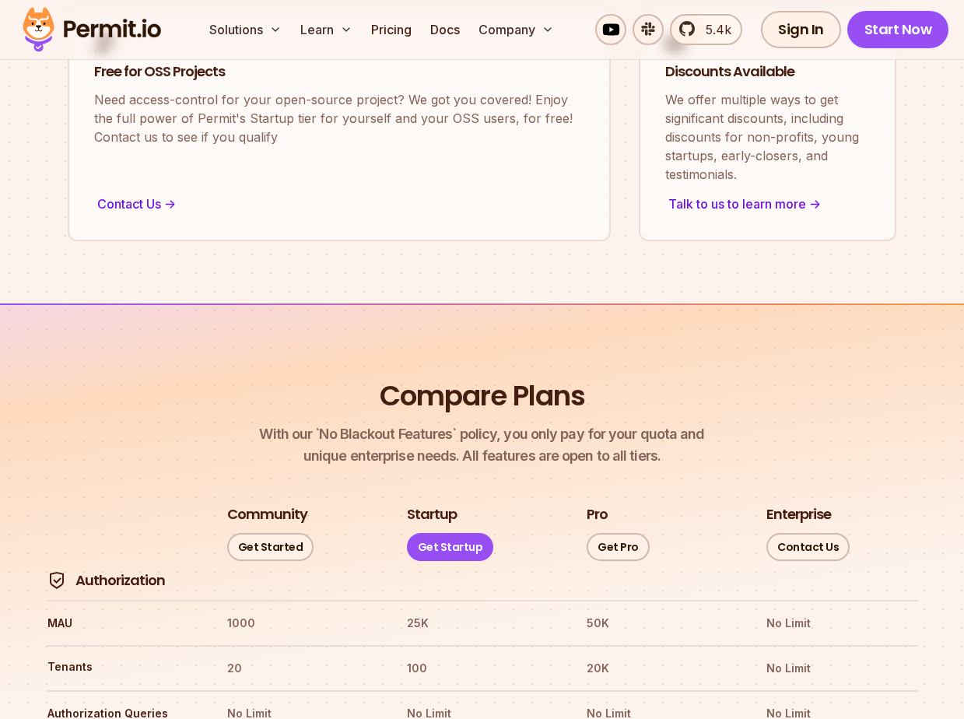
click at [276, 378] on header "Compare Plans With our `No Blackout Features` policy, you only pay for your quo…" at bounding box center [481, 422] width 889 height 89
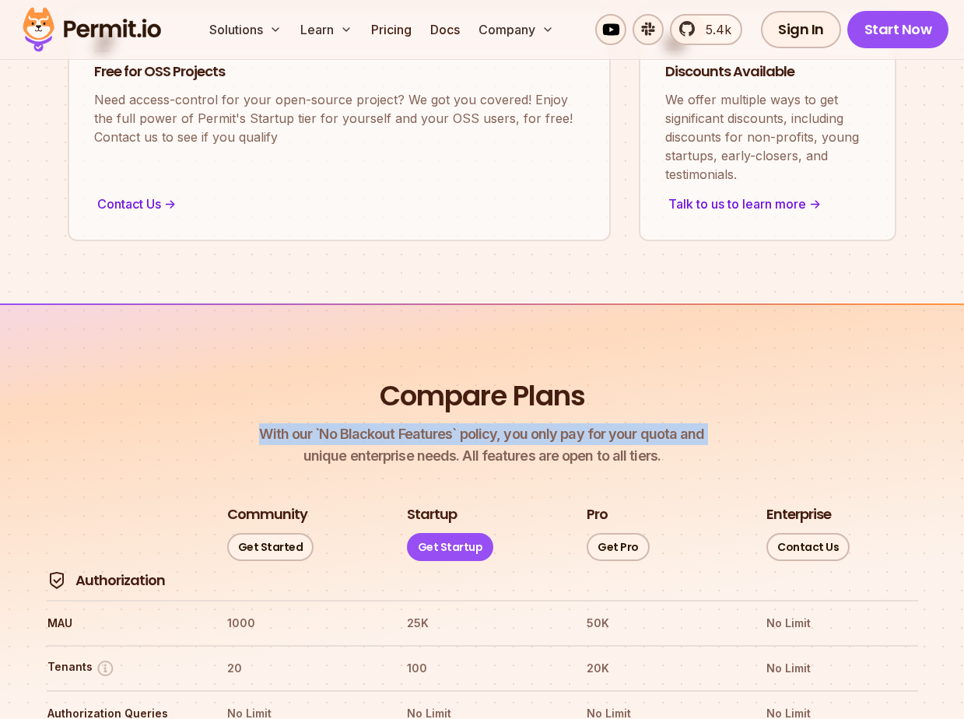
click at [276, 378] on header "Compare Plans With our `No Blackout Features` policy, you only pay for your quo…" at bounding box center [481, 422] width 889 height 89
click at [276, 423] on p "With our `No Blackout Features` policy, you only pay for your quota and unique …" at bounding box center [481, 445] width 445 height 44
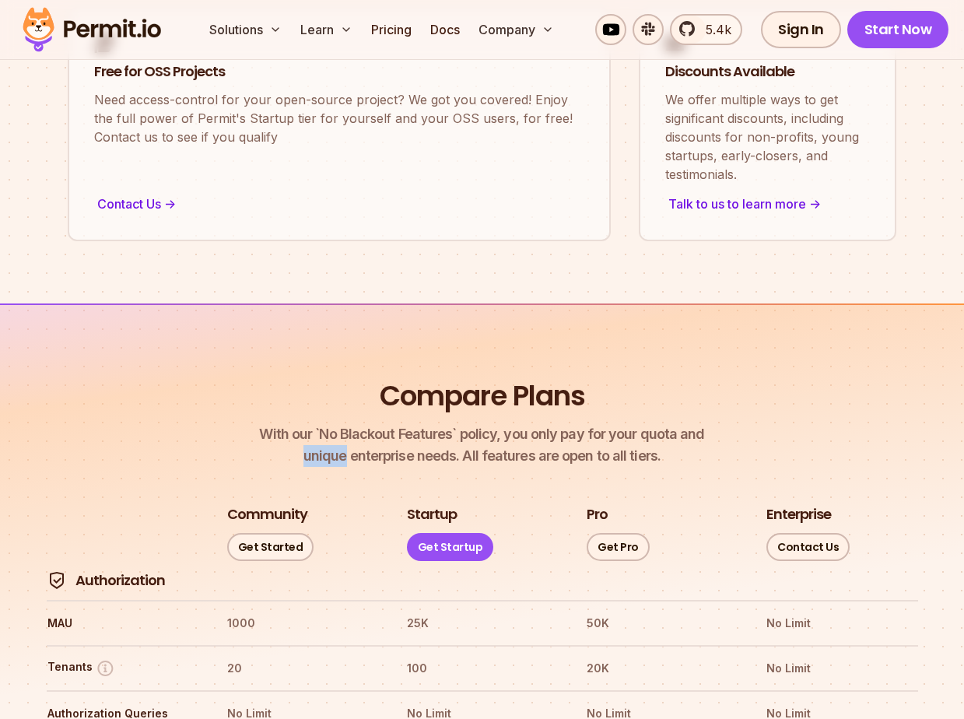
click at [276, 423] on p "With our `No Blackout Features` policy, you only pay for your quota and unique …" at bounding box center [481, 445] width 445 height 44
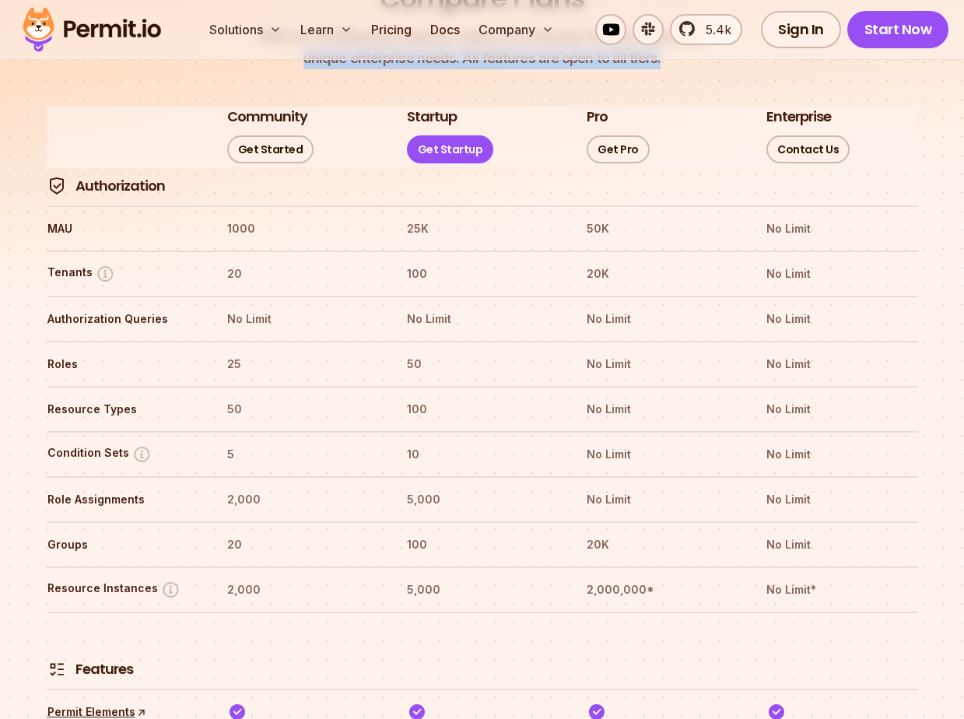
scroll to position [2255, 0]
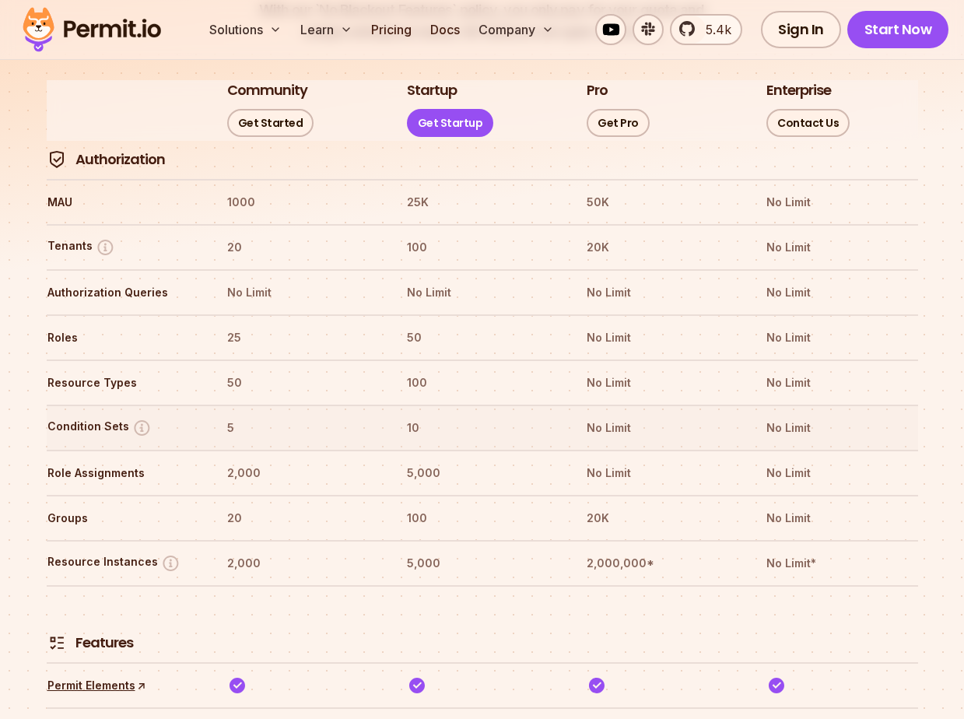
click at [173, 416] on th "Condition Sets" at bounding box center [123, 428] width 152 height 25
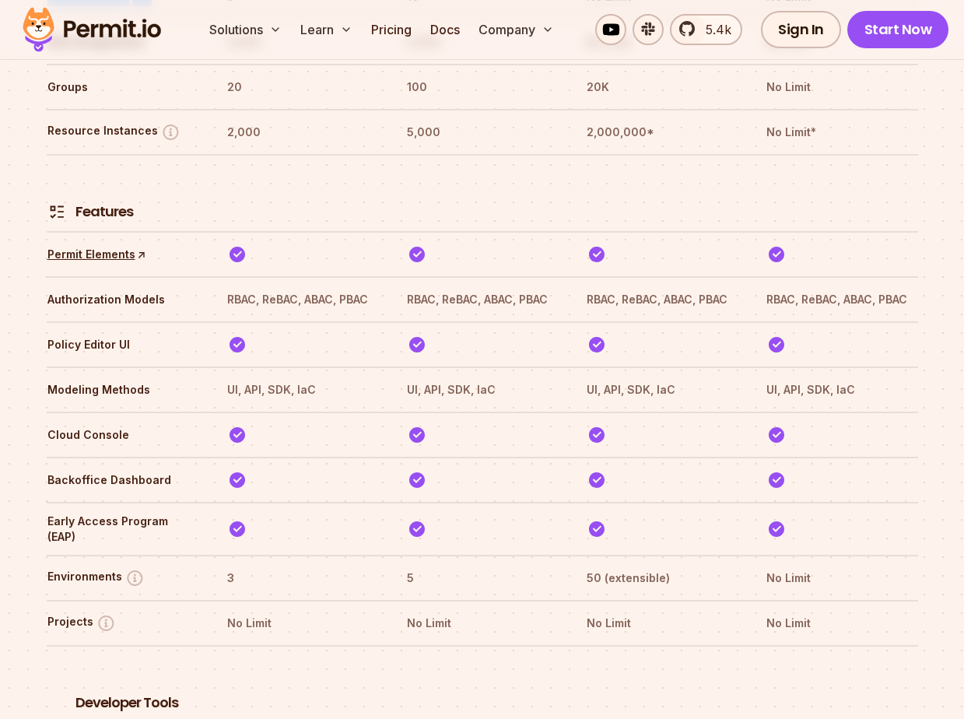
scroll to position [2817, 0]
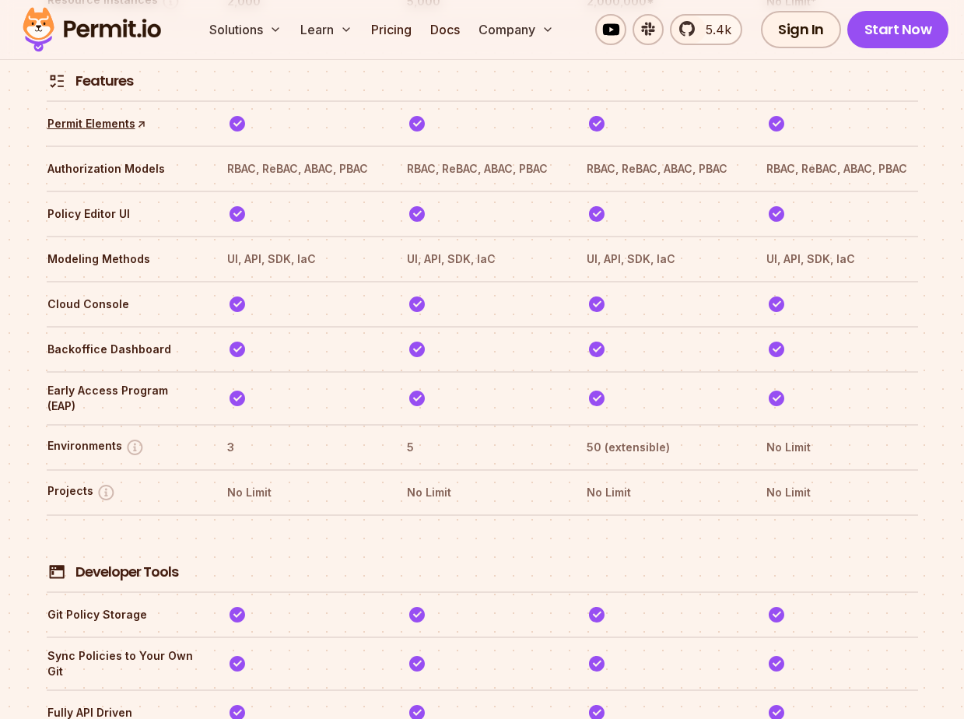
click at [173, 435] on th "Environments" at bounding box center [123, 447] width 152 height 25
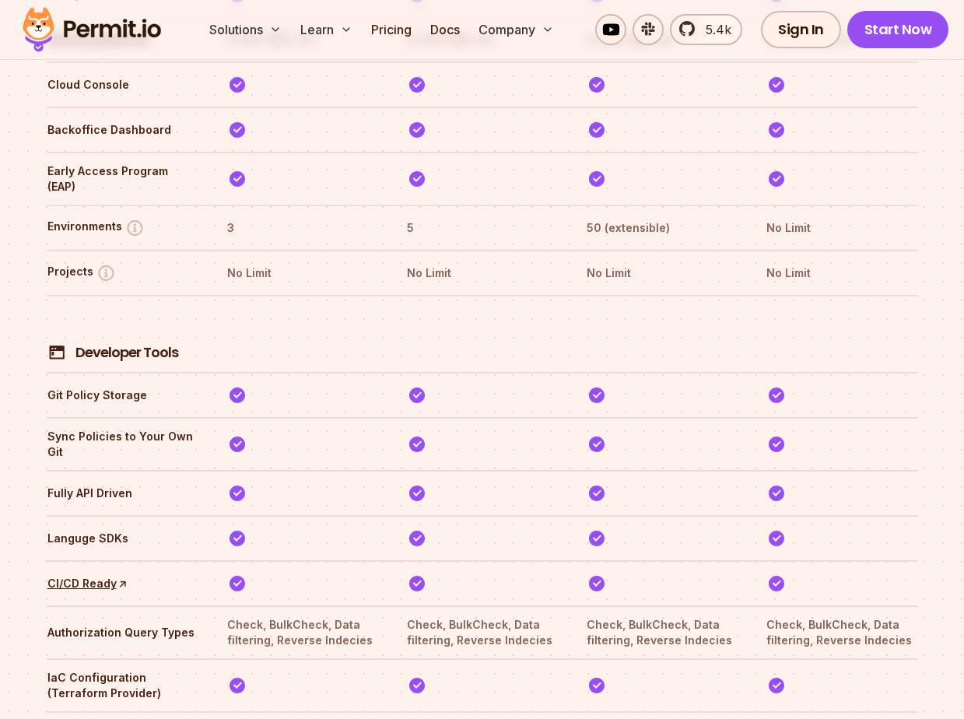
click at [173, 428] on th "Sync Policies to Your Own Git" at bounding box center [123, 444] width 152 height 33
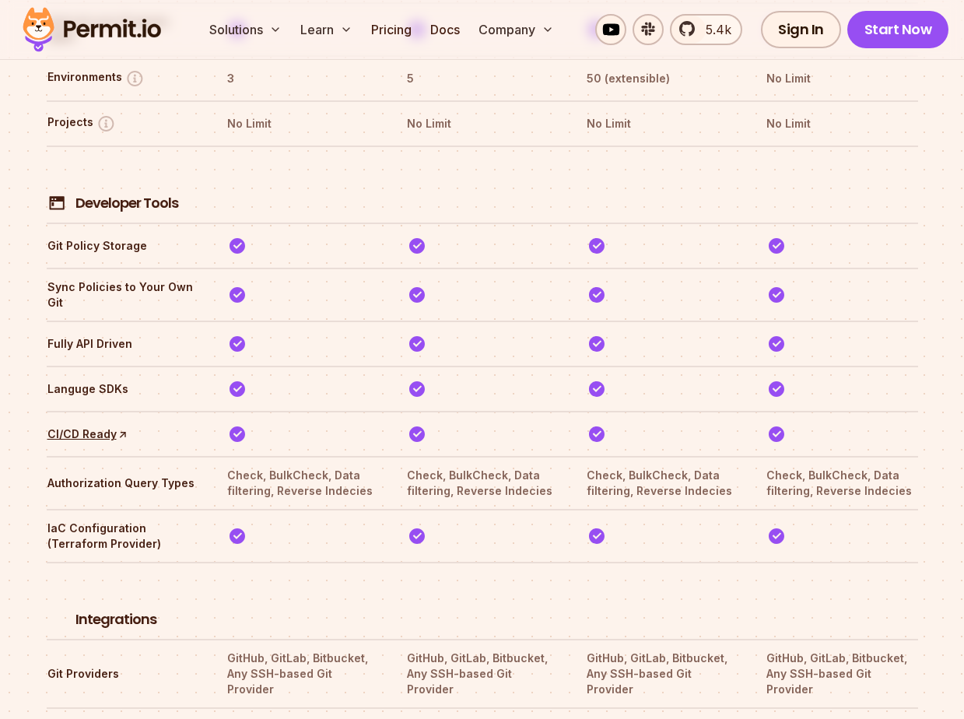
click at [173, 422] on th "CI/CD Ready ↑" at bounding box center [123, 434] width 152 height 25
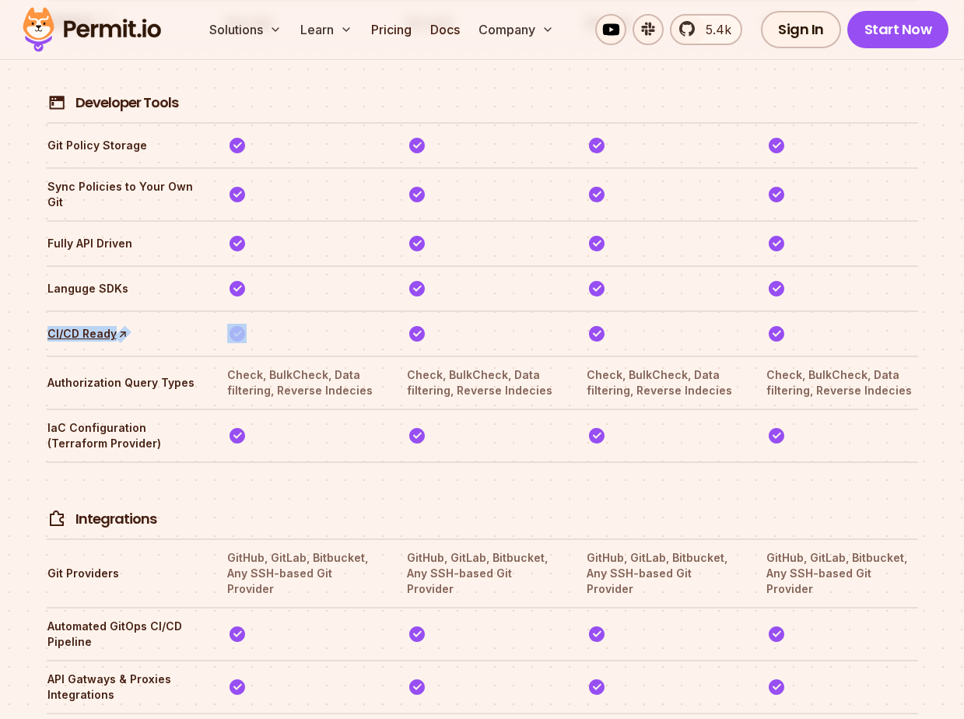
scroll to position [3432, 0]
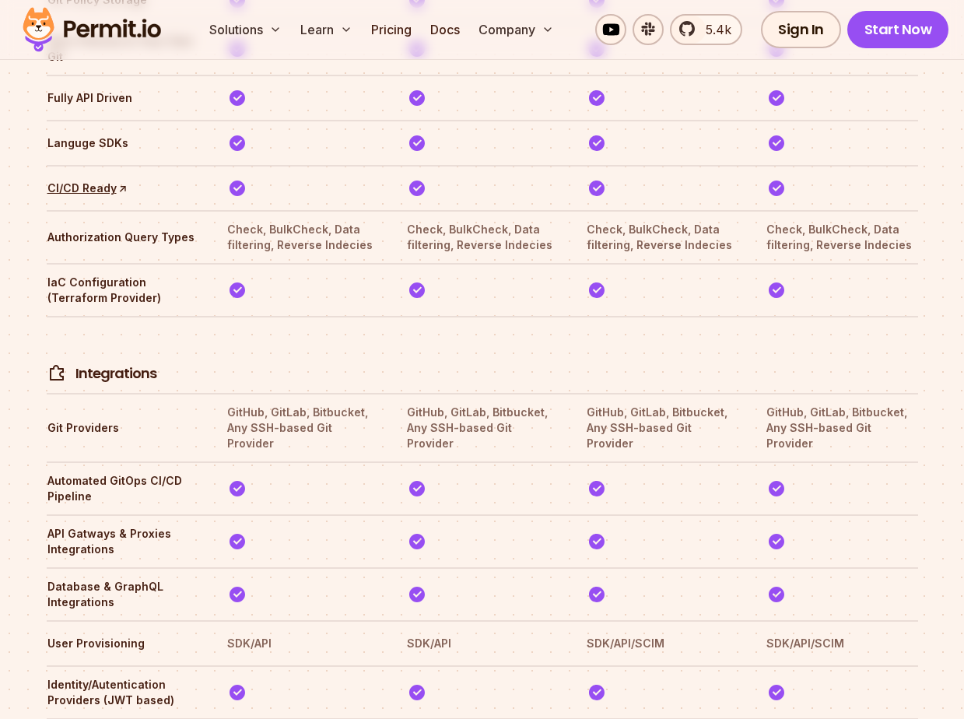
click at [173, 393] on tr "Git Providers GitHub, GitLab, Bitbucket, Any SSH-based Git Provider GitHub, Git…" at bounding box center [483, 427] width 872 height 68
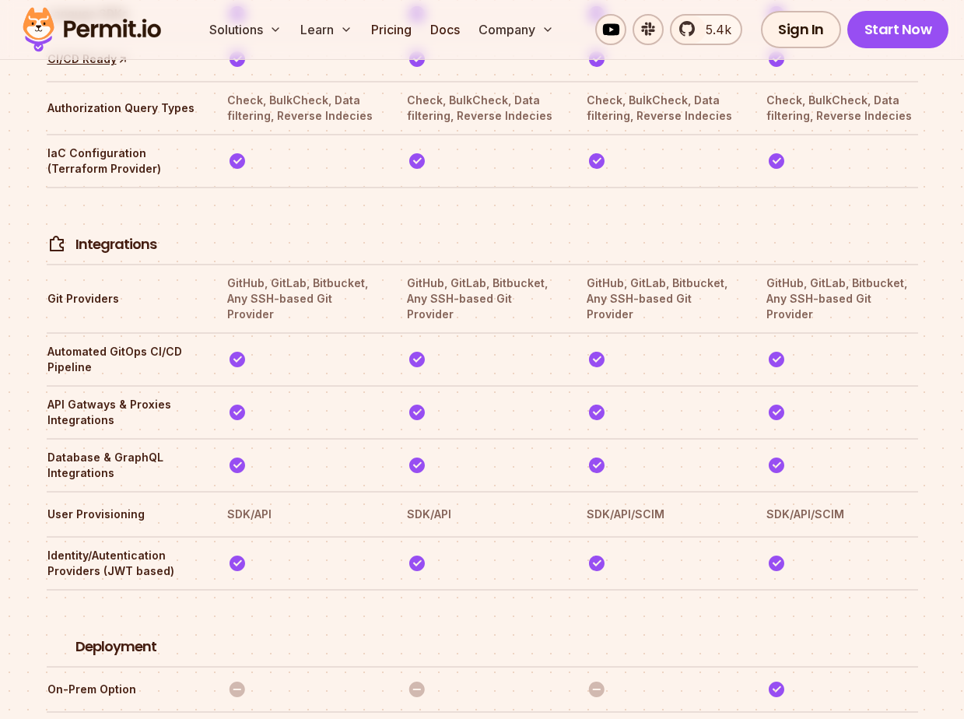
click at [173, 449] on th "Database & GraphQL Integrations" at bounding box center [123, 465] width 152 height 33
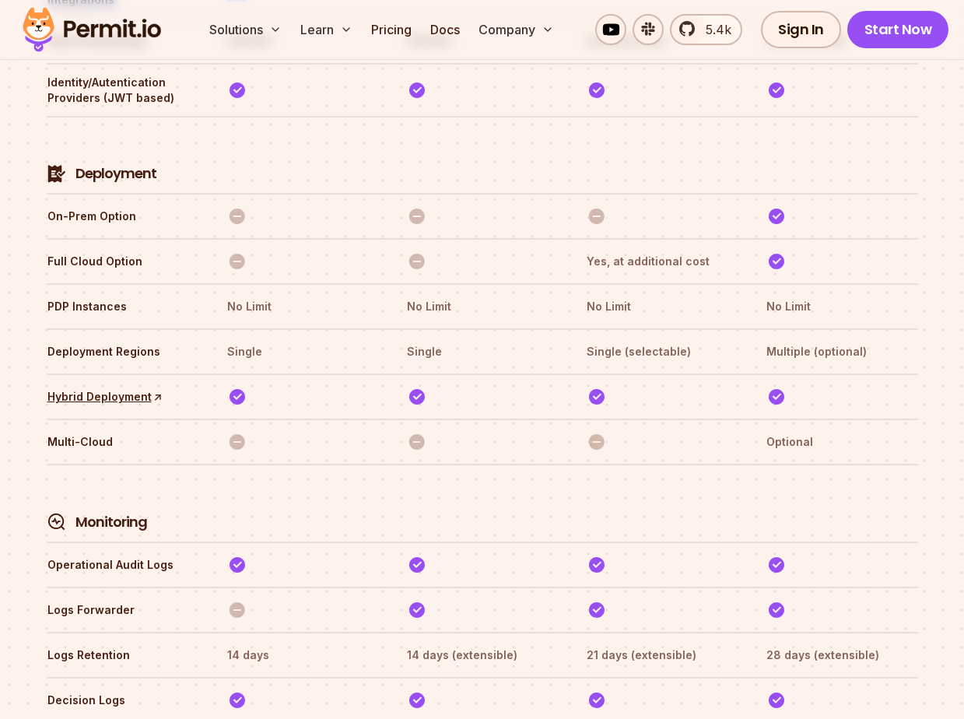
scroll to position [4032, 0]
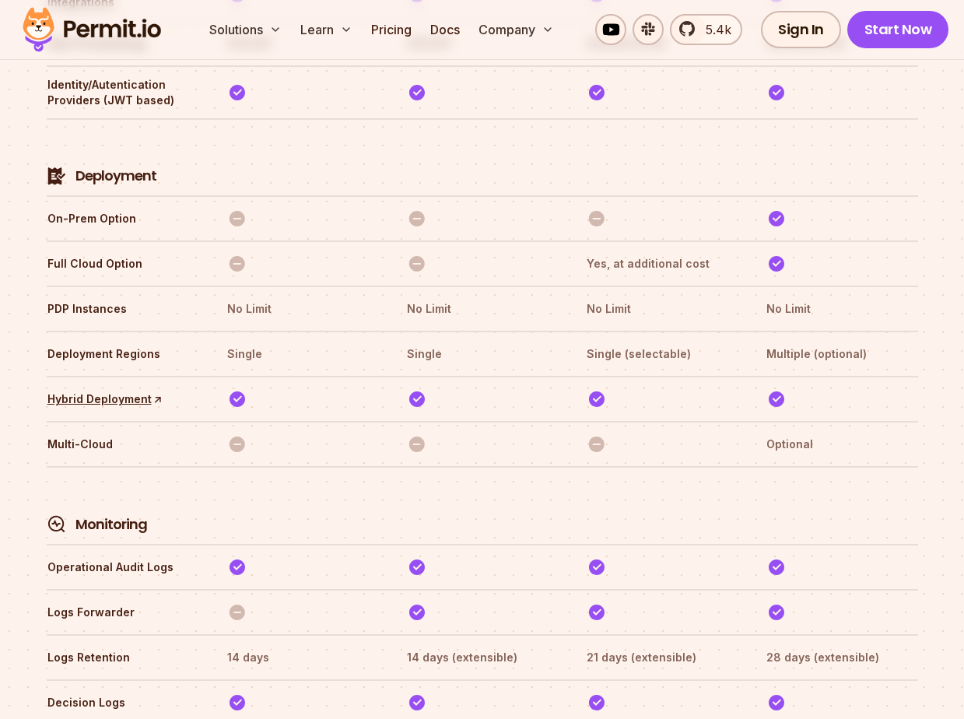
click at [173, 421] on tr "Multi-Cloud Optional" at bounding box center [483, 443] width 872 height 45
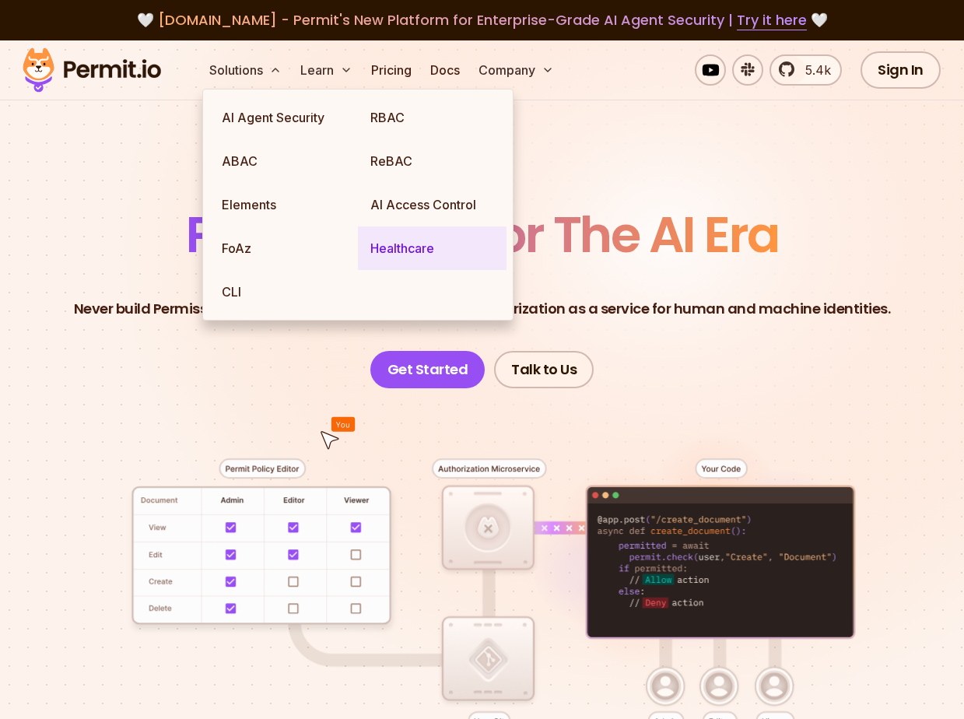
drag, startPoint x: 394, startPoint y: 235, endPoint x: 383, endPoint y: 235, distance: 10.9
click at [394, 235] on link "Healthcare" at bounding box center [432, 248] width 149 height 44
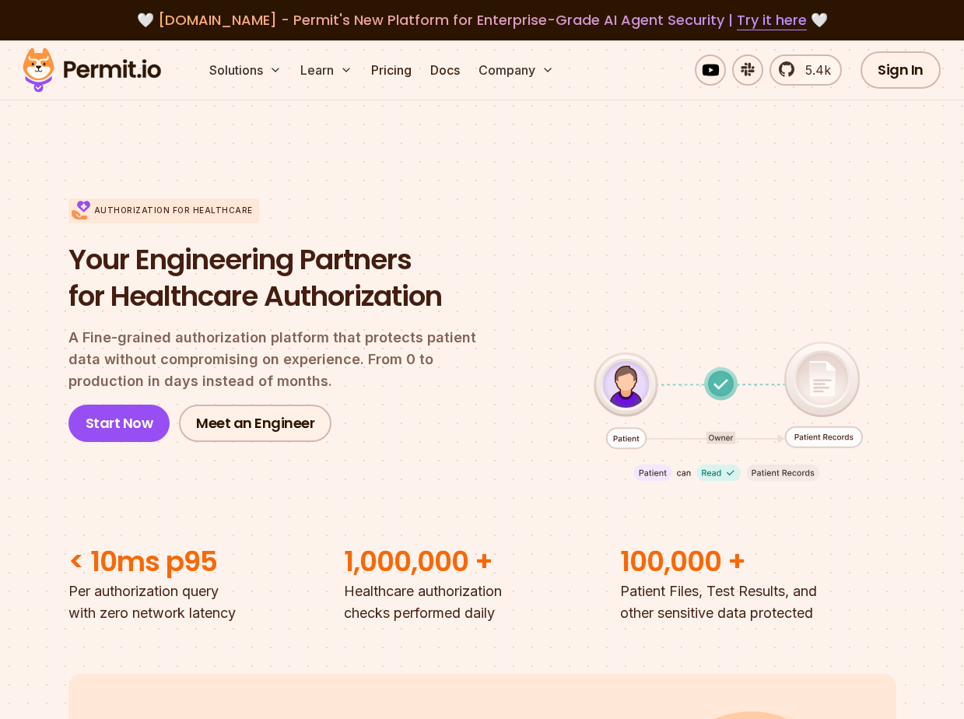
click at [164, 314] on h1 "Your Engineering Partners for Healthcare Authorization" at bounding box center [285, 278] width 434 height 73
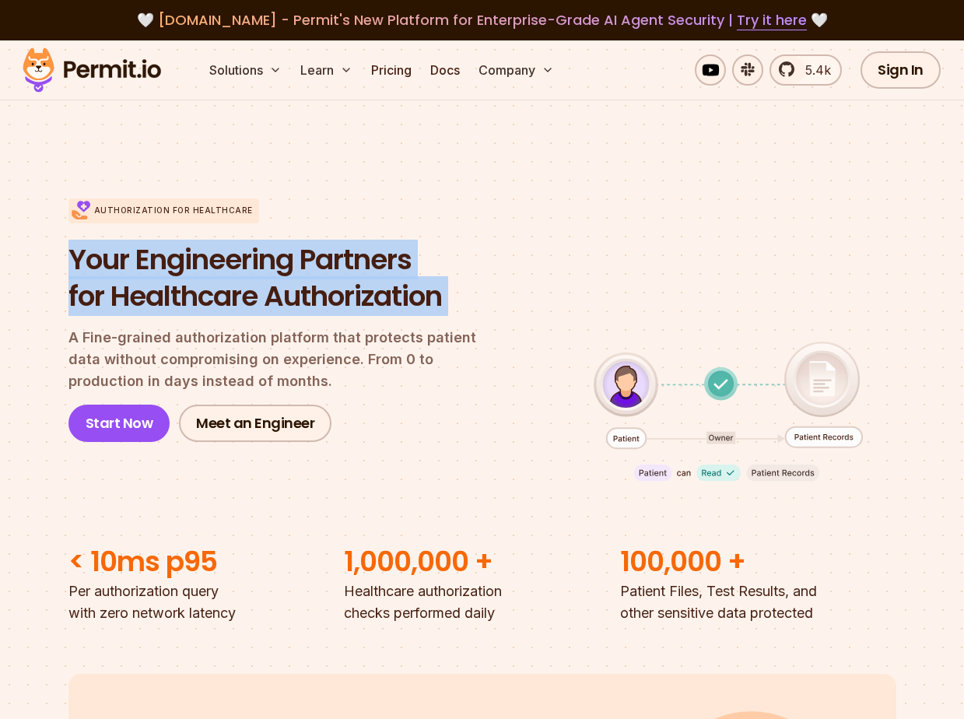
click at [164, 314] on h1 "Your Engineering Partners for Healthcare Authorization" at bounding box center [285, 278] width 434 height 73
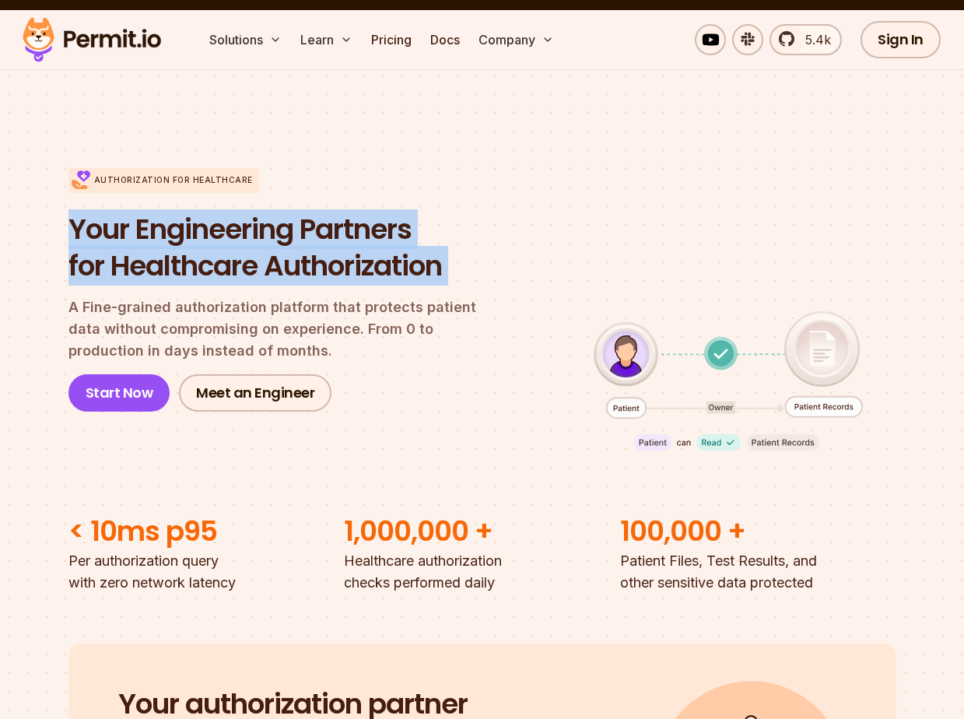
scroll to position [46, 0]
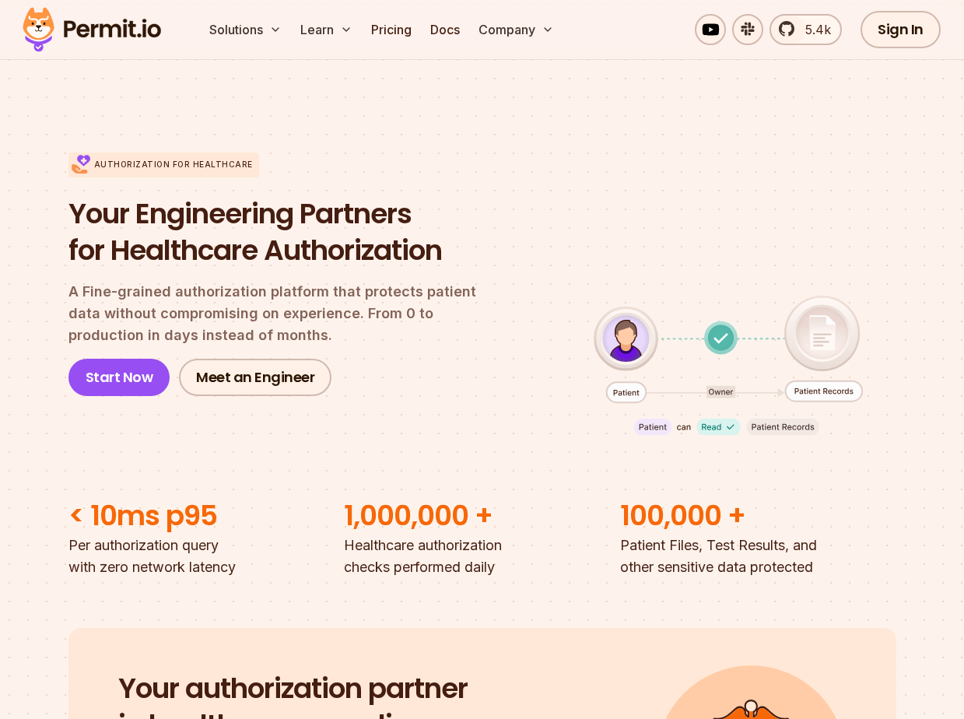
click at [164, 314] on p "A Fine-grained authorization platform that protects patient data without compro…" at bounding box center [285, 313] width 434 height 65
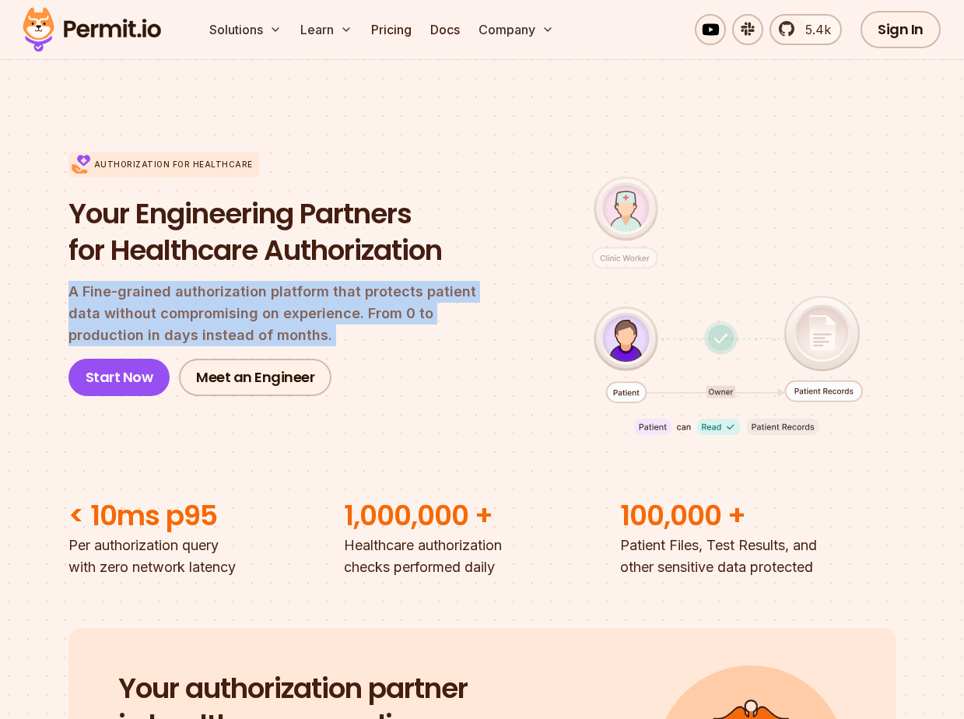
click at [164, 314] on p "A Fine-grained authorization platform that protects patient data without compro…" at bounding box center [285, 313] width 434 height 65
click at [186, 321] on p "A Fine-grained authorization platform that protects patient data without compro…" at bounding box center [285, 313] width 434 height 65
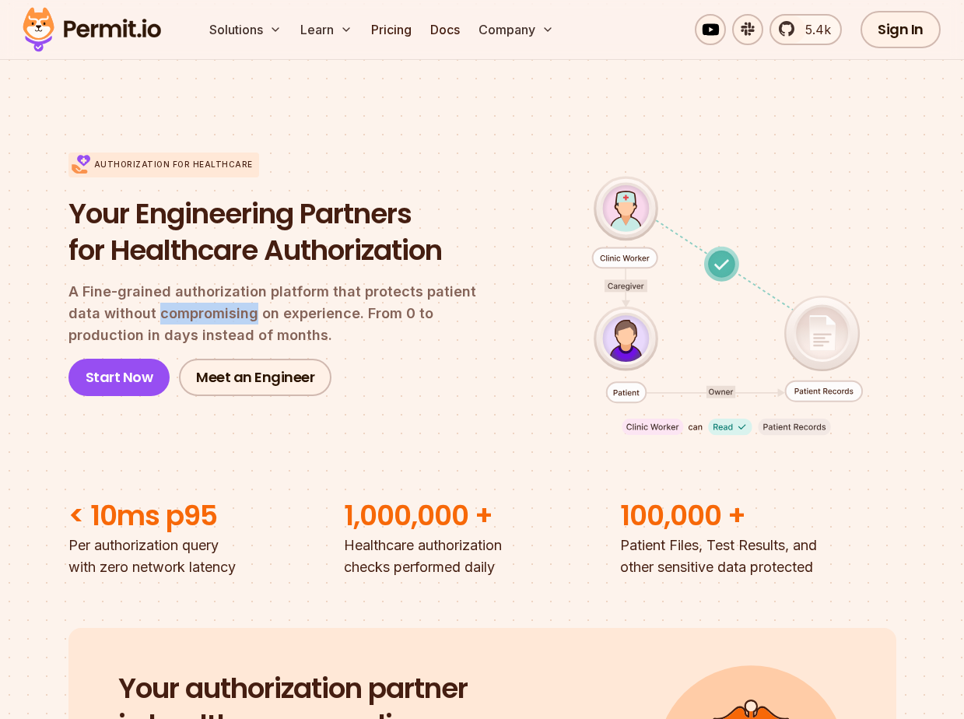
click at [186, 321] on p "A Fine-grained authorization platform that protects patient data without compro…" at bounding box center [285, 313] width 434 height 65
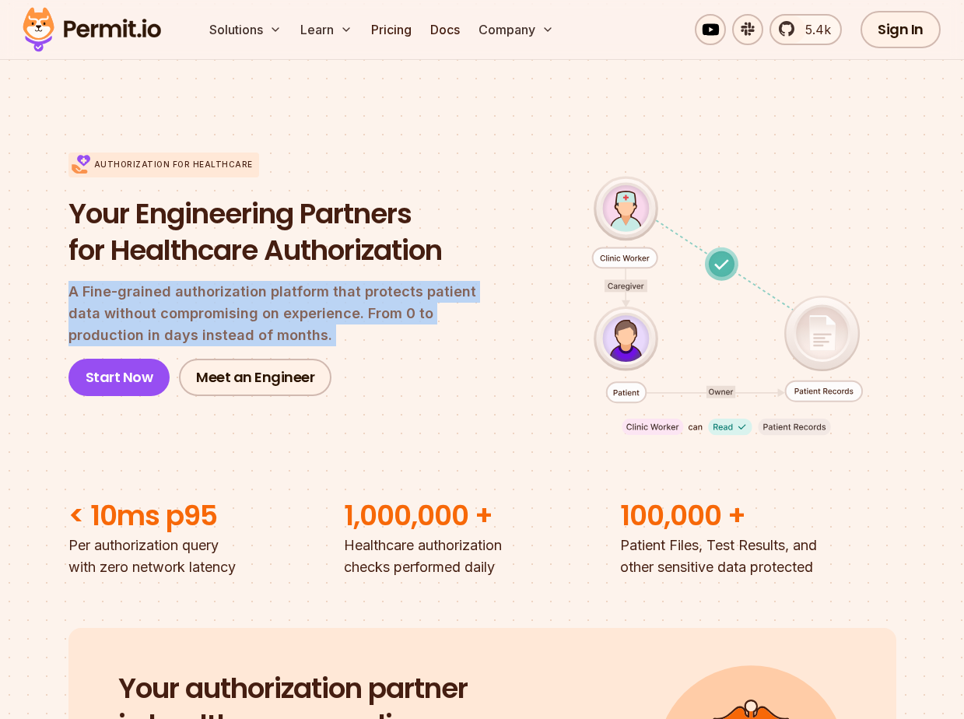
click at [186, 321] on p "A Fine-grained authorization platform that protects patient data without compro…" at bounding box center [285, 313] width 434 height 65
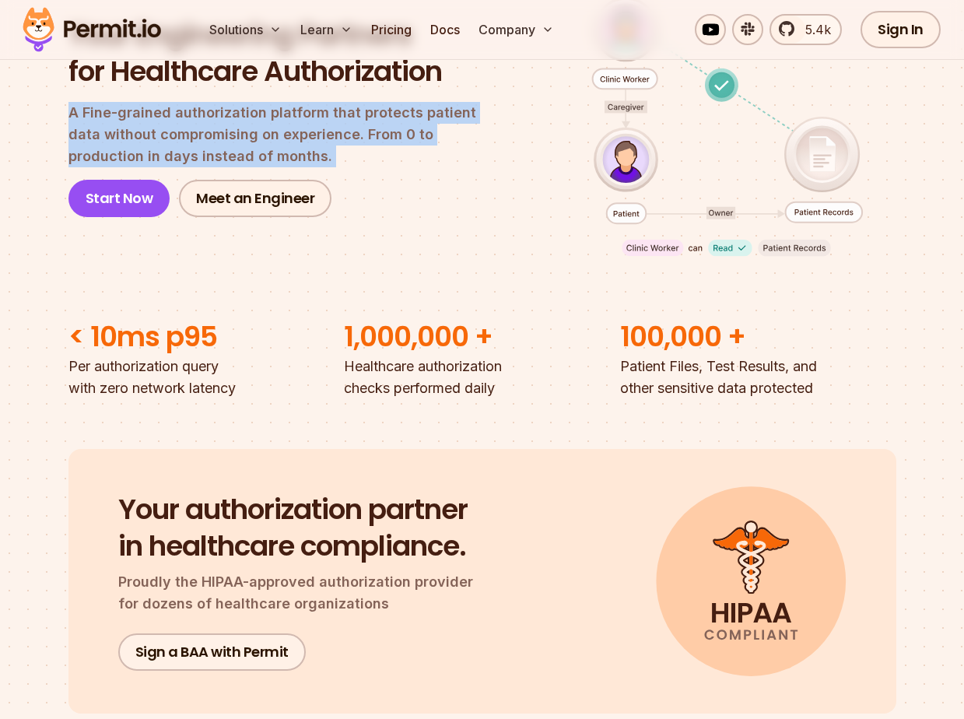
scroll to position [280, 0]
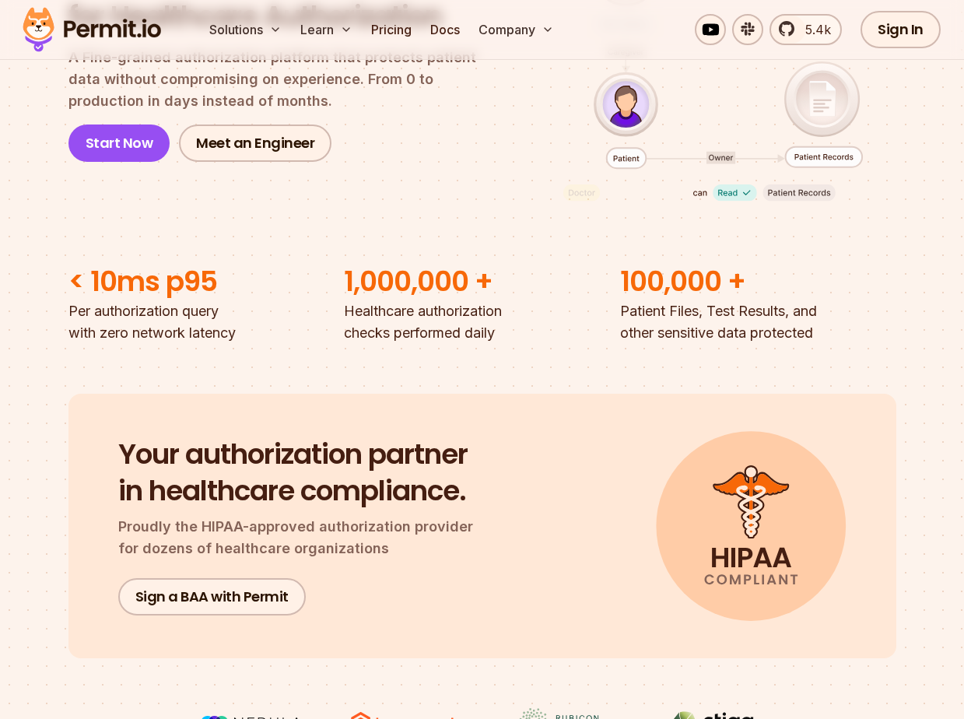
click at [186, 321] on p "Per authorization query with zero network latency" at bounding box center [206, 322] width 276 height 44
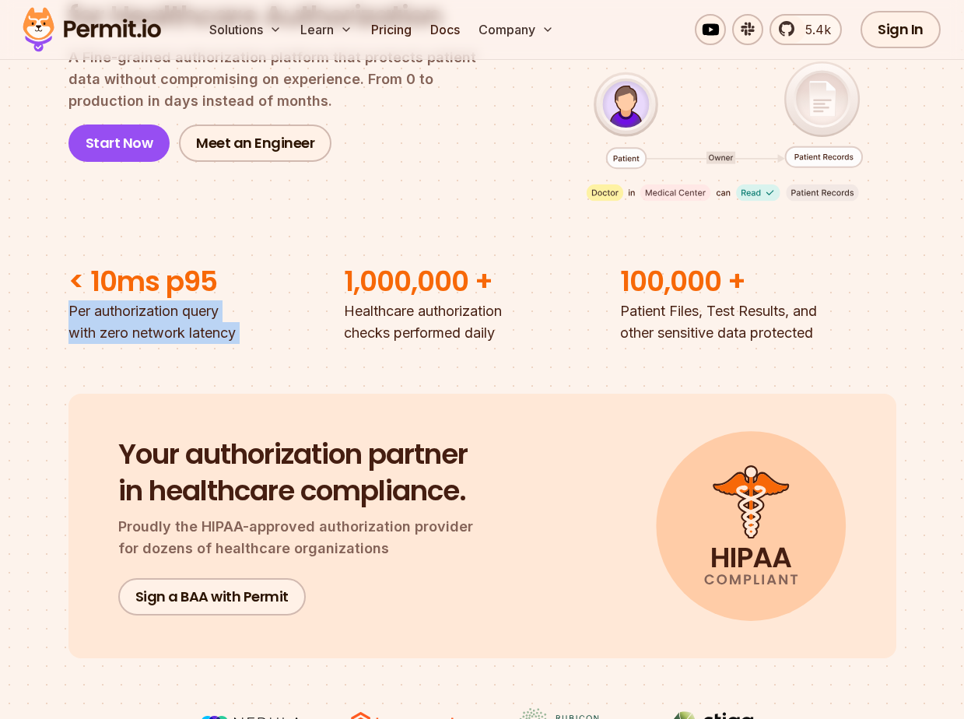
click at [186, 321] on p "Per authorization query with zero network latency" at bounding box center [206, 322] width 276 height 44
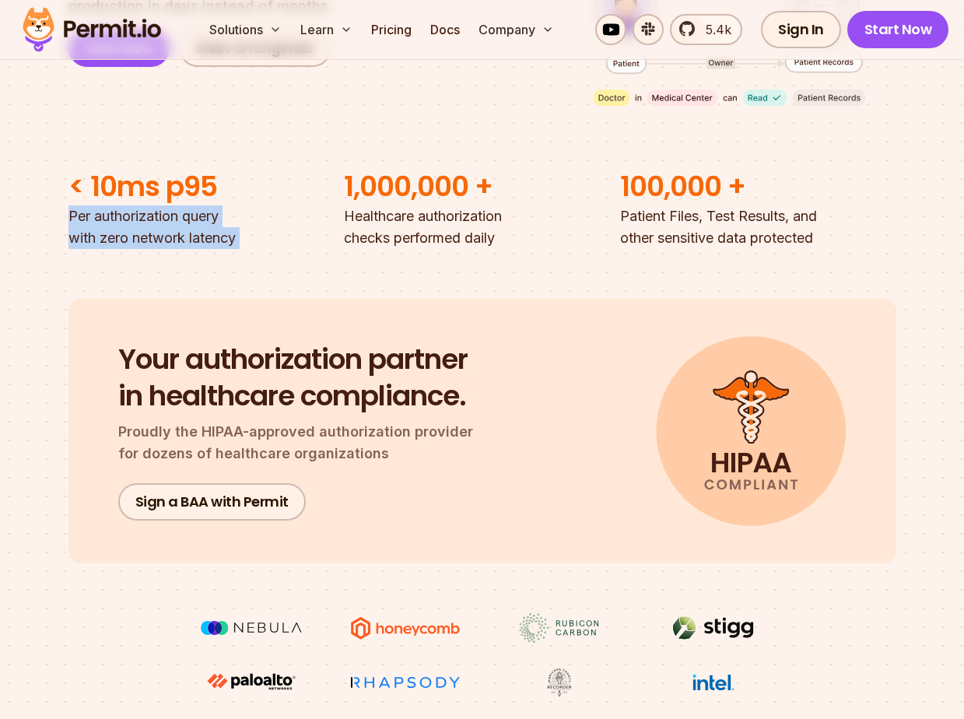
scroll to position [477, 0]
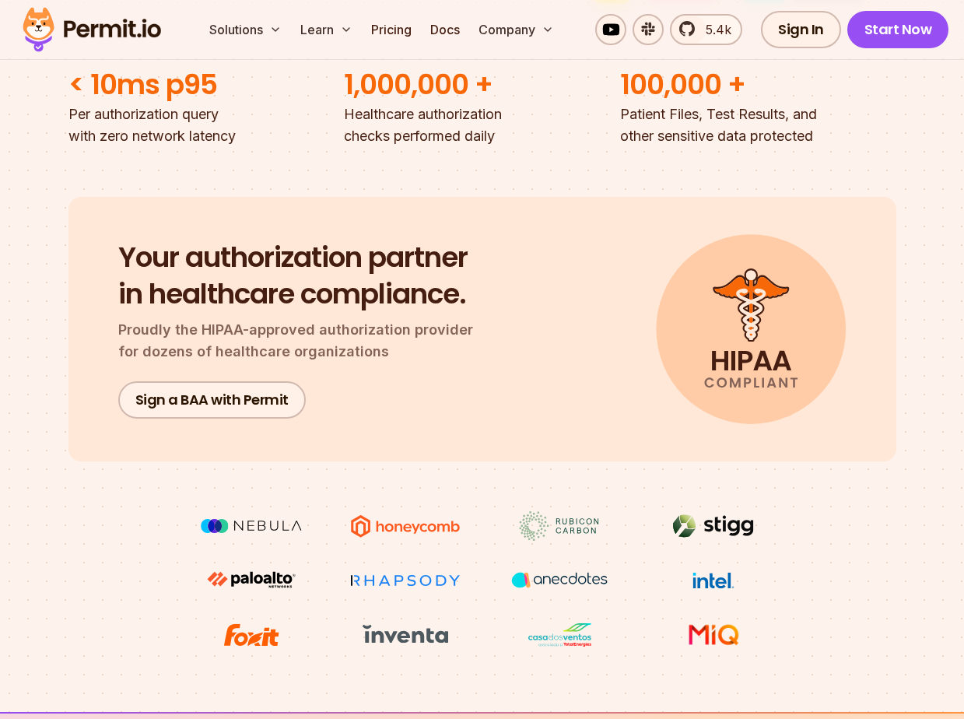
click at [181, 330] on p "Proudly the HIPAA-approved authorization provider for dozens of healthcare orga…" at bounding box center [305, 341] width 374 height 44
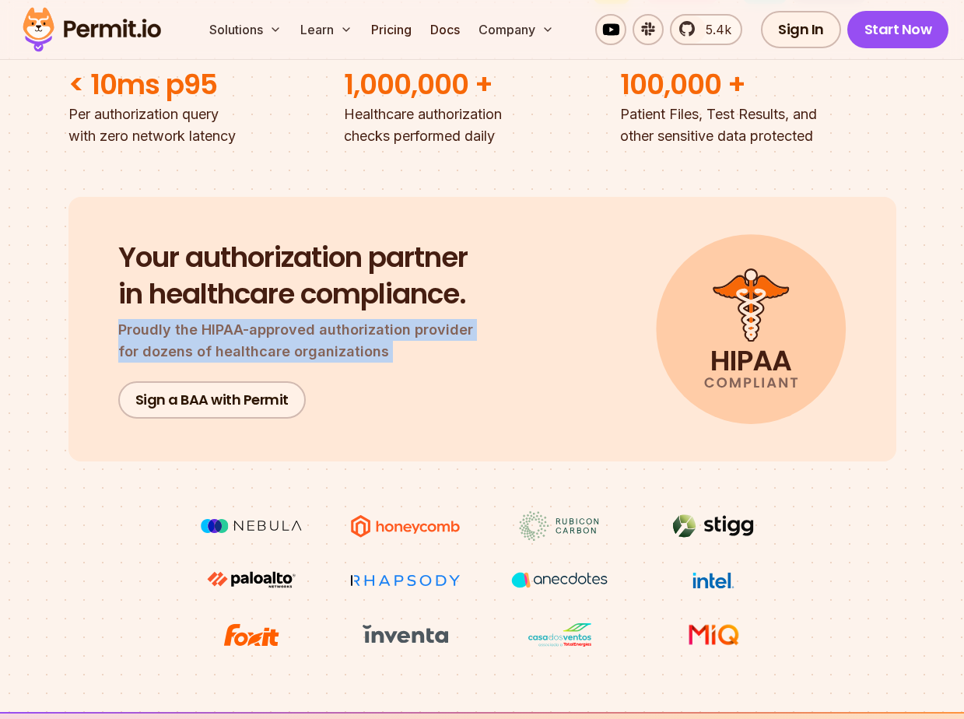
click at [181, 330] on p "Proudly the HIPAA-approved authorization provider for dozens of healthcare orga…" at bounding box center [305, 341] width 374 height 44
click at [183, 403] on link "Sign a BAA with Permit" at bounding box center [212, 399] width 188 height 37
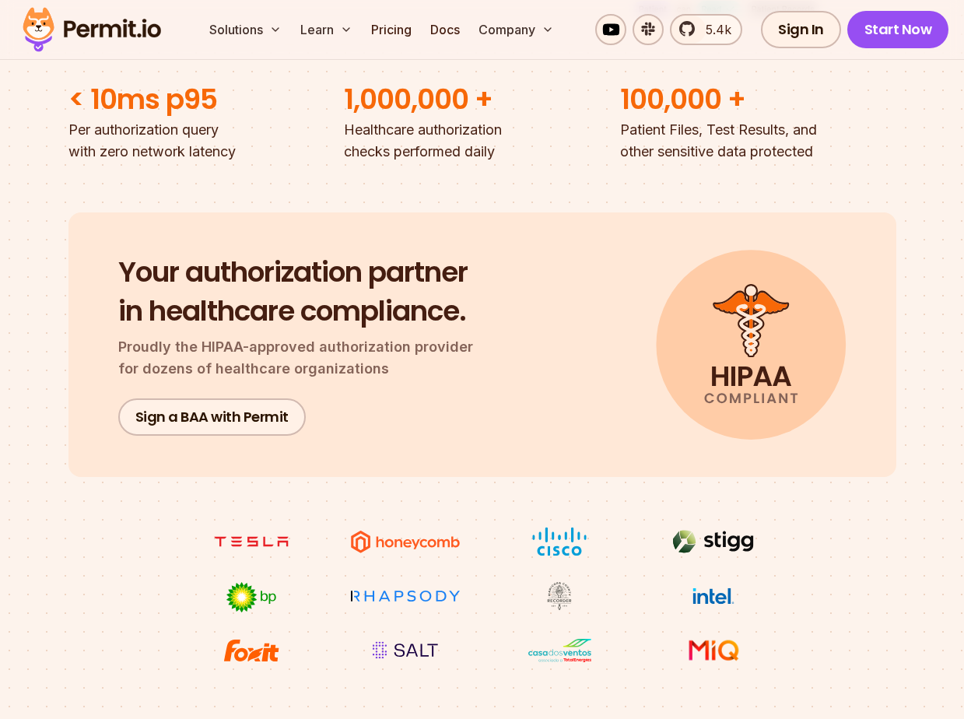
scroll to position [477, 0]
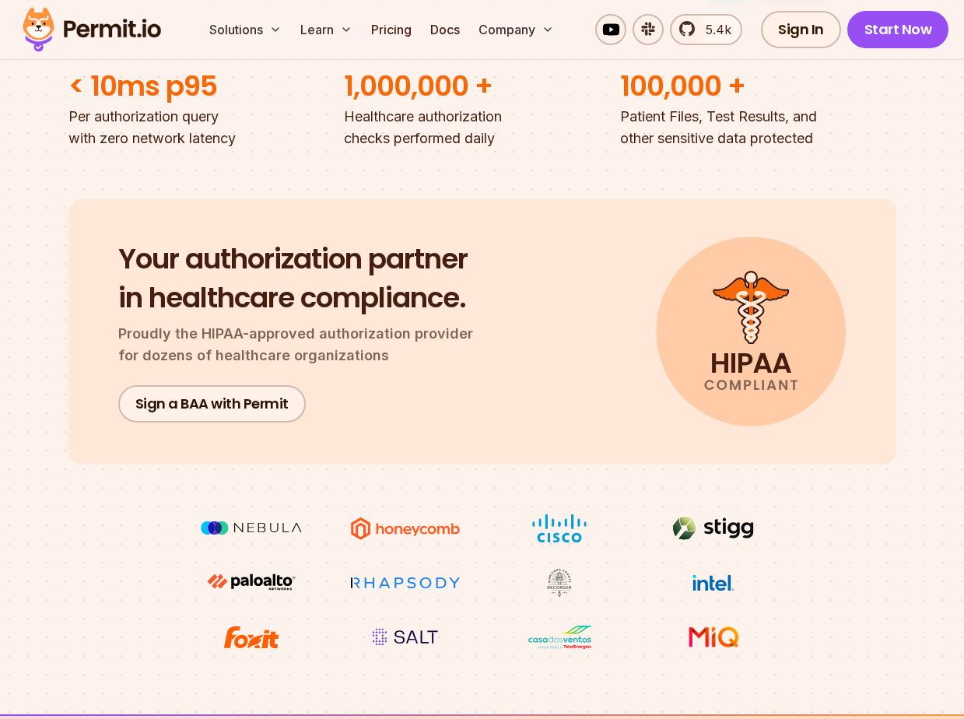
click at [93, 345] on div "Your authorization partner in healthcare compliance. Proudly the HIPAA-approved…" at bounding box center [482, 331] width 828 height 265
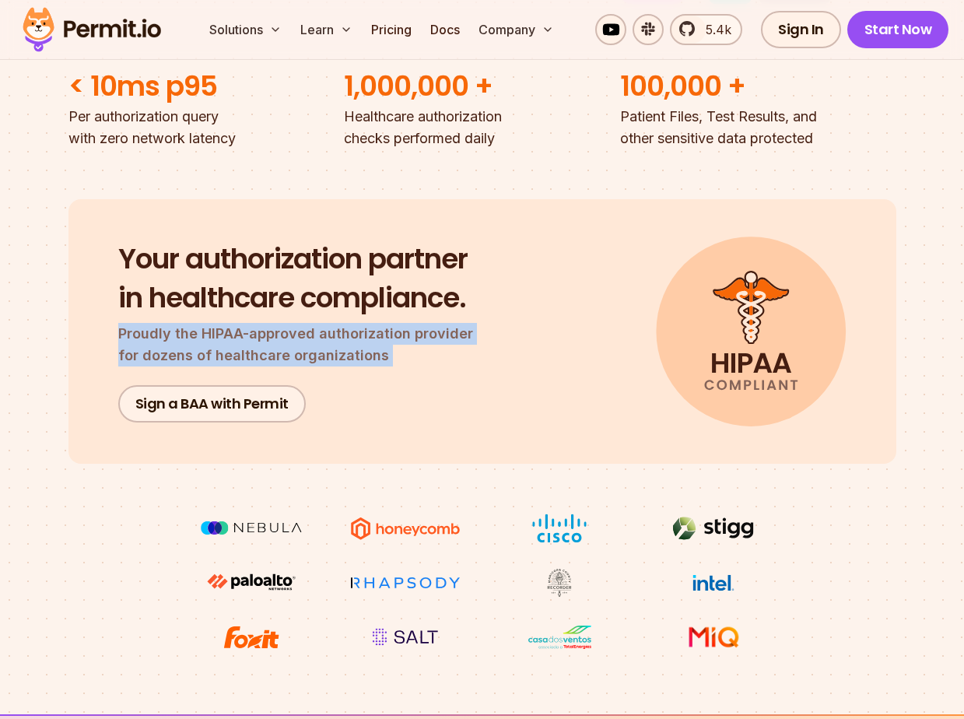
click at [93, 345] on div "Your authorization partner in healthcare compliance. Proudly the HIPAA-approved…" at bounding box center [482, 331] width 828 height 265
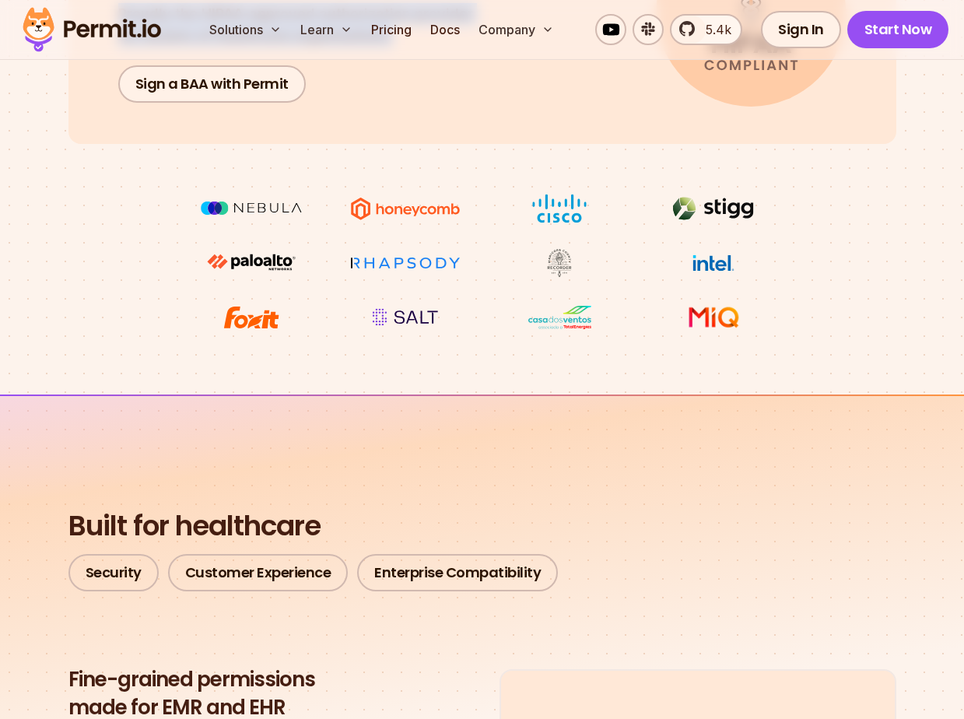
scroll to position [813, 0]
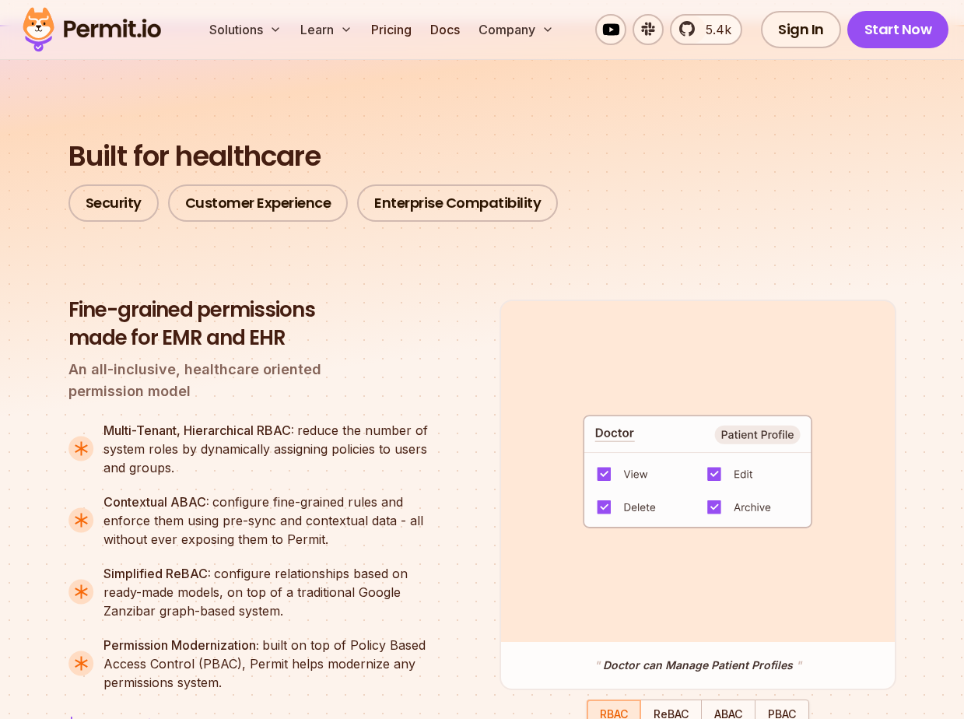
click at [82, 374] on p "An all-inclusive, healthcare oriented permission model" at bounding box center [255, 381] width 374 height 44
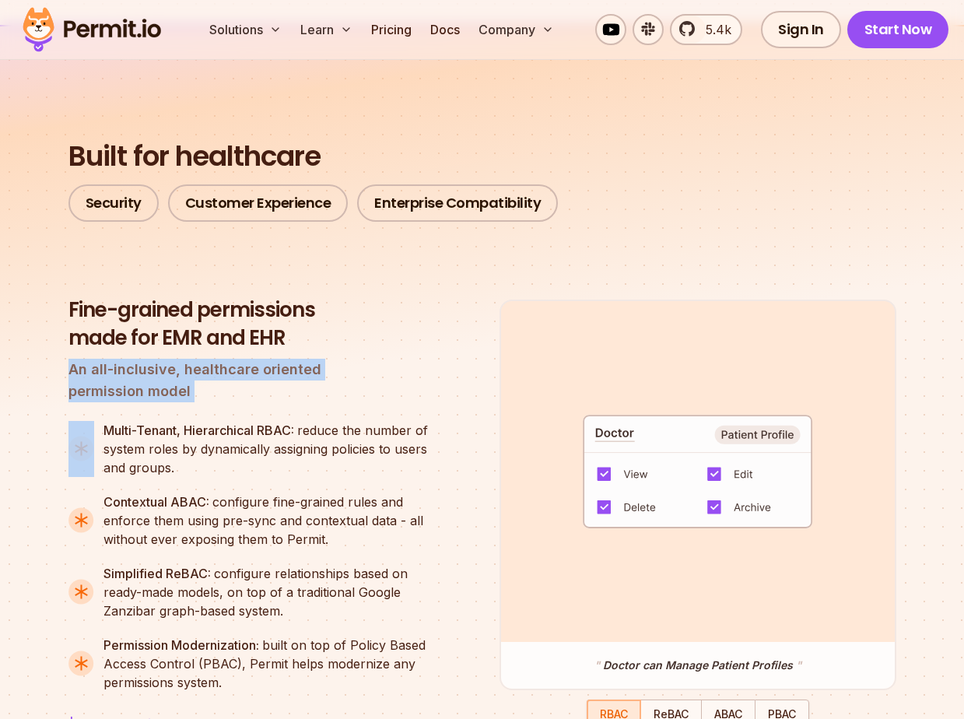
click at [82, 374] on p "An all-inclusive, healthcare oriented permission model" at bounding box center [255, 381] width 374 height 44
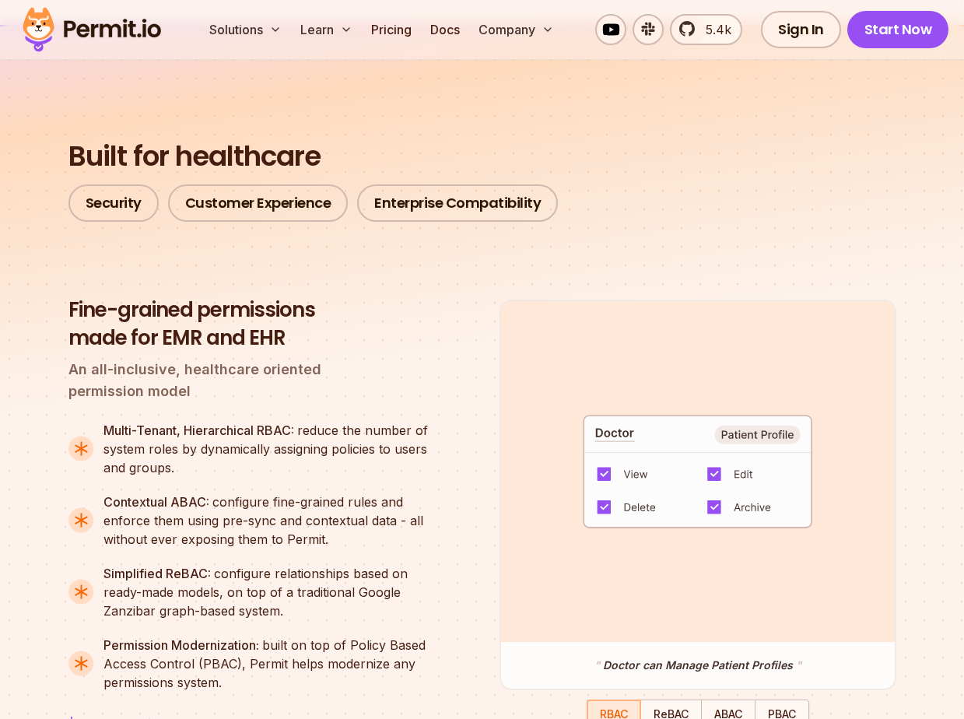
click at [75, 353] on h3 "Fine-grained permissions made for EMR and EHR" at bounding box center [255, 324] width 374 height 56
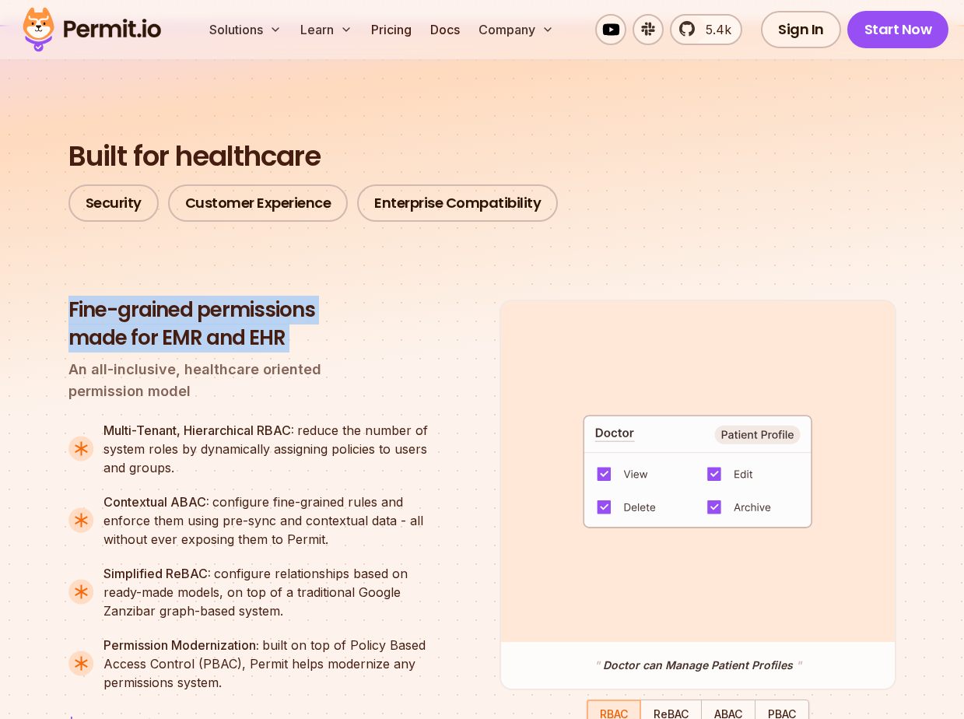
click at [75, 353] on h3 "Fine-grained permissions made for EMR and EHR" at bounding box center [255, 324] width 374 height 56
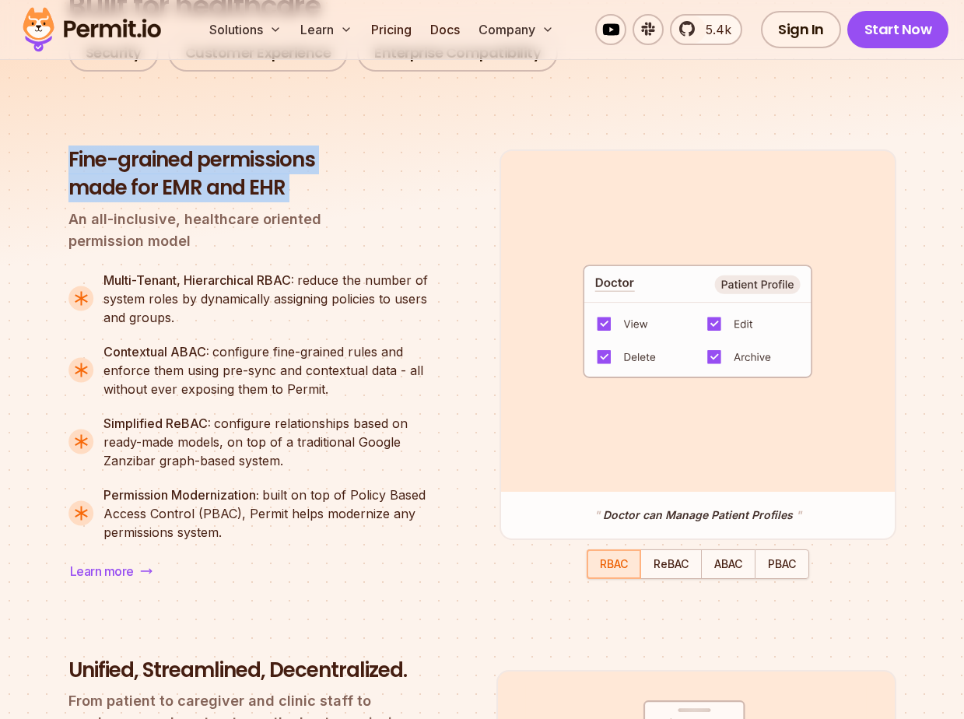
scroll to position [1509, 0]
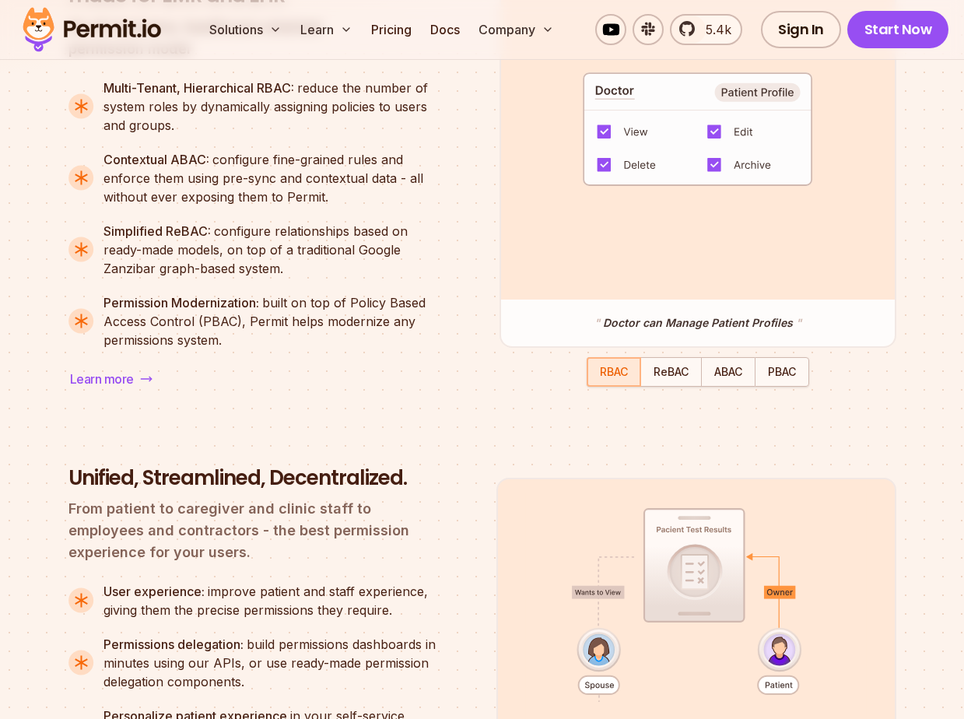
click at [75, 353] on div "Fine-grained permissions made for EMR and EHR An all-inclusive, healthcare orie…" at bounding box center [255, 172] width 374 height 436
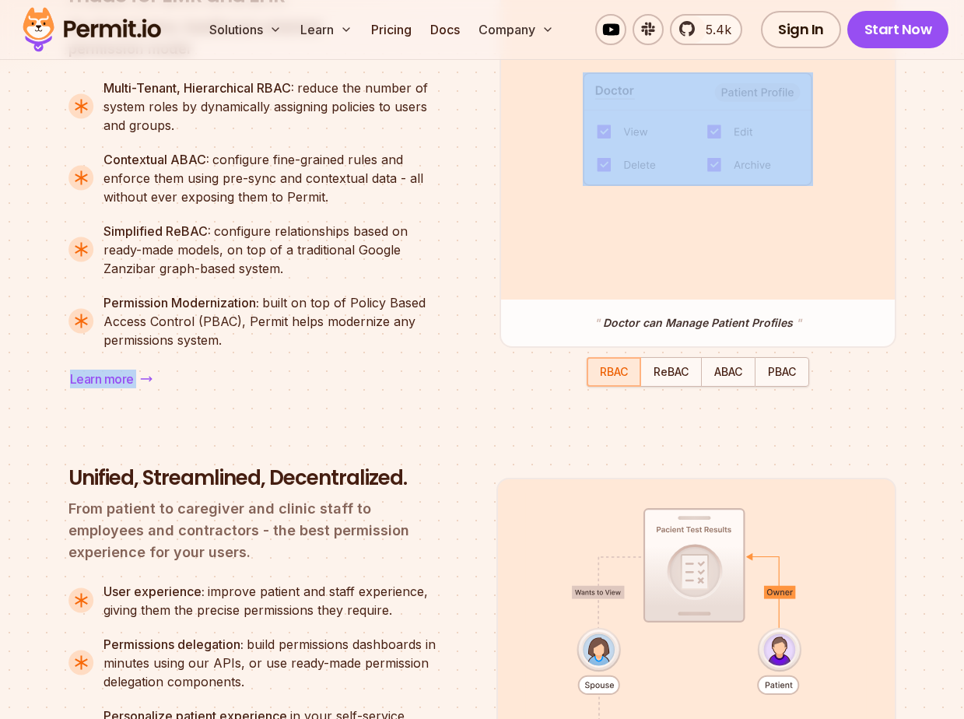
click at [75, 353] on div "Fine-grained permissions made for EMR and EHR An all-inclusive, healthcare orie…" at bounding box center [255, 172] width 374 height 436
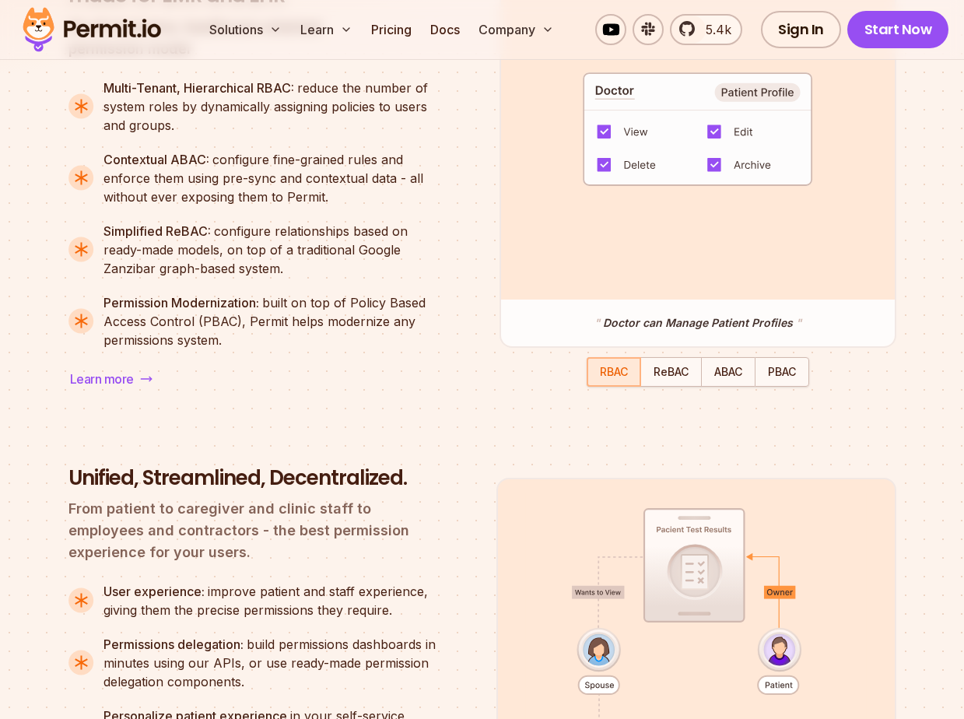
click at [128, 322] on div "Permission Modernization: built on top of Policy Based Access Control (PBAC), P…" at bounding box center [272, 321] width 338 height 56
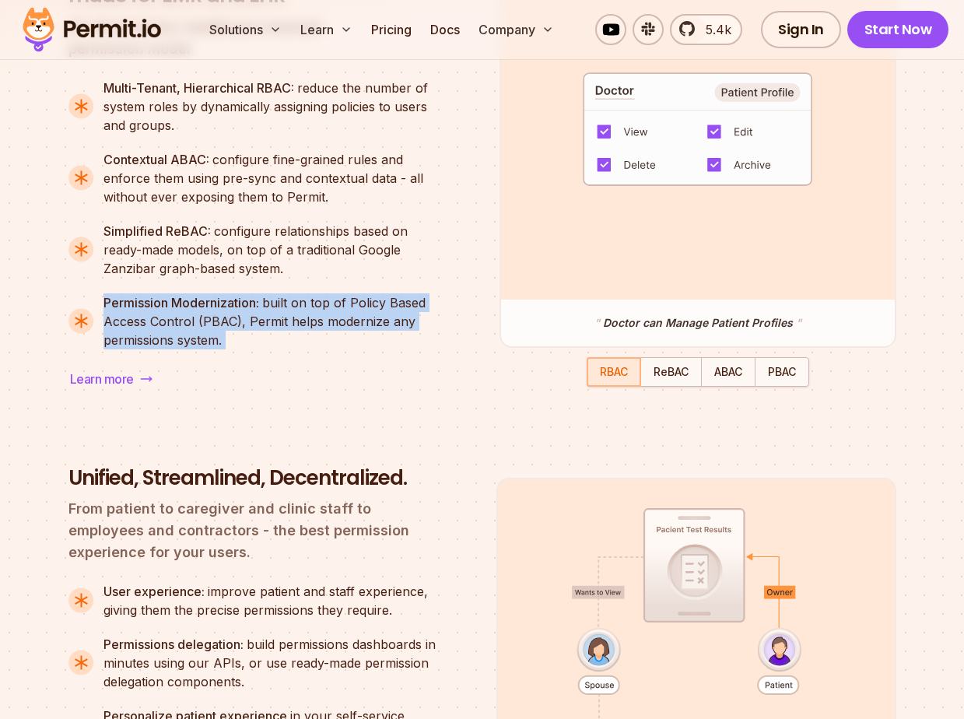
click at [128, 322] on div "Permission Modernization: built on top of Policy Based Access Control (PBAC), P…" at bounding box center [272, 321] width 338 height 56
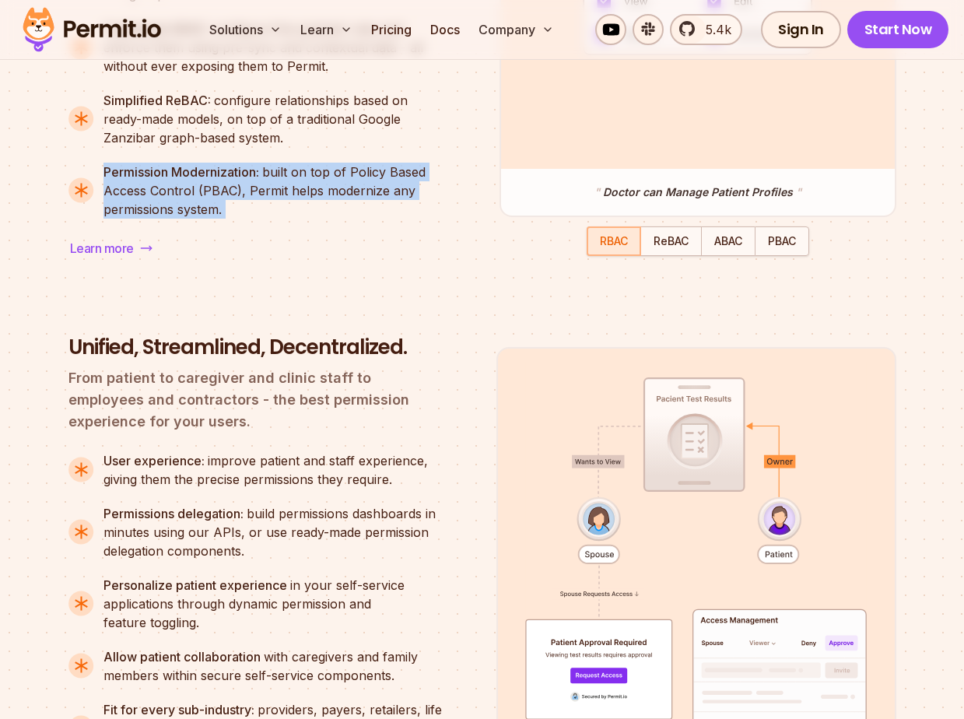
scroll to position [1658, 0]
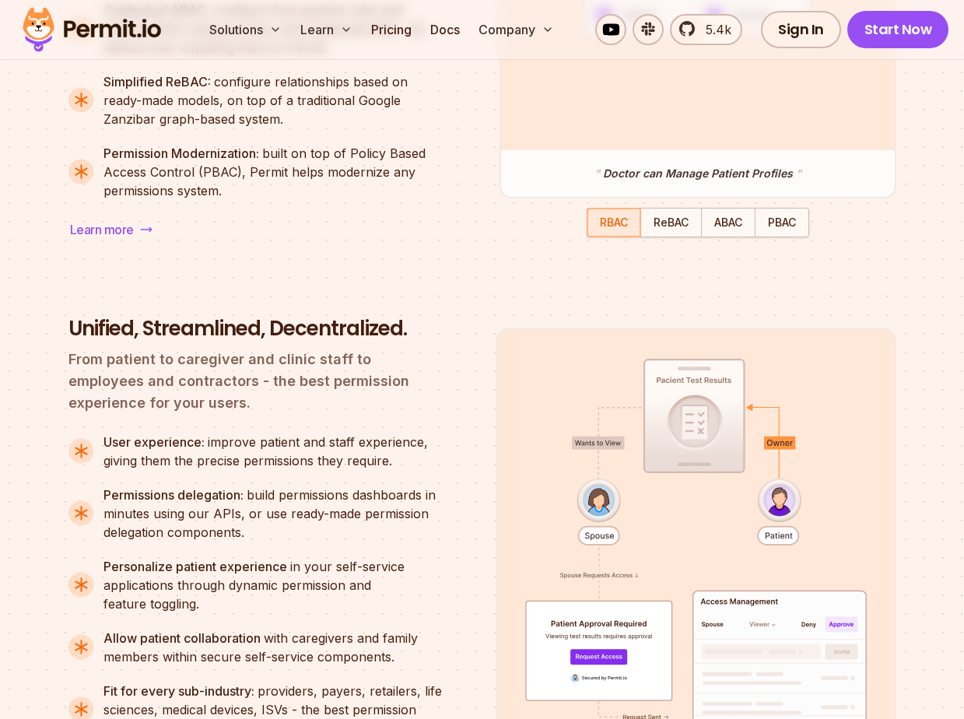
click at [128, 322] on h3 "Unified, Streamlined, Decentralized." at bounding box center [255, 329] width 374 height 28
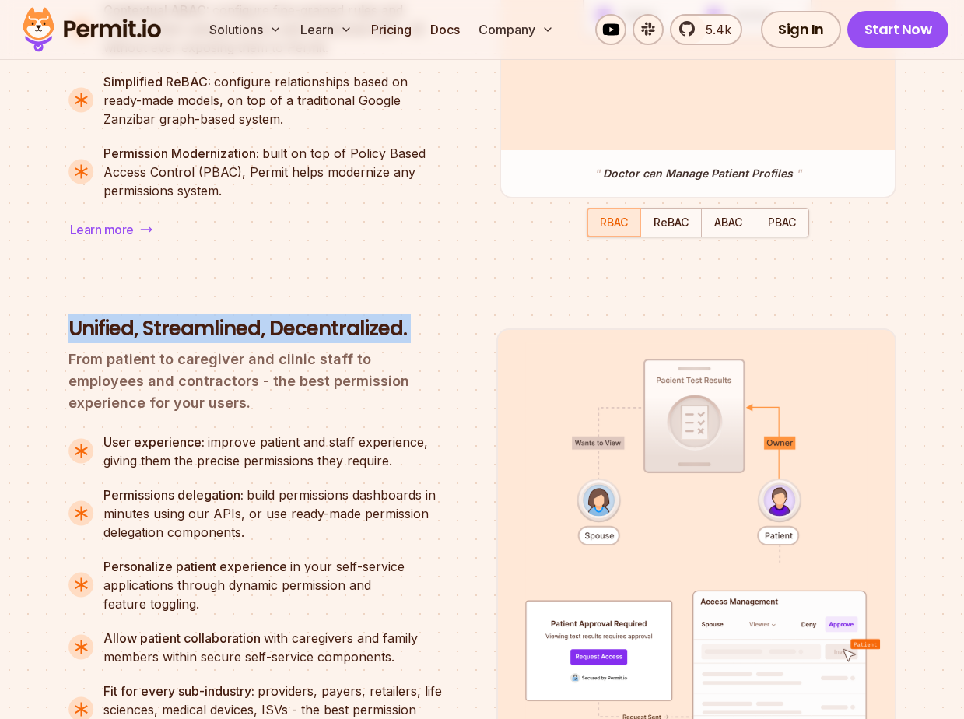
click at [128, 322] on h3 "Unified, Streamlined, Decentralized." at bounding box center [255, 329] width 374 height 28
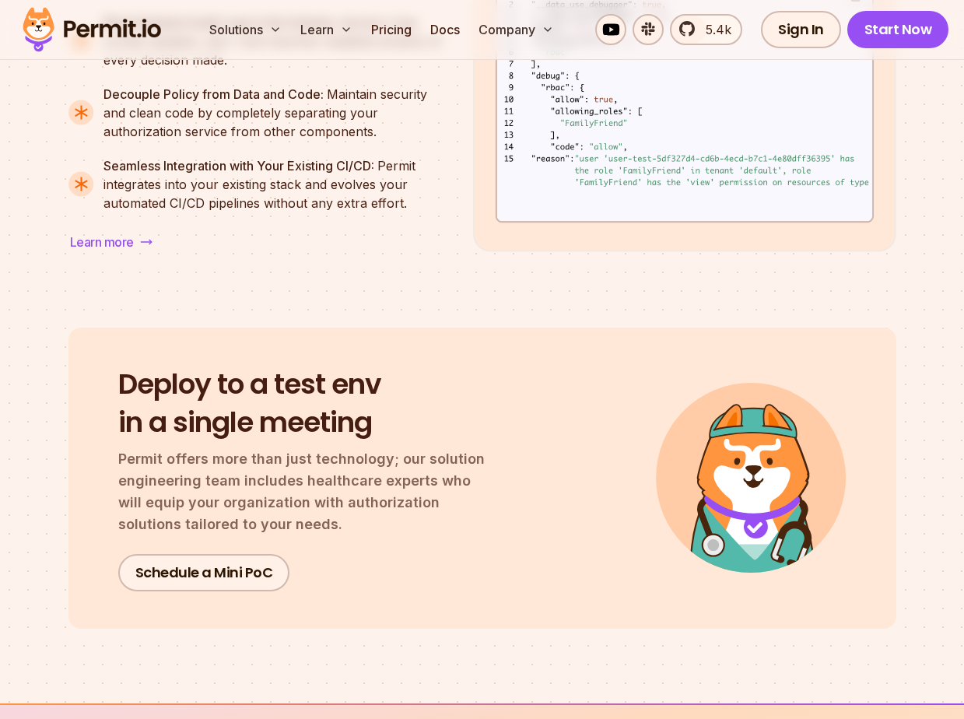
scroll to position [2987, 0]
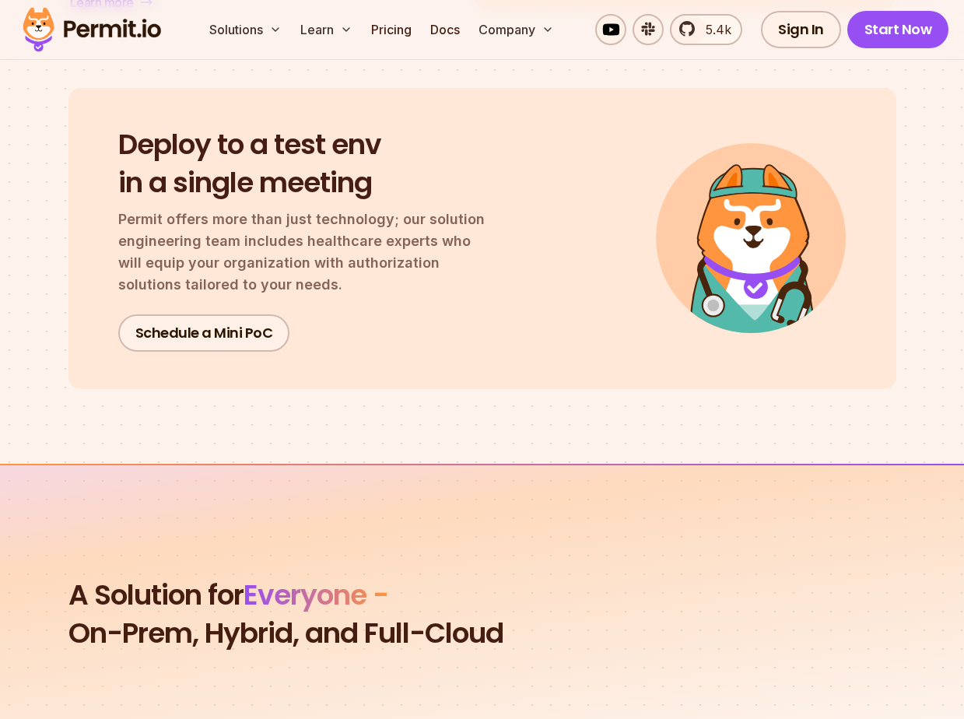
click at [93, 272] on div "Deploy to a test env in a single meeting Permit offers more than just technolog…" at bounding box center [482, 238] width 828 height 301
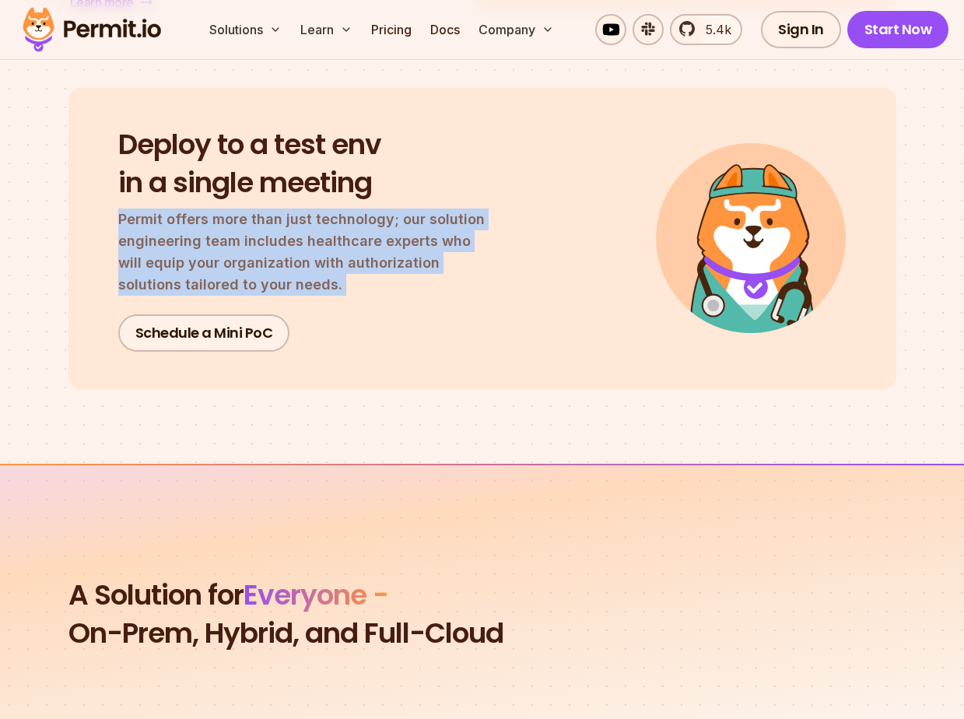
click at [93, 272] on div "Deploy to a test env in a single meeting Permit offers more than just technolog…" at bounding box center [482, 238] width 828 height 301
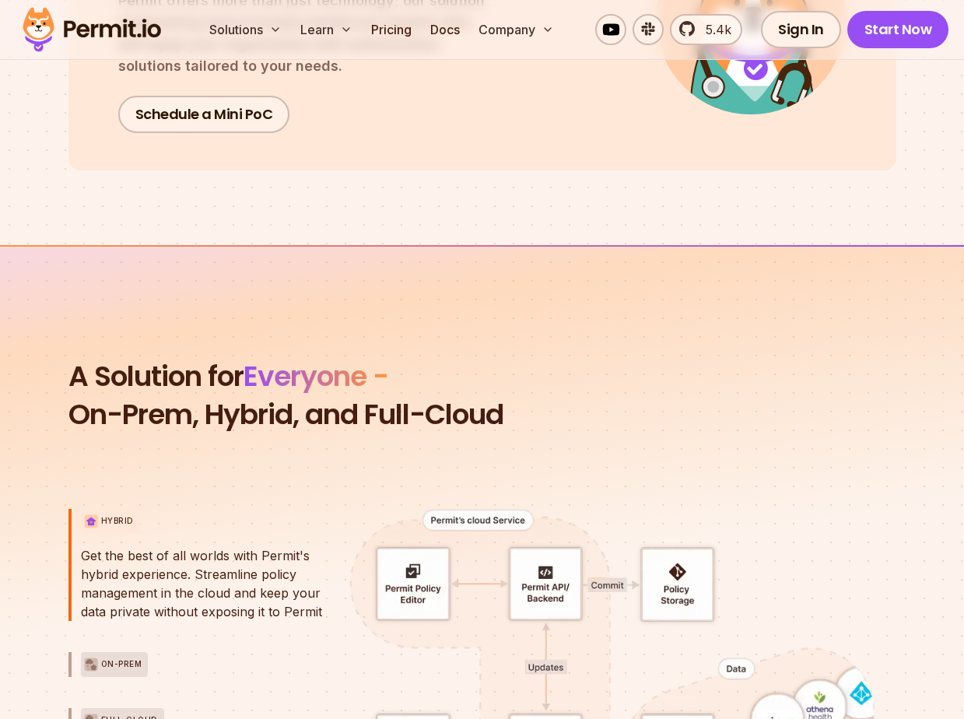
click at [75, 423] on span "On-Prem, Hybrid, and Full-Cloud" at bounding box center [482, 414] width 828 height 39
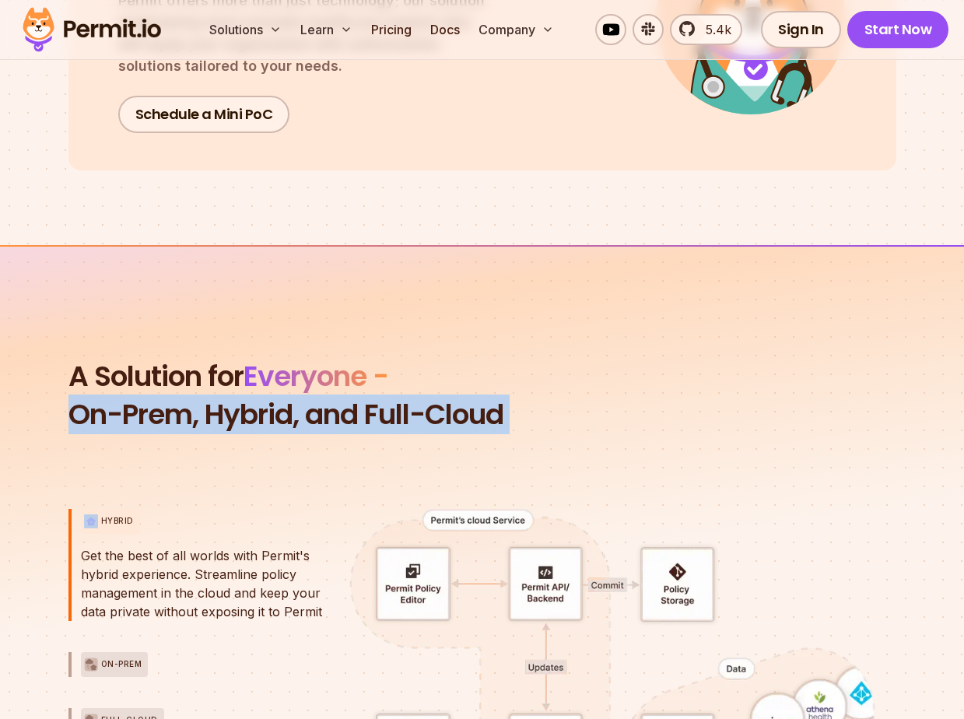
click at [75, 423] on span "On-Prem, Hybrid, and Full-Cloud" at bounding box center [482, 414] width 828 height 39
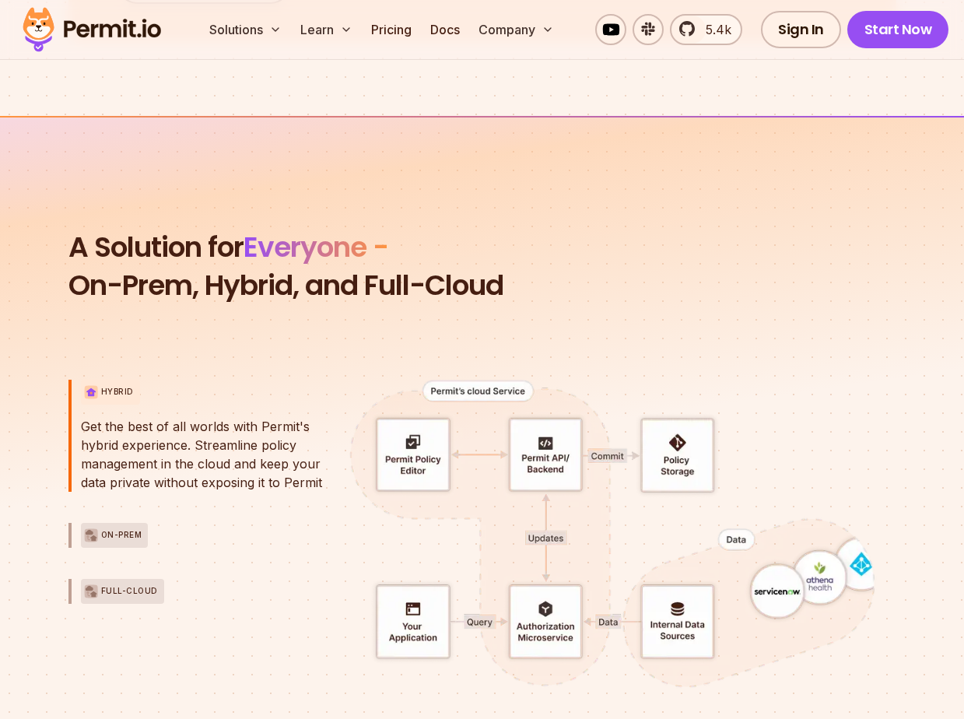
click at [75, 423] on div "Hybrid Hybrid Get the best of all worlds with Permit's hybrid experience. Strea…" at bounding box center [200, 436] width 265 height 112
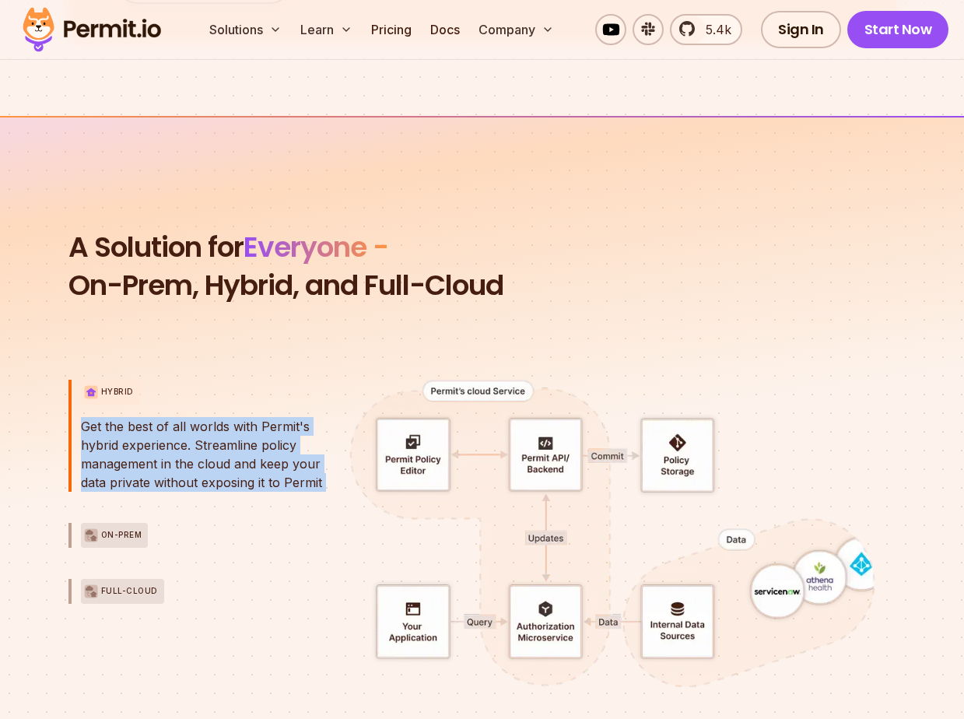
click at [75, 423] on div "Hybrid Hybrid Get the best of all worlds with Permit's hybrid experience. Strea…" at bounding box center [200, 436] width 265 height 112
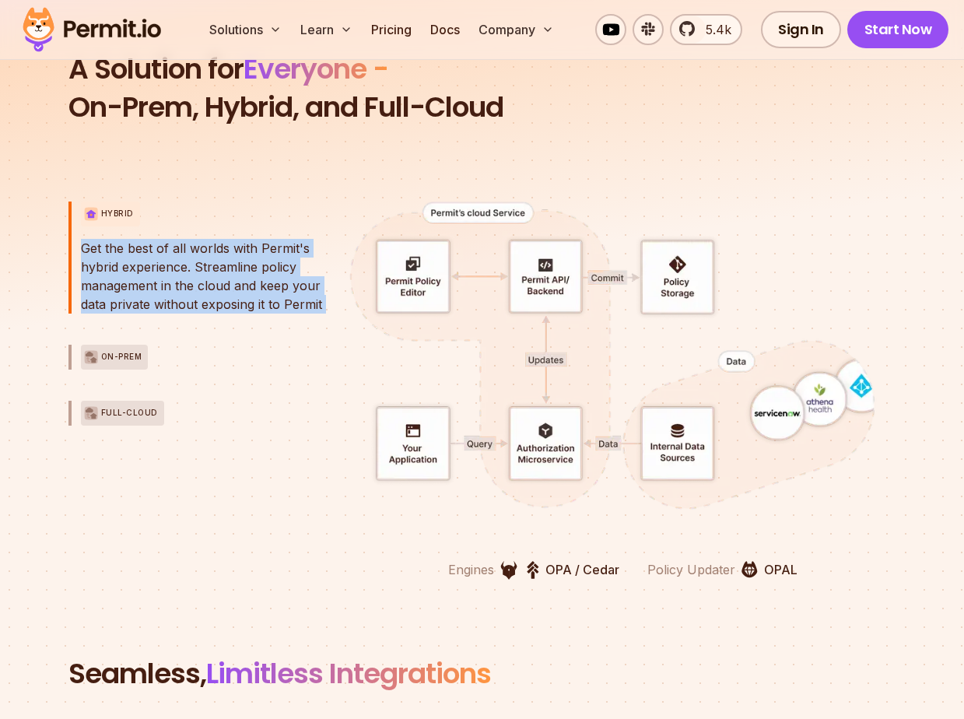
scroll to position [3519, 0]
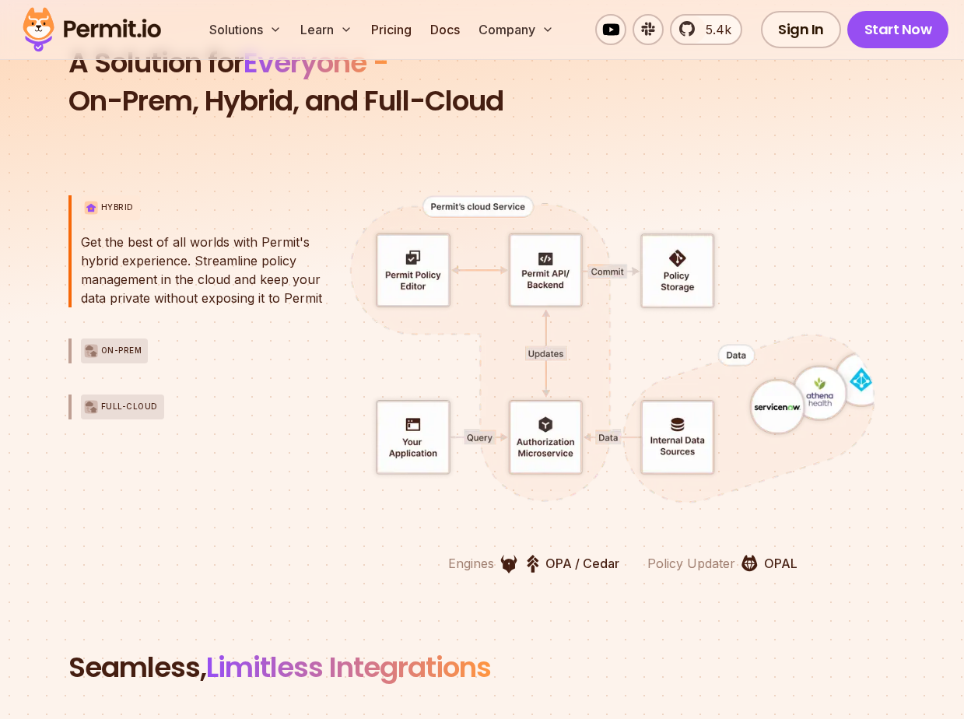
click at [75, 423] on div "Hybrid Hybrid Get the best of all worlds with Permit's hybrid experience. Strea…" at bounding box center [200, 384] width 265 height 378
click at [109, 415] on div "Full-Cloud" at bounding box center [122, 407] width 83 height 25
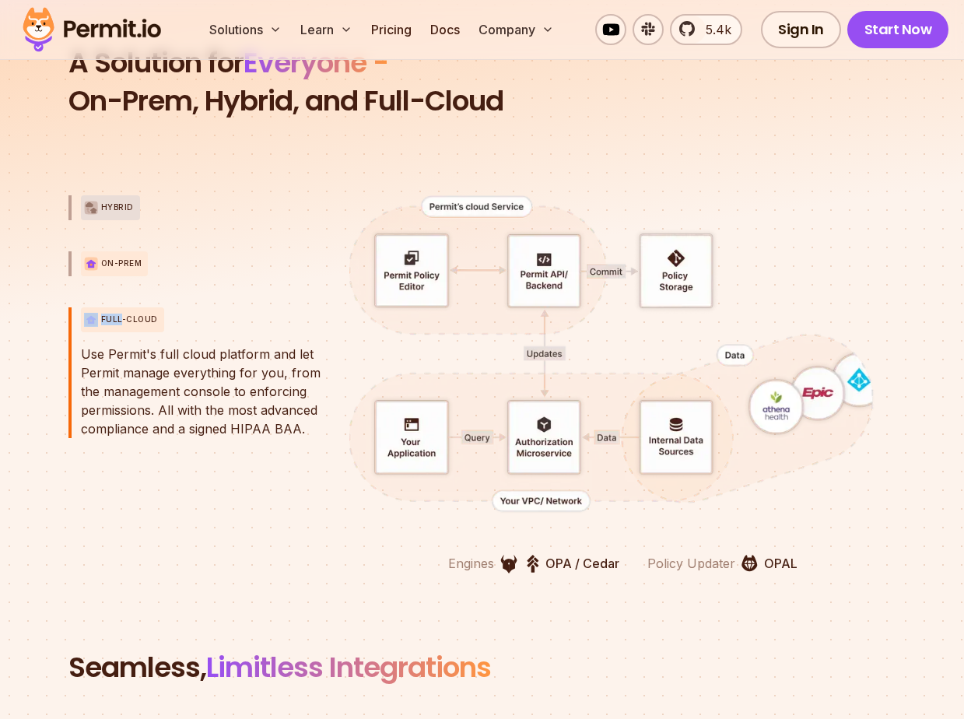
click at [109, 253] on div "On-Prem" at bounding box center [115, 263] width 68 height 25
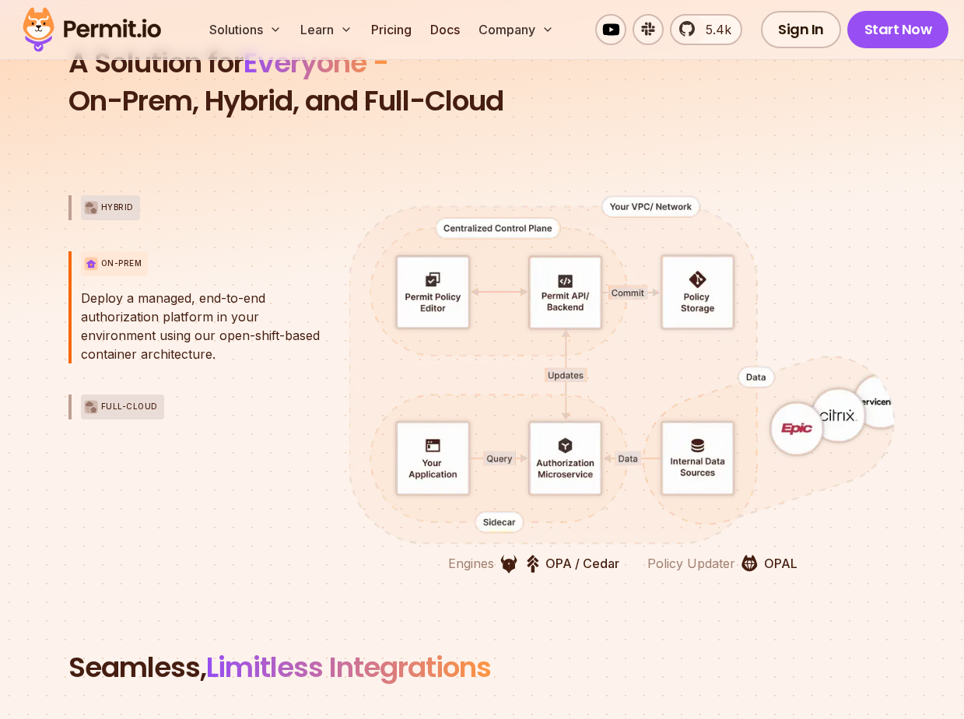
click at [164, 452] on div "Hybrid Hybrid On-Prem On-Prem Deploy a managed, end-to-end authorization platfo…" at bounding box center [200, 384] width 265 height 378
click at [163, 304] on p "Deploy a managed, end-to-end authorization platform in your environment using o…" at bounding box center [207, 326] width 253 height 75
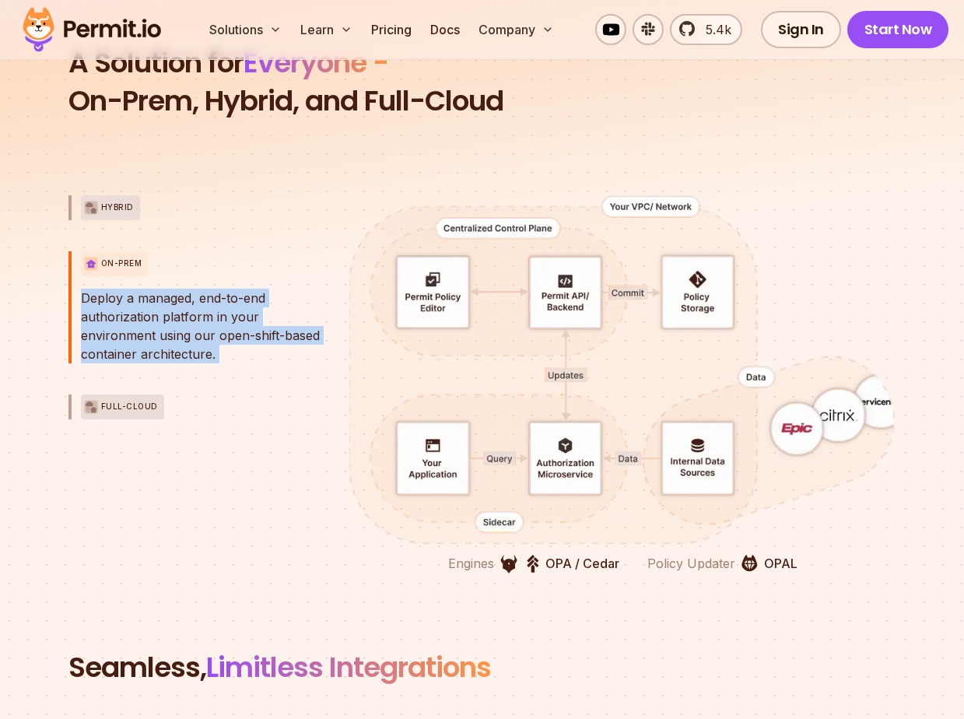
click at [163, 304] on p "Deploy a managed, end-to-end authorization platform in your environment using o…" at bounding box center [207, 326] width 253 height 75
click at [125, 415] on div "Full-Cloud" at bounding box center [122, 407] width 83 height 25
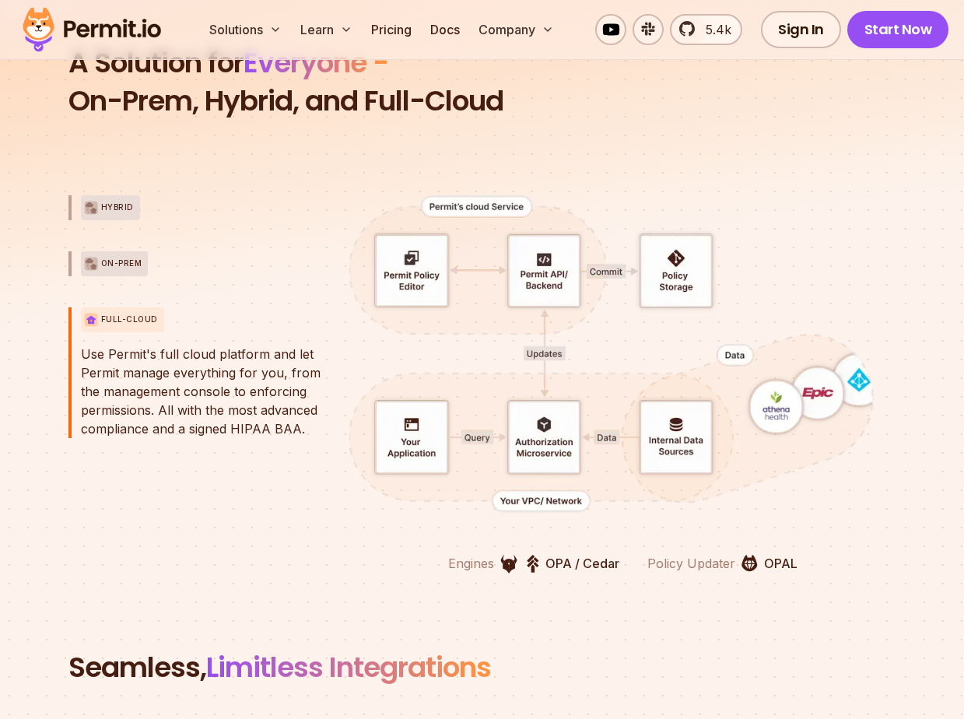
click at [129, 360] on p "Use Permit's full cloud platform and let Permit manage everything for you, from…" at bounding box center [207, 391] width 253 height 93
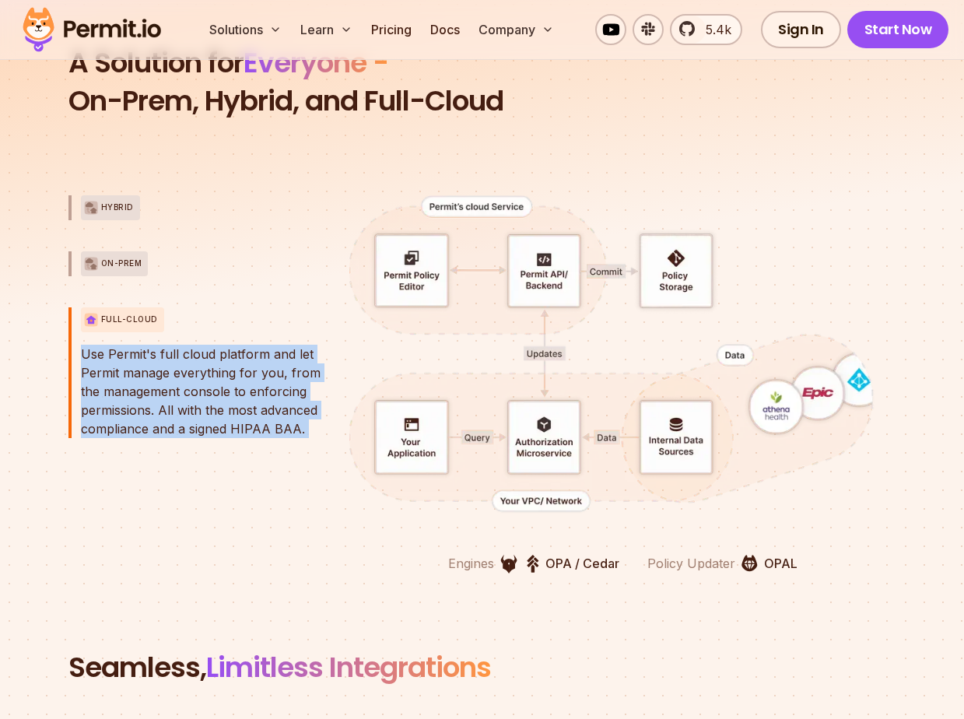
click at [129, 360] on p "Use Permit's full cloud platform and let Permit manage everything for you, from…" at bounding box center [207, 391] width 253 height 93
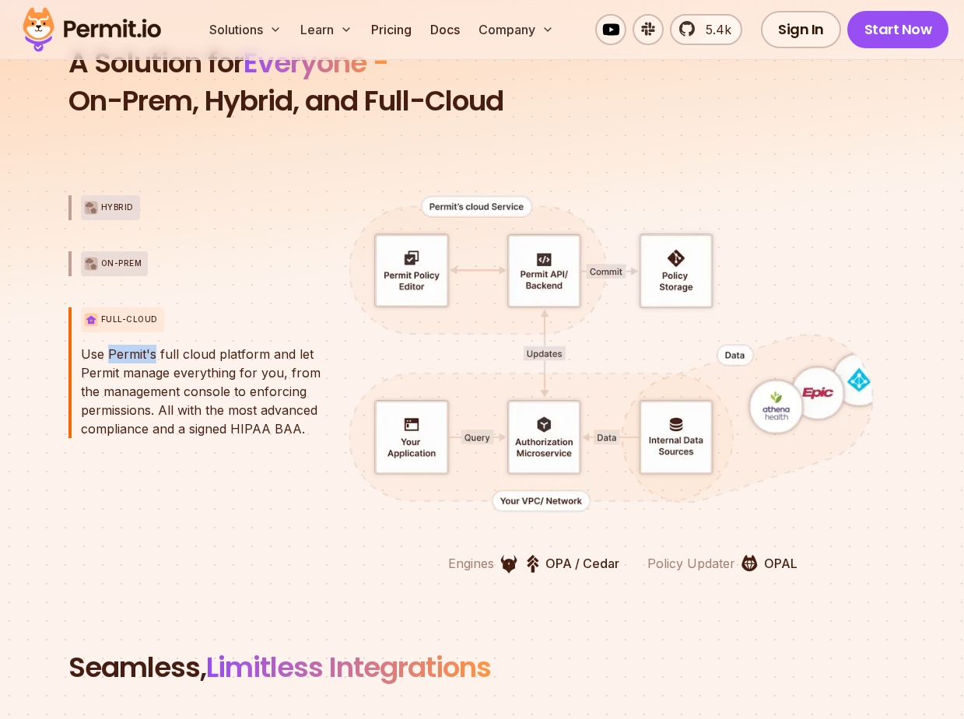
click at [129, 360] on p "Use Permit's full cloud platform and let Permit manage everything for you, from…" at bounding box center [207, 391] width 253 height 93
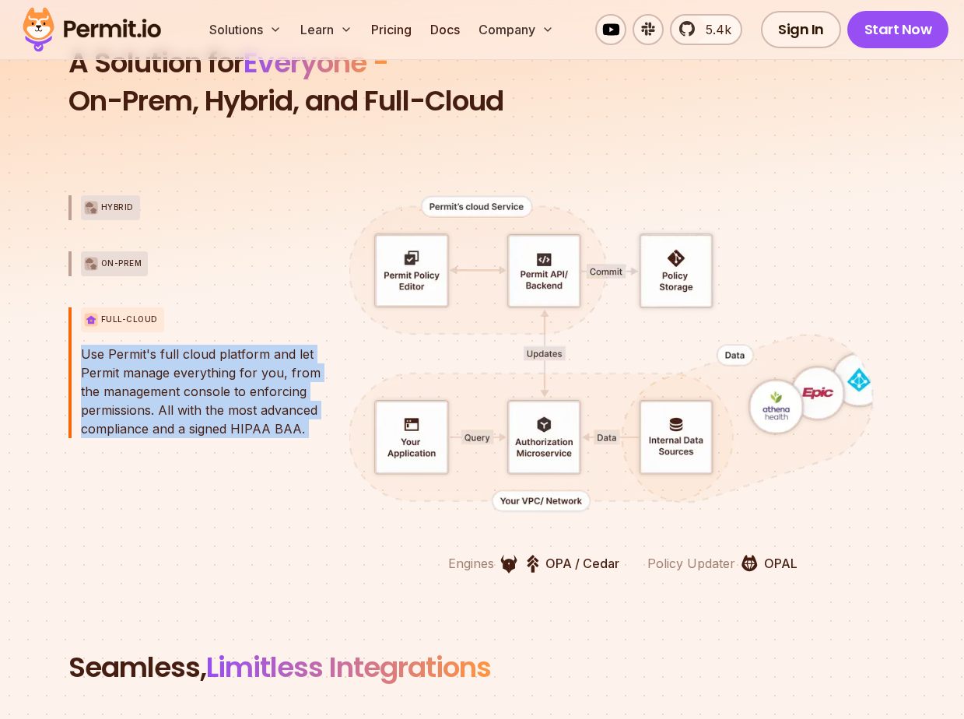
click at [129, 360] on p "Use Permit's full cloud platform and let Permit manage everything for you, from…" at bounding box center [207, 391] width 253 height 93
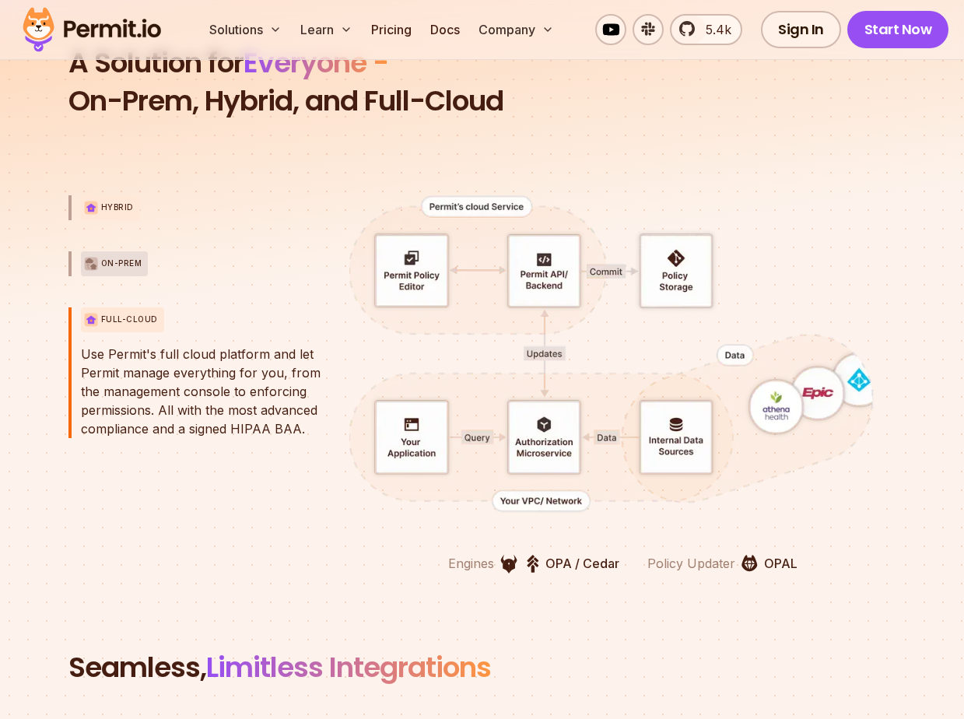
click at [121, 215] on div "Hybrid" at bounding box center [110, 207] width 59 height 25
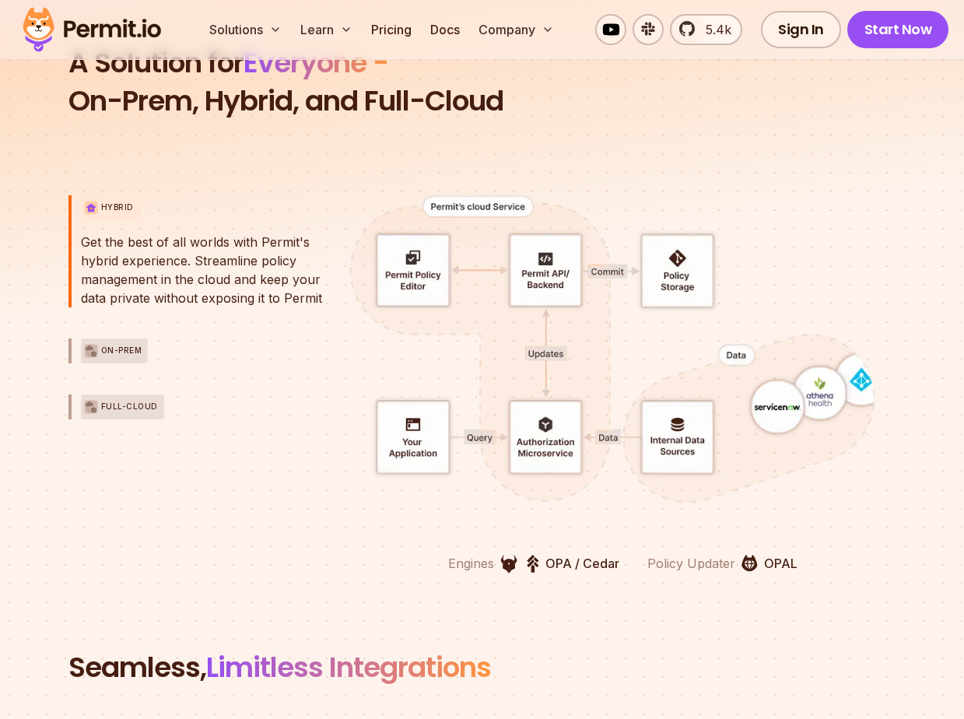
click at [128, 387] on div "Hybrid Hybrid Get the best of all worlds with Permit's hybrid experience. Strea…" at bounding box center [200, 384] width 265 height 378
click at [128, 402] on p "Full-Cloud" at bounding box center [129, 407] width 57 height 12
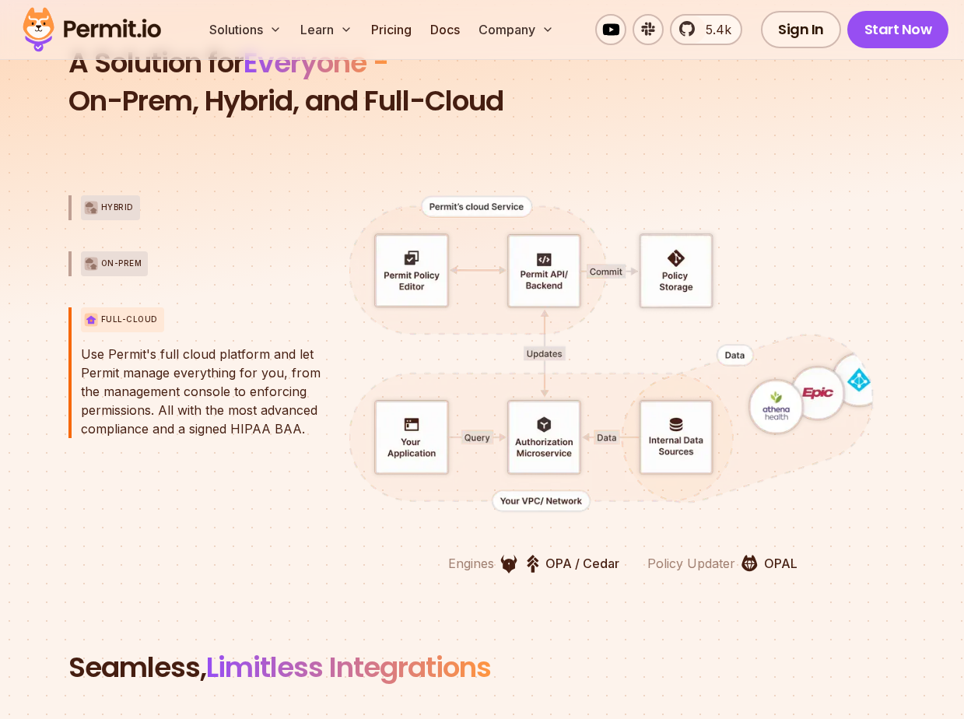
scroll to position [3782, 0]
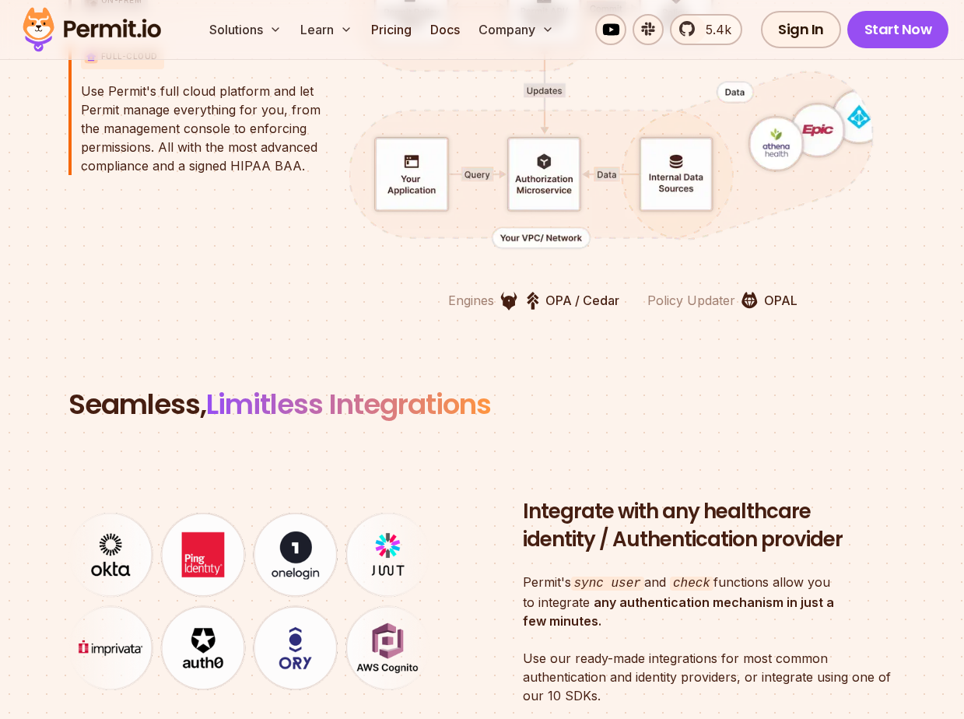
click at [128, 402] on h2 "Seamless, Limitless Integrations" at bounding box center [482, 404] width 828 height 39
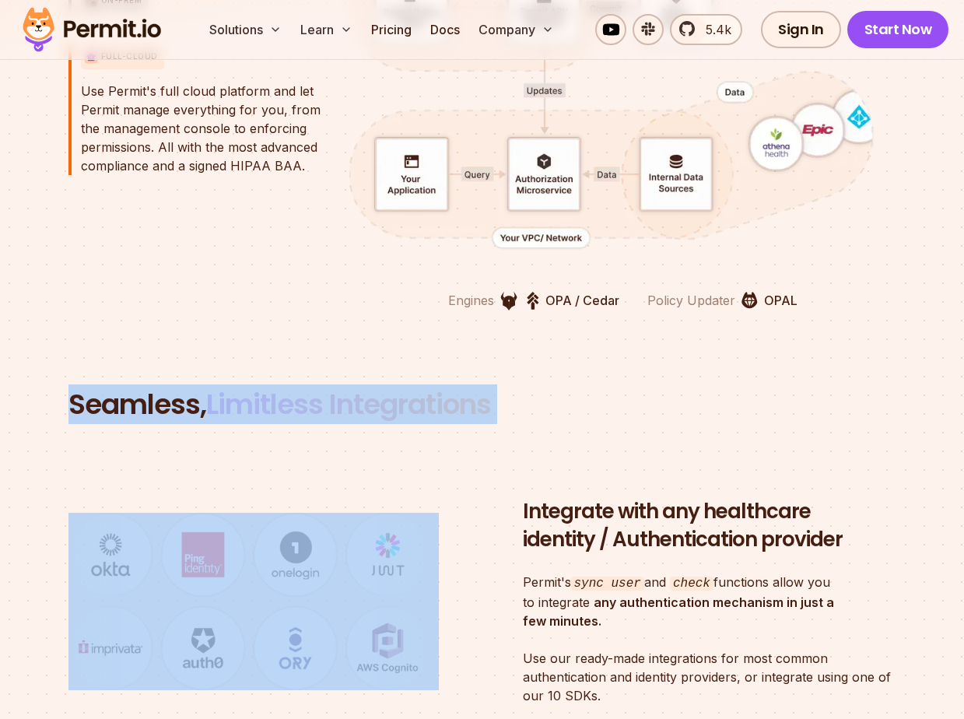
click at [128, 402] on h2 "Seamless, Limitless Integrations" at bounding box center [482, 404] width 828 height 39
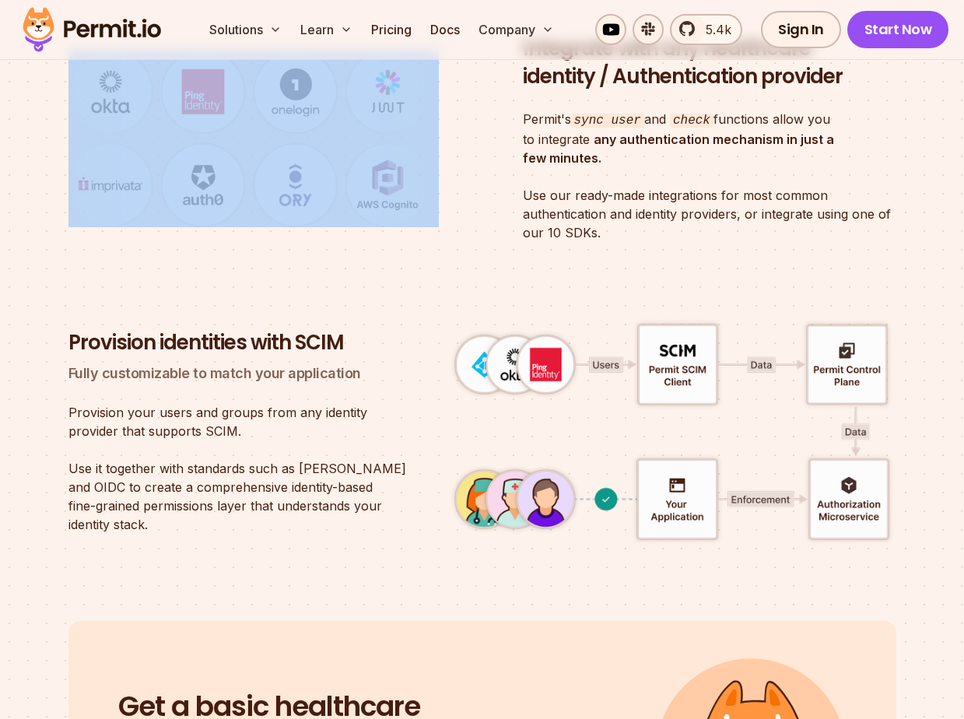
scroll to position [4327, 0]
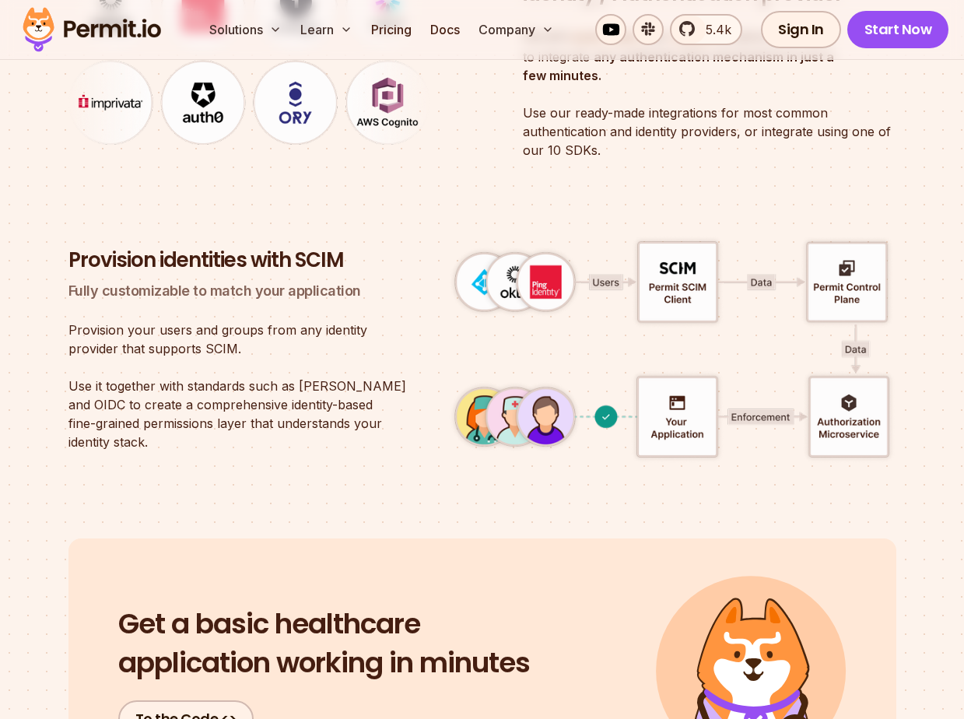
click at [106, 307] on div "Provision identities with SCIM Fully customizable to match your application Pro…" at bounding box center [242, 349] width 349 height 205
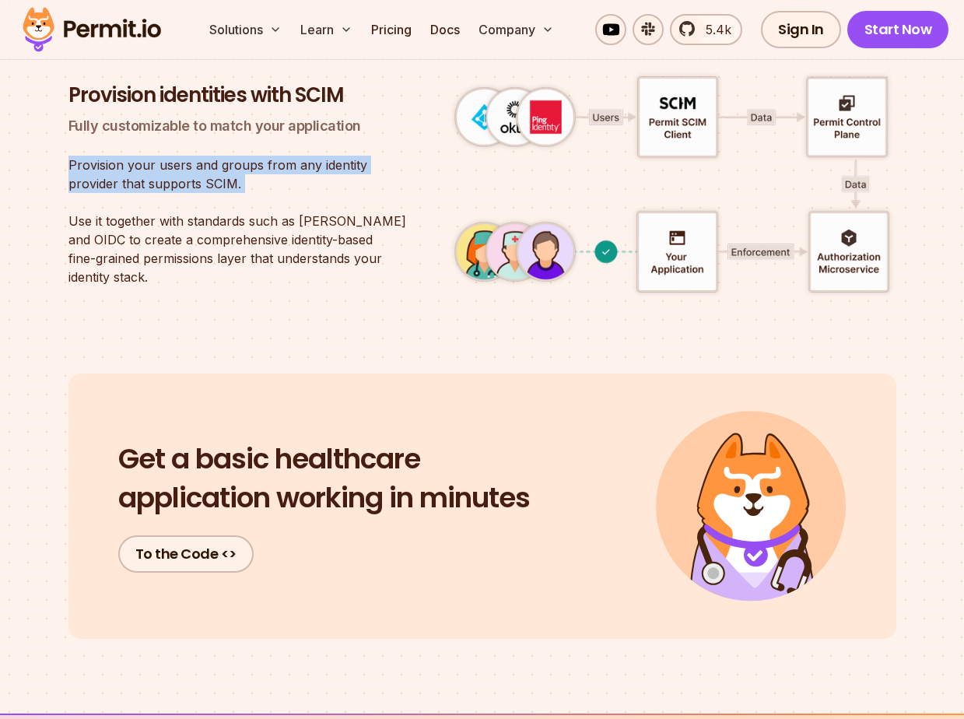
scroll to position [4791, 0]
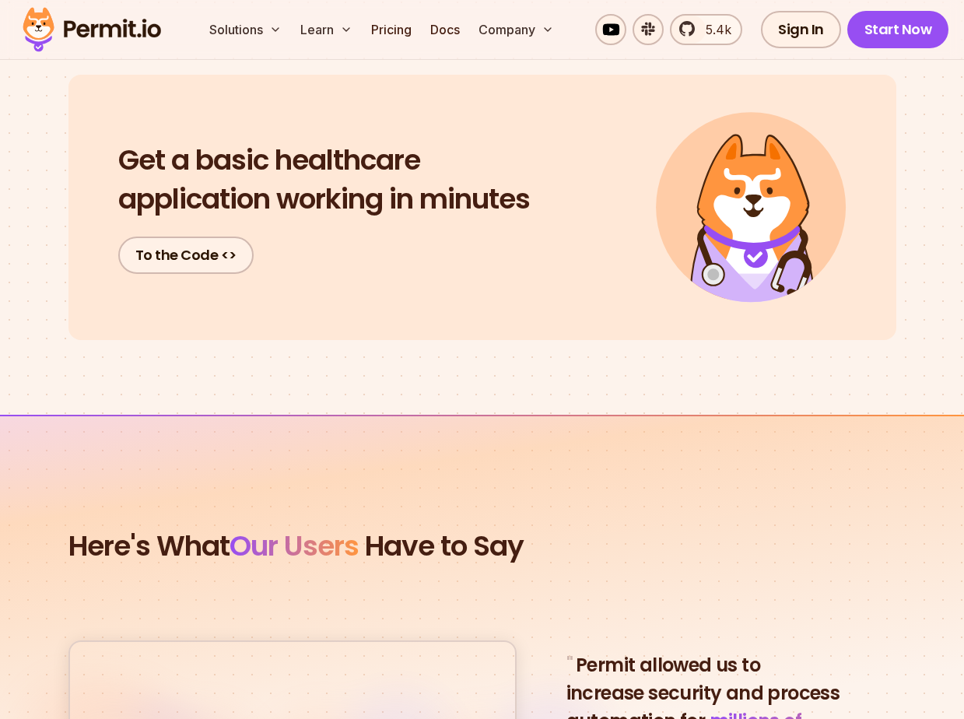
click at [107, 139] on div "Get a basic healthcare application working in minutes To the Code <>" at bounding box center [482, 207] width 828 height 265
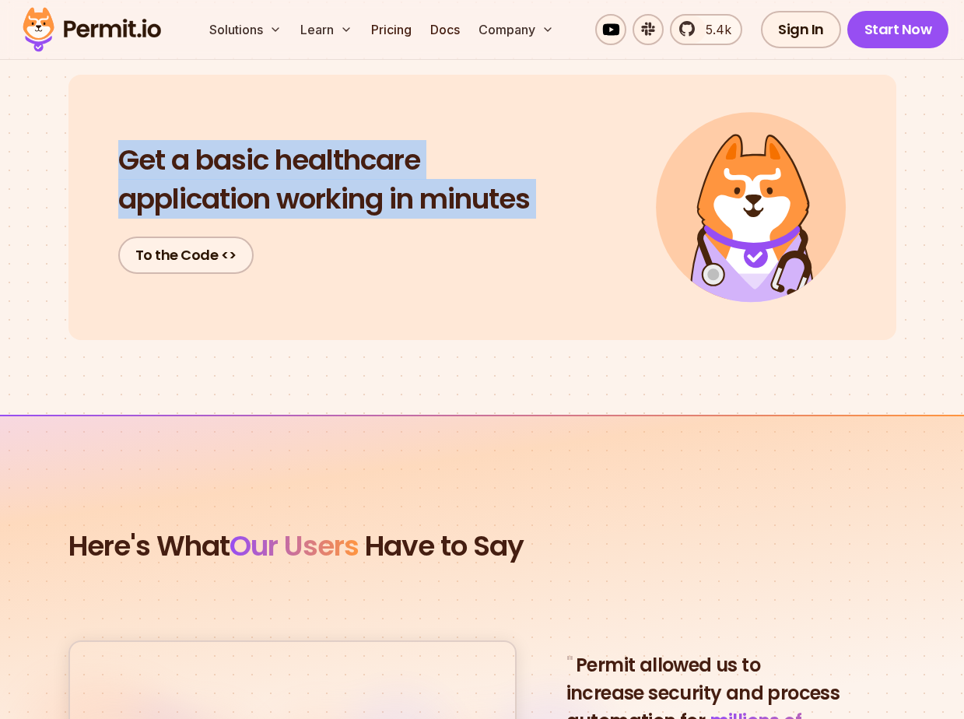
click at [107, 139] on div "Get a basic healthcare application working in minutes To the Code <>" at bounding box center [482, 207] width 828 height 265
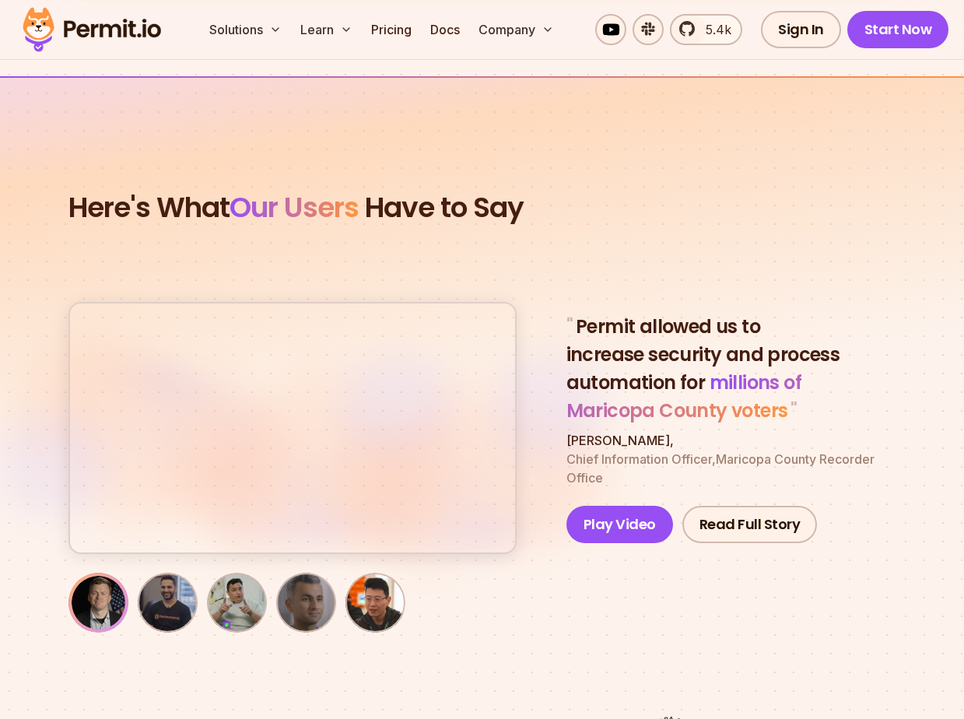
scroll to position [5147, 0]
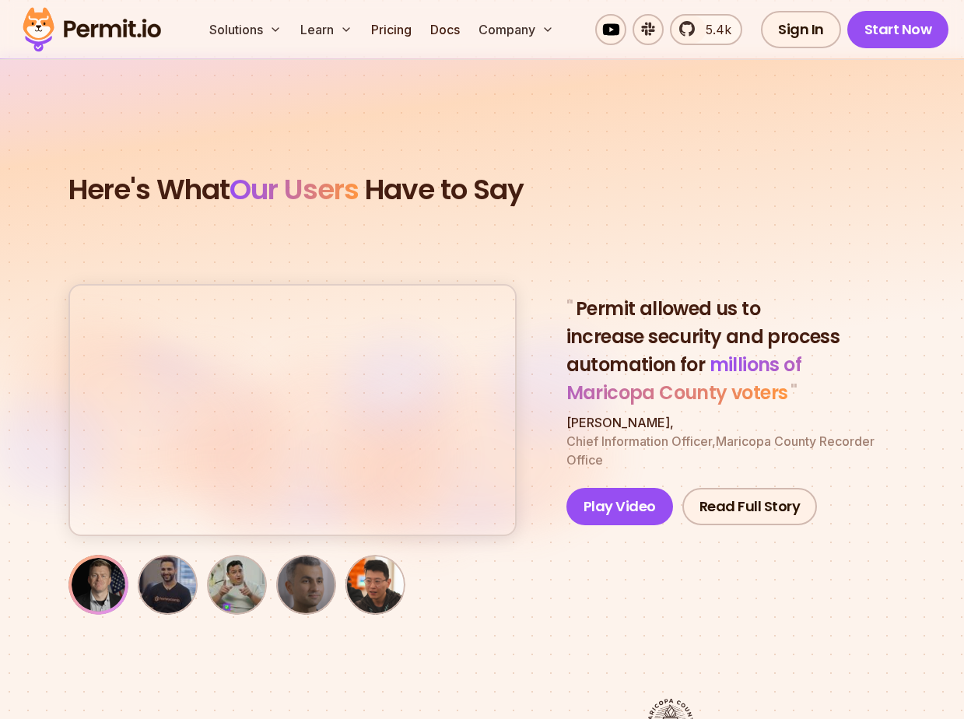
click at [96, 170] on span "Here's What Our Users" at bounding box center [213, 190] width 290 height 40
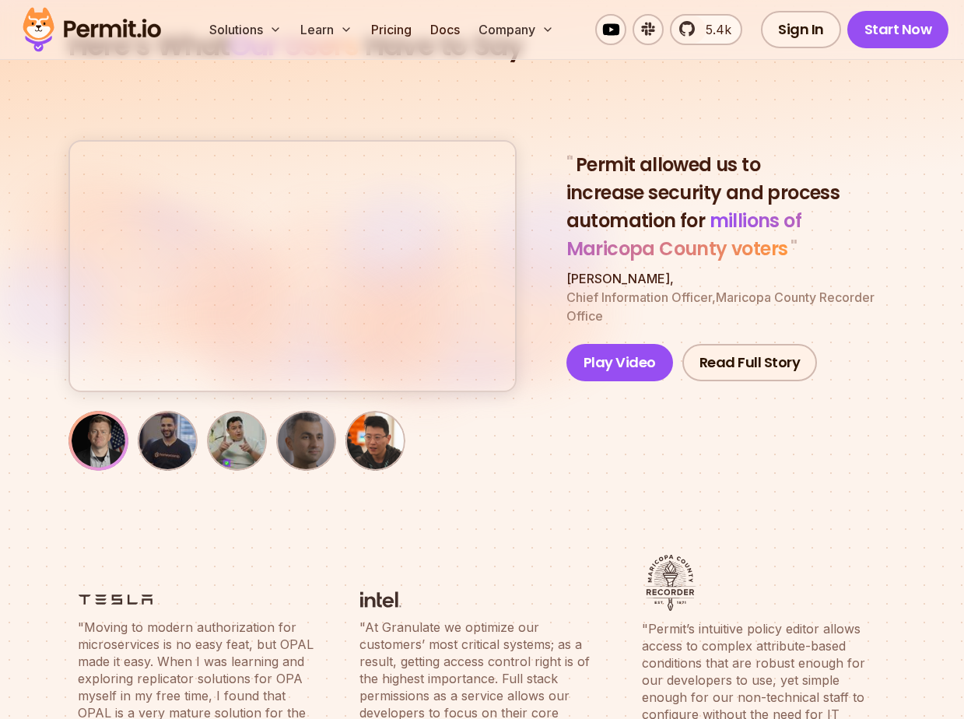
click at [107, 242] on button "button" at bounding box center [292, 266] width 445 height 249
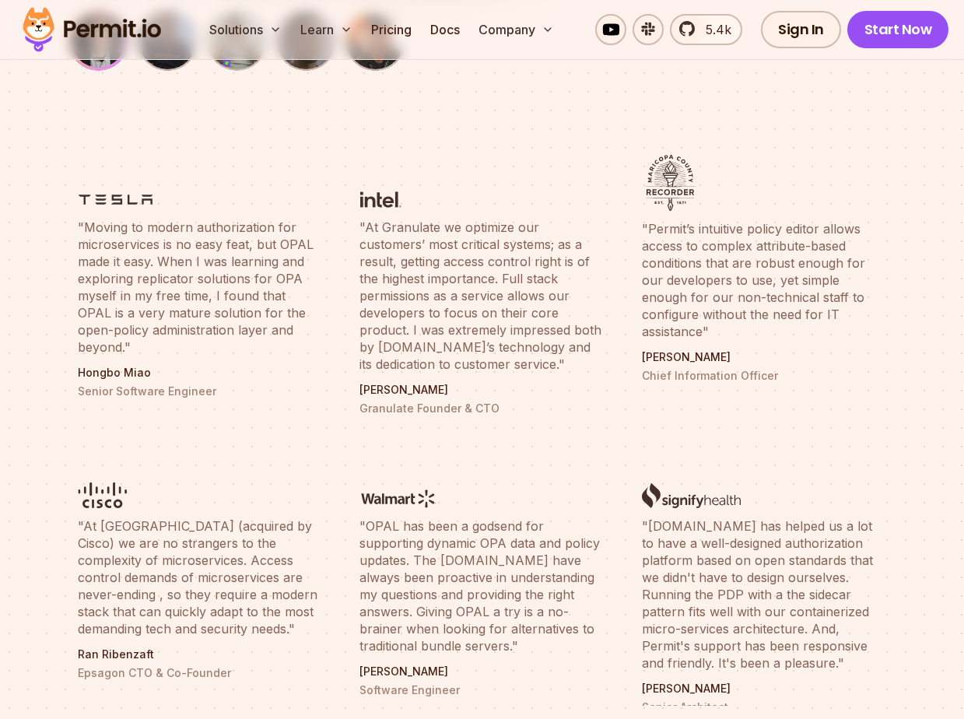
scroll to position [5815, 0]
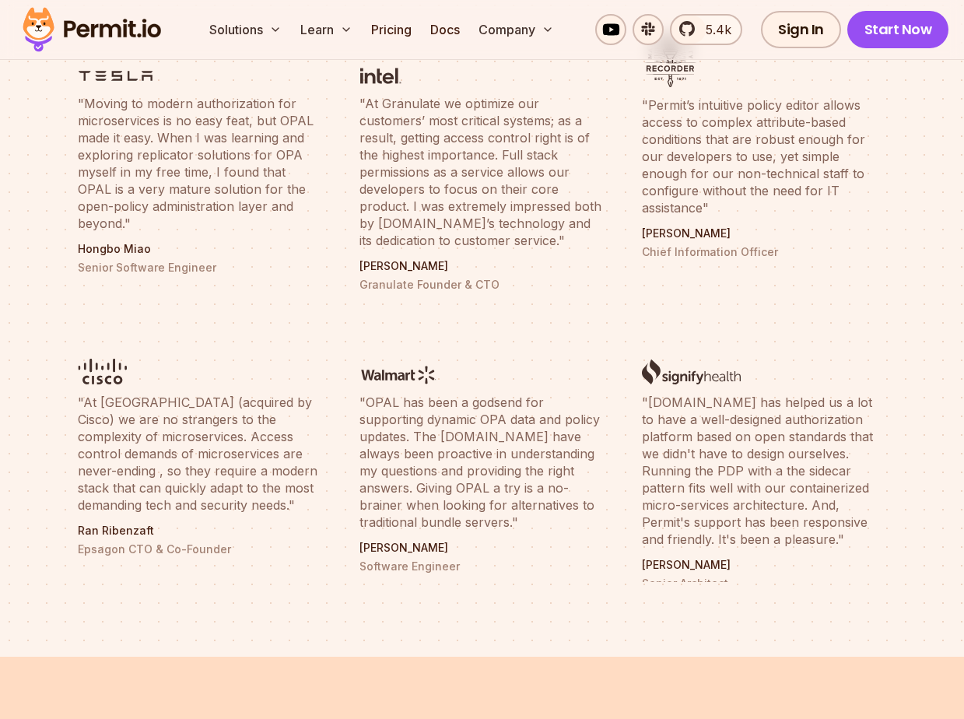
click at [40, 412] on section "Here's What Our Users Have to Say " Permit allowed us to increase security and …" at bounding box center [482, 24] width 964 height 1266
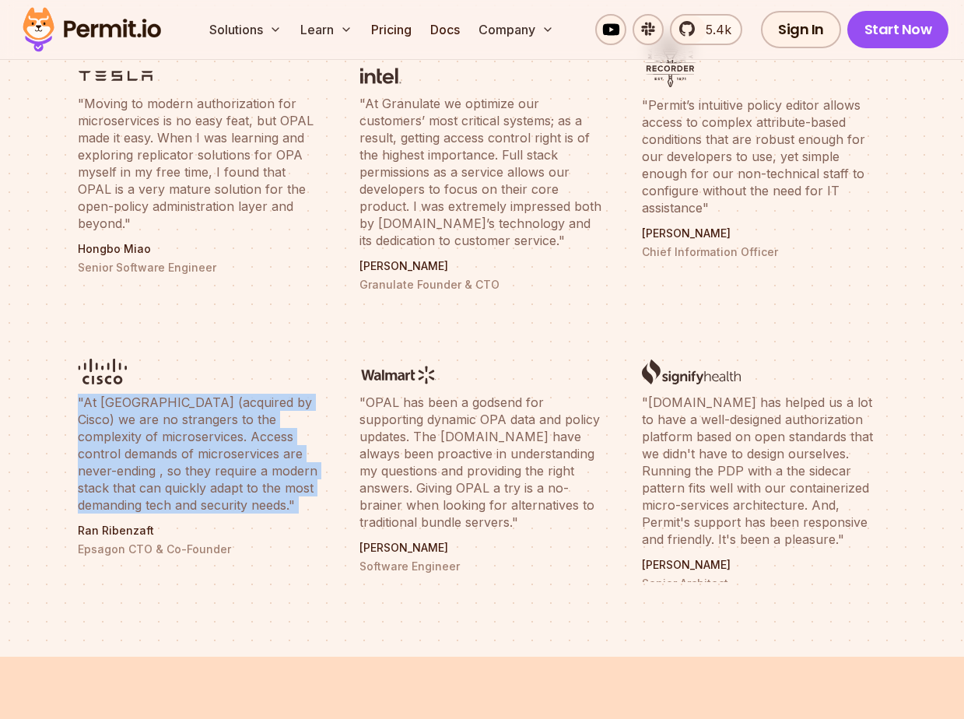
click at [40, 412] on section "Here's What Our Users Have to Say " Permit allowed us to increase security and …" at bounding box center [482, 24] width 964 height 1266
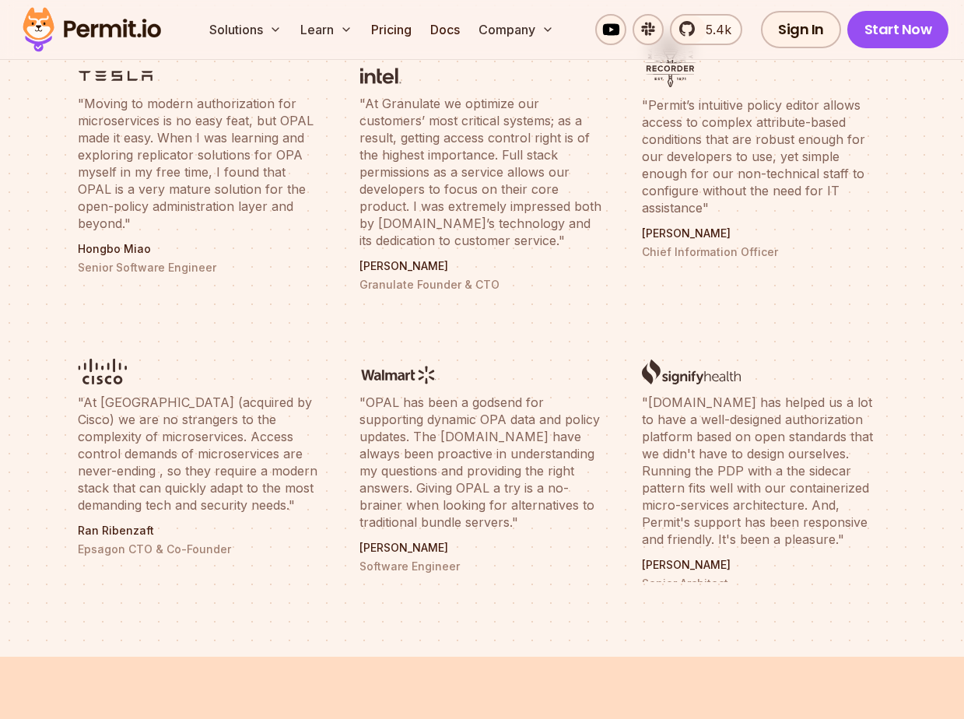
click at [40, 368] on section "Here's What Our Users Have to Say " Permit allowed us to increase security and …" at bounding box center [482, 24] width 964 height 1266
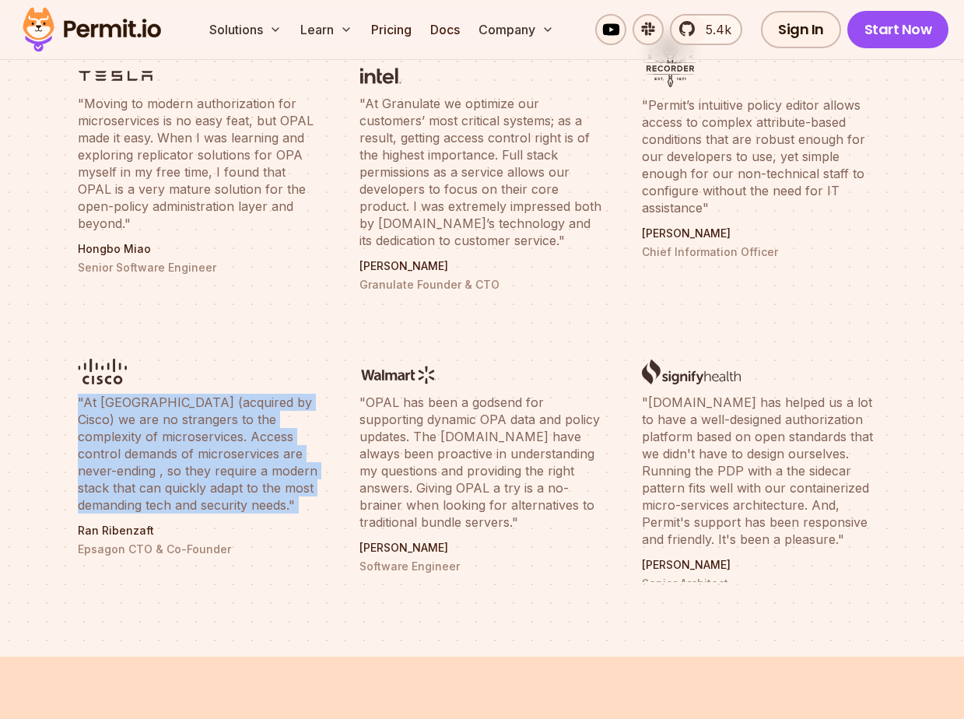
click at [40, 368] on section "Here's What Our Users Have to Say " Permit allowed us to increase security and …" at bounding box center [482, 24] width 964 height 1266
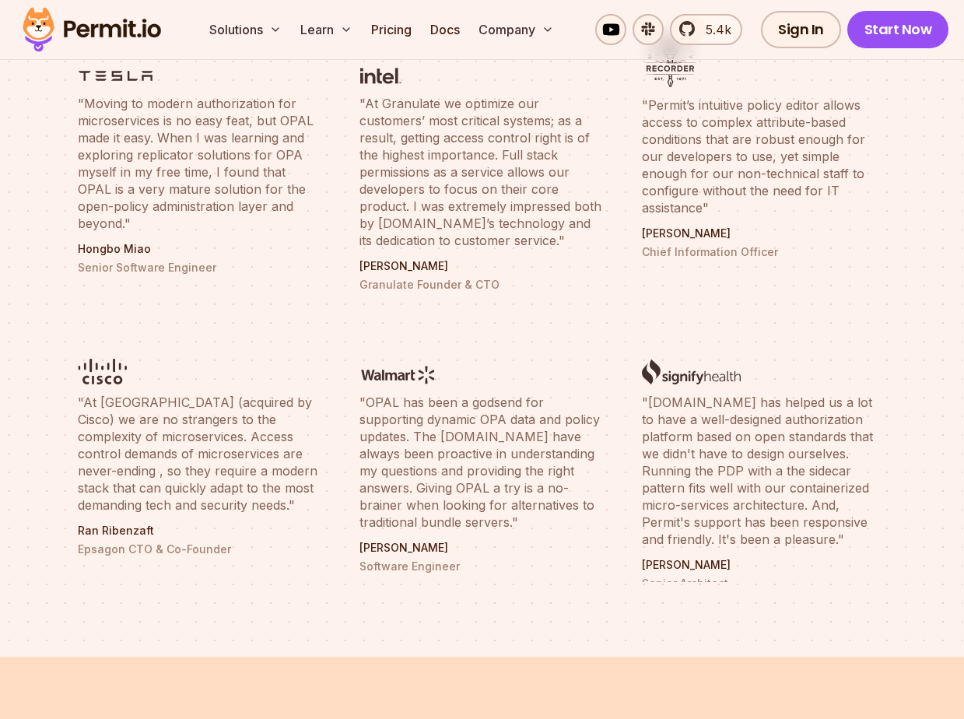
scroll to position [5898, 0]
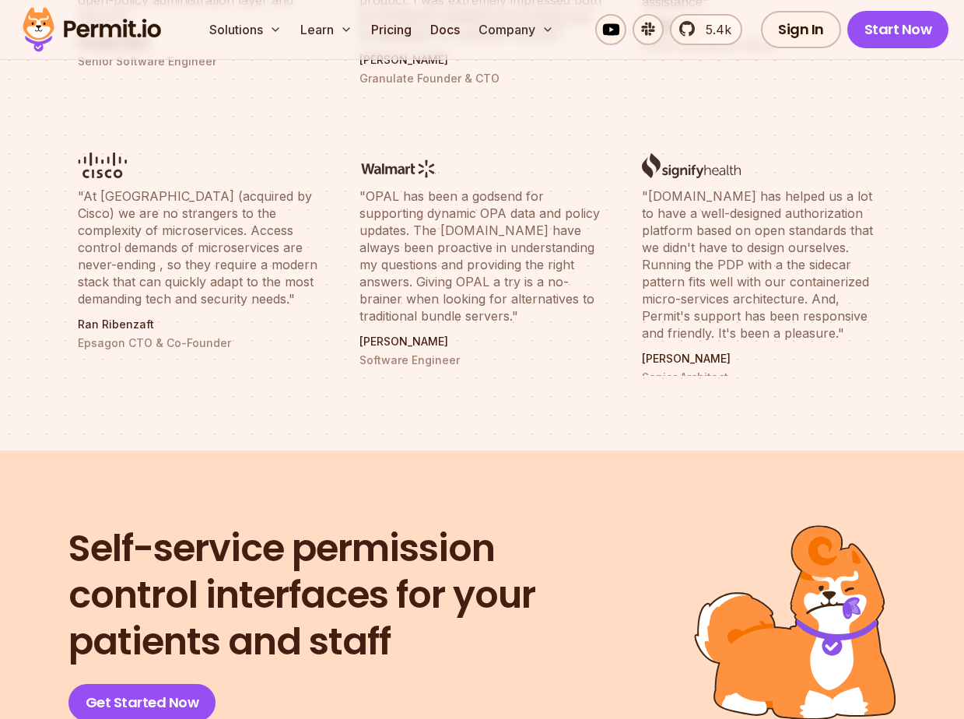
scroll to position [6173, 0]
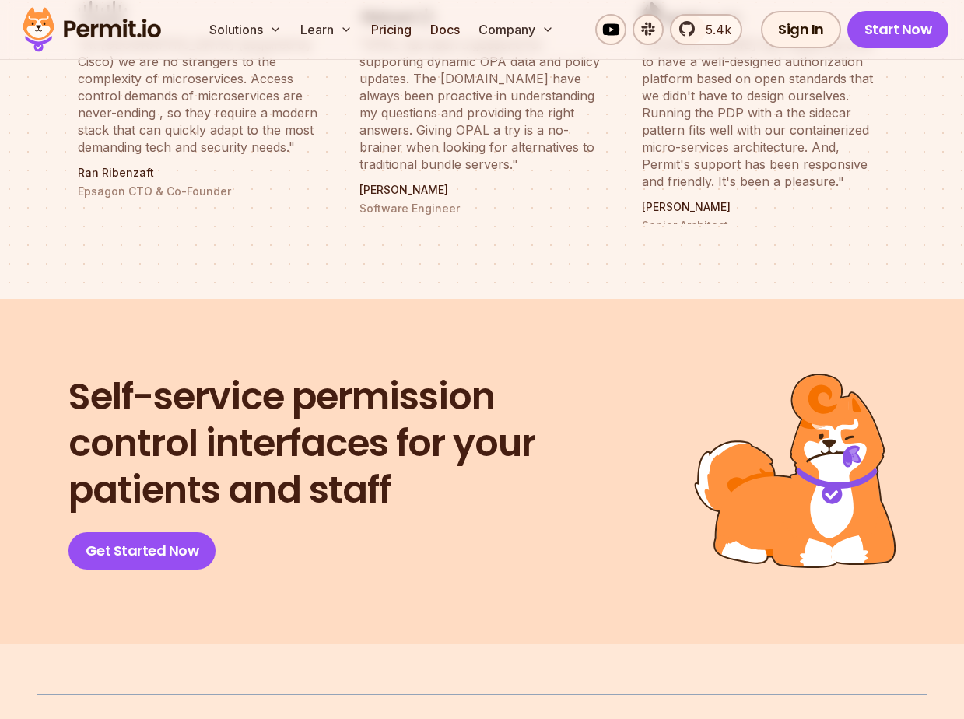
click at [40, 368] on div at bounding box center [482, 471] width 964 height 345
click at [97, 381] on h2 "Self-service permission control interfaces for your patients and staff" at bounding box center [317, 444] width 498 height 140
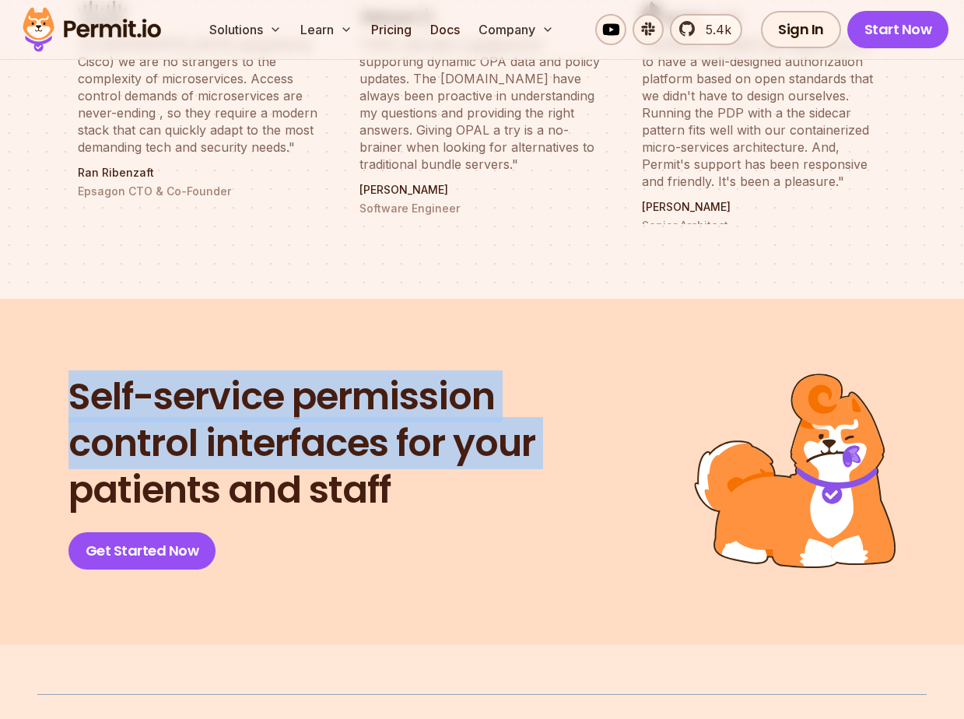
click at [97, 381] on h2 "Self-service permission control interfaces for your patients and staff" at bounding box center [317, 444] width 498 height 140
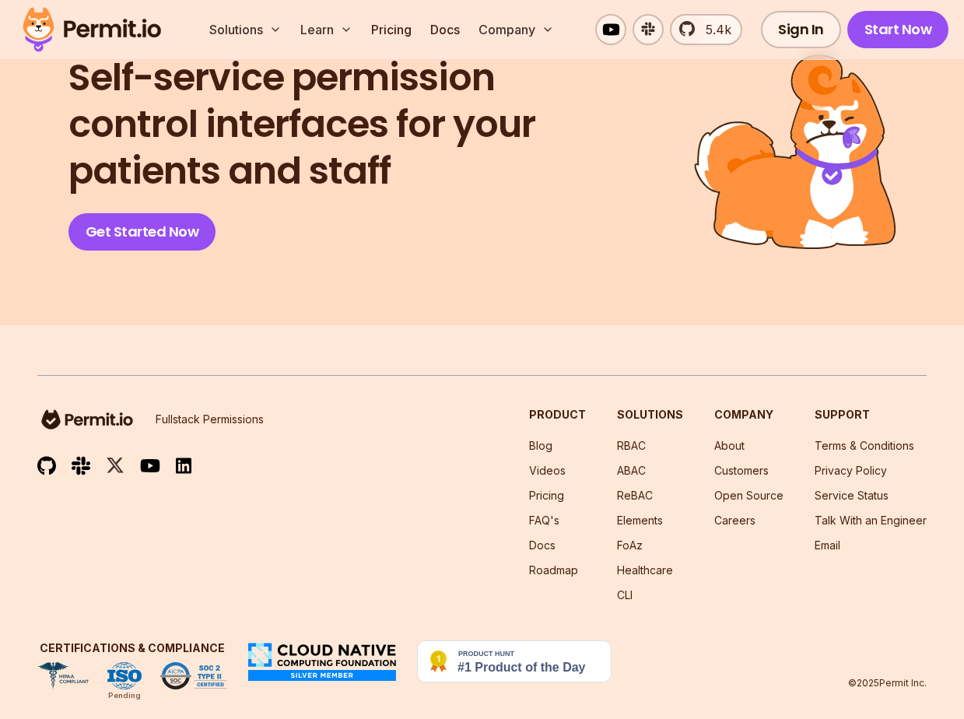
click at [61, 348] on footer "Fullstack Permissions Product Blog Videos Pricing FAQ's Docs Roadmap Solutions …" at bounding box center [482, 532] width 964 height 415
click at [61, 347] on footer "Fullstack Permissions Product Blog Videos Pricing FAQ's Docs Roadmap Solutions …" at bounding box center [482, 532] width 964 height 415
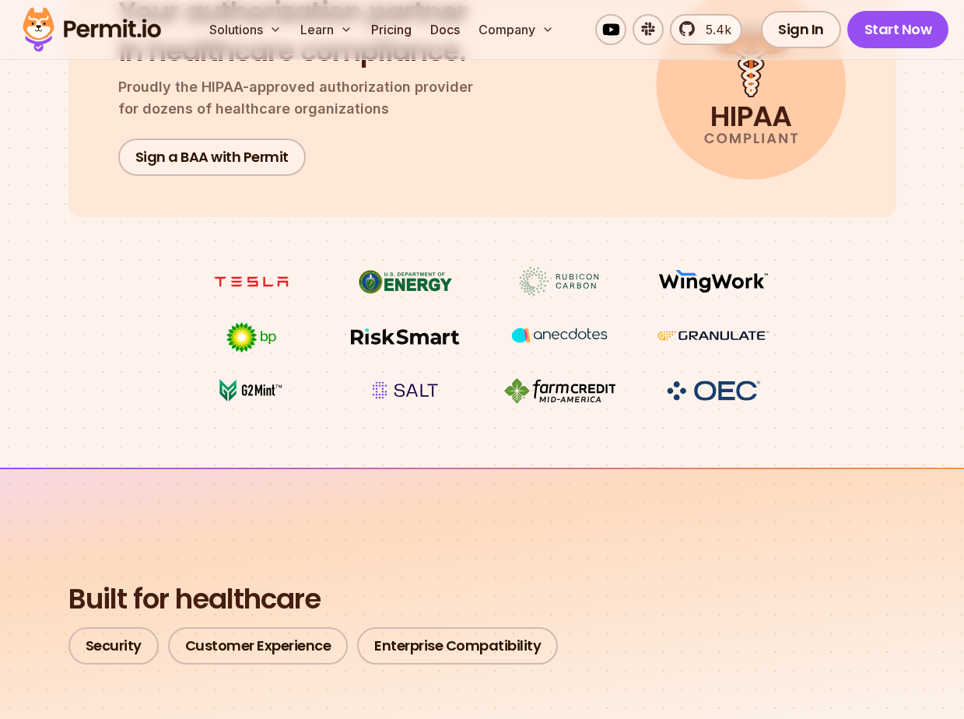
scroll to position [0, 0]
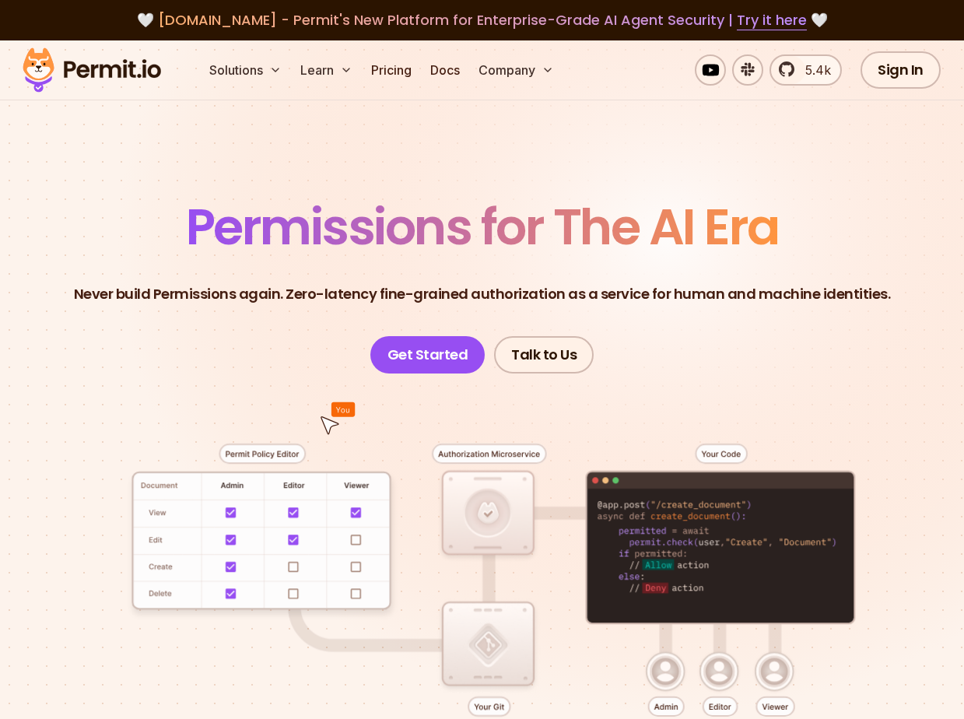
click at [96, 72] on img at bounding box center [92, 70] width 153 height 53
